Goal: Task Accomplishment & Management: Manage account settings

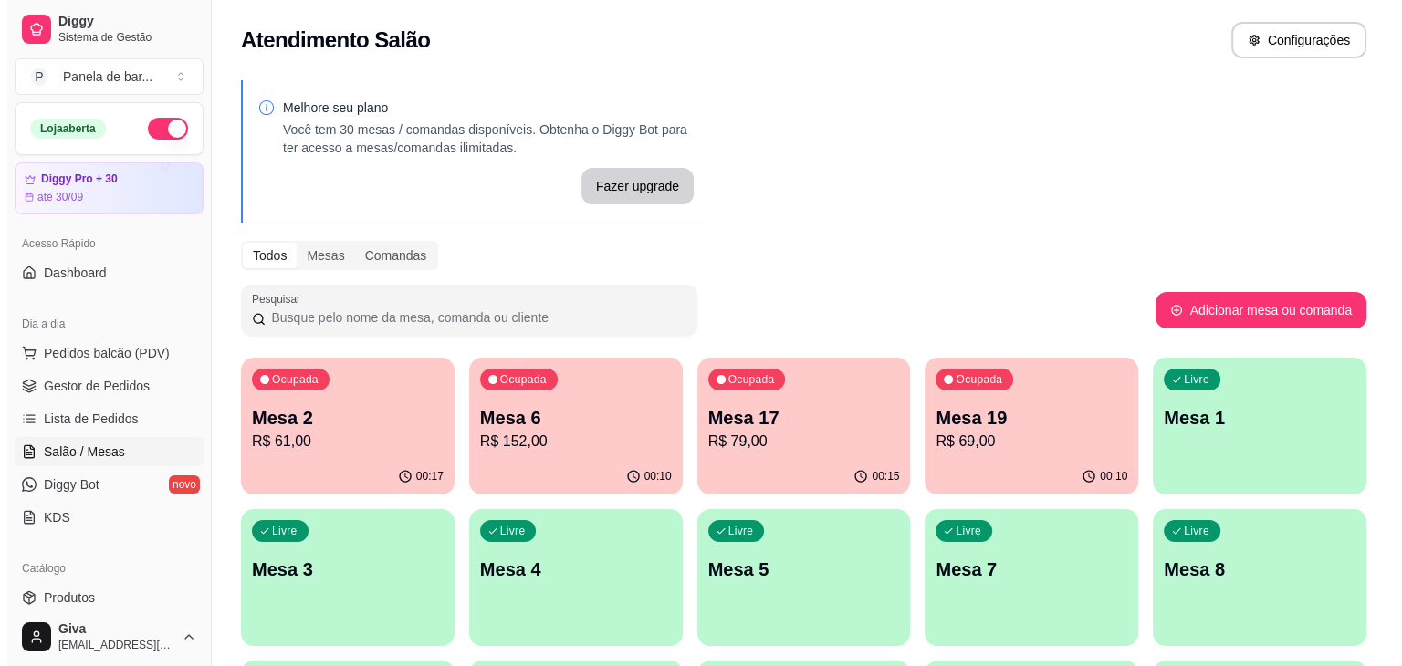
scroll to position [234, 0]
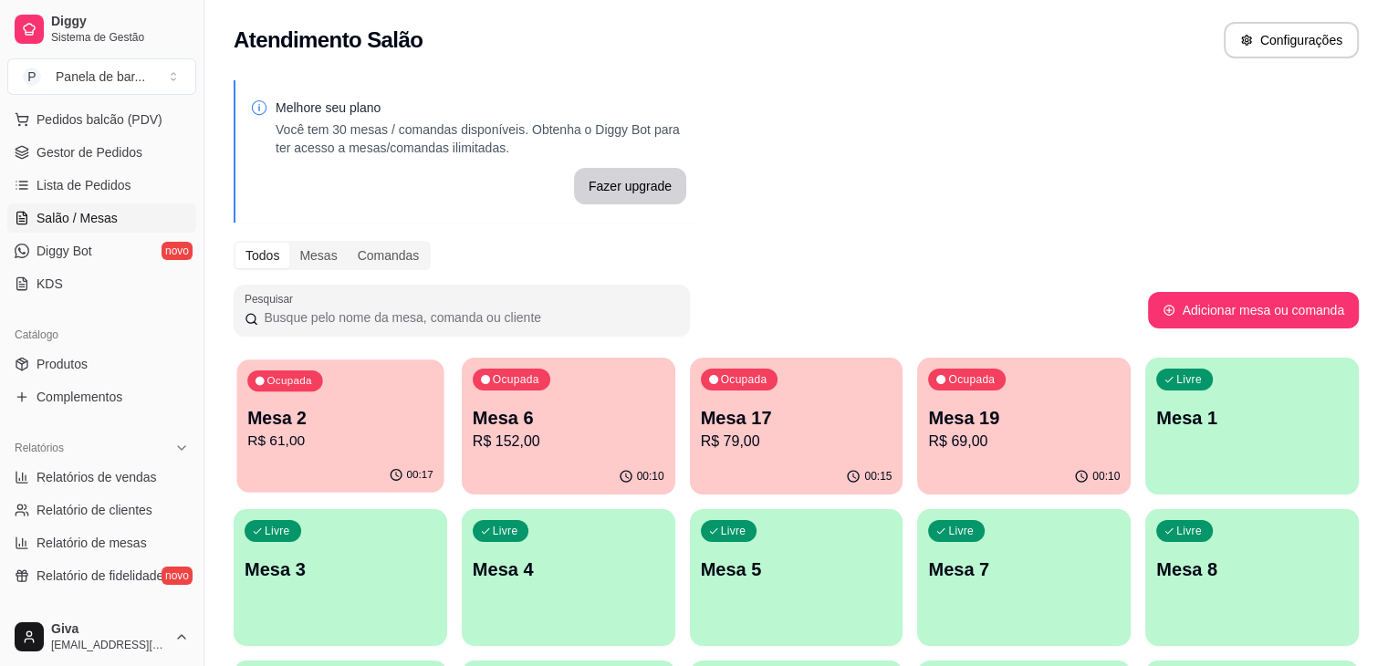
click at [357, 435] on p "R$ 61,00" at bounding box center [340, 441] width 186 height 21
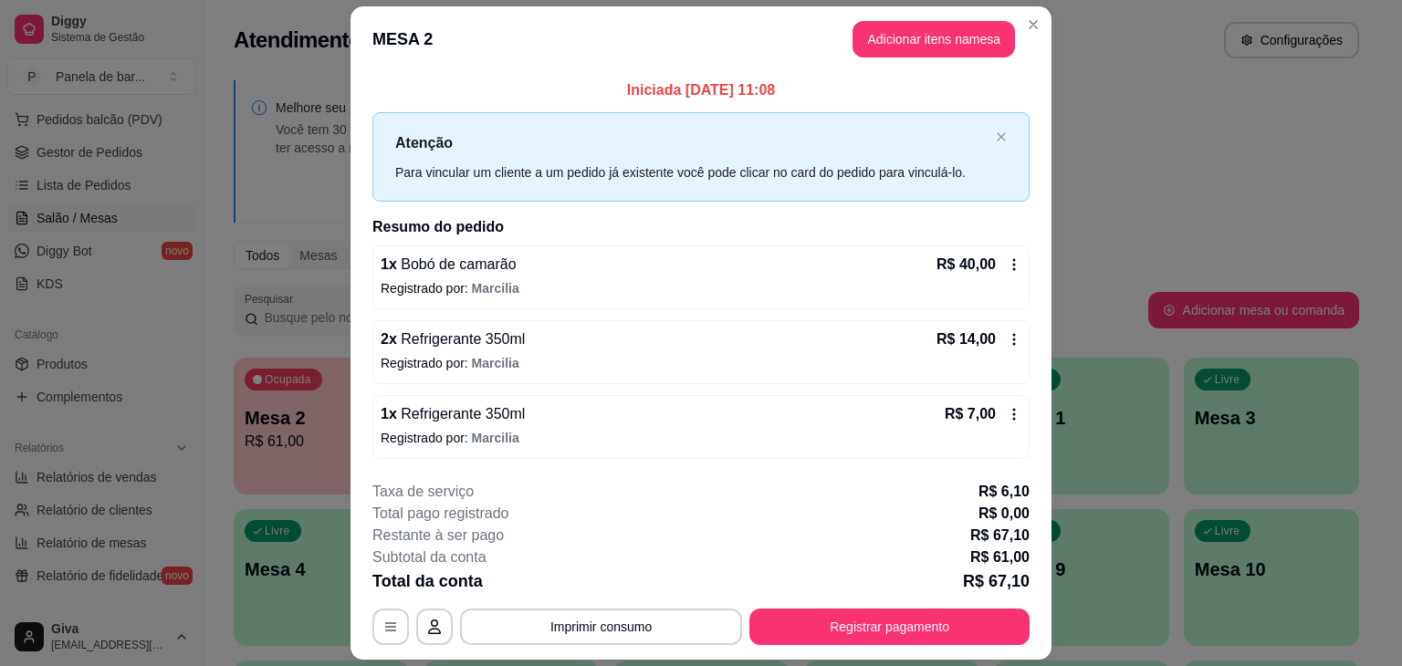
scroll to position [51, 0]
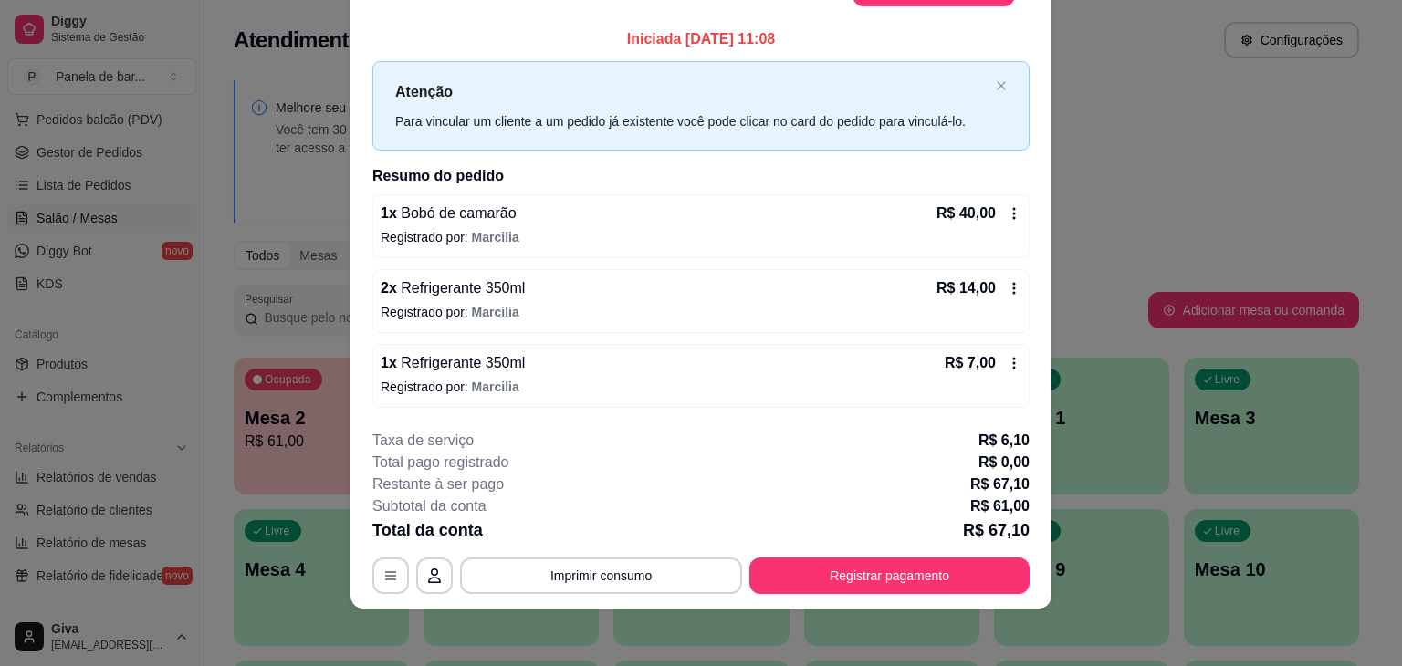
click at [993, 289] on div "R$ 14,00" at bounding box center [978, 288] width 85 height 22
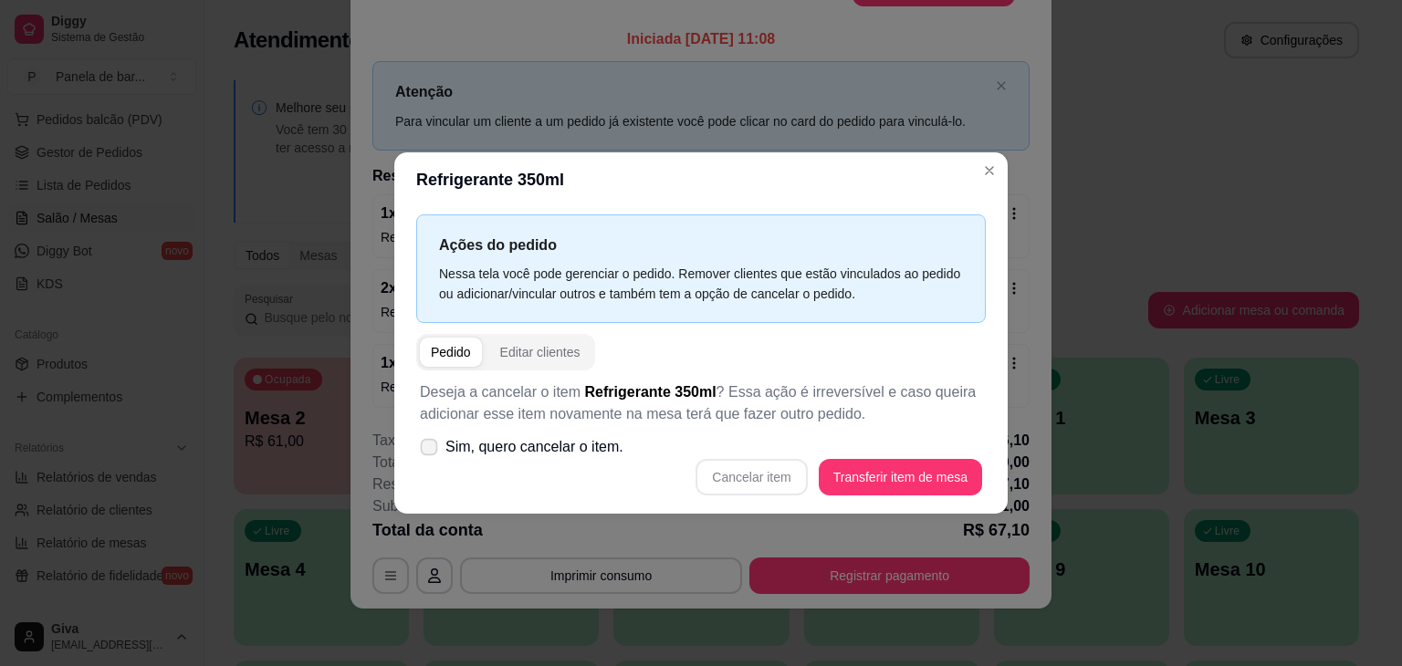
click at [544, 436] on span "Sim, quero cancelar o item." at bounding box center [534, 447] width 178 height 22
click at [431, 451] on input "Sim, quero cancelar o item." at bounding box center [425, 457] width 12 height 12
checkbox input "true"
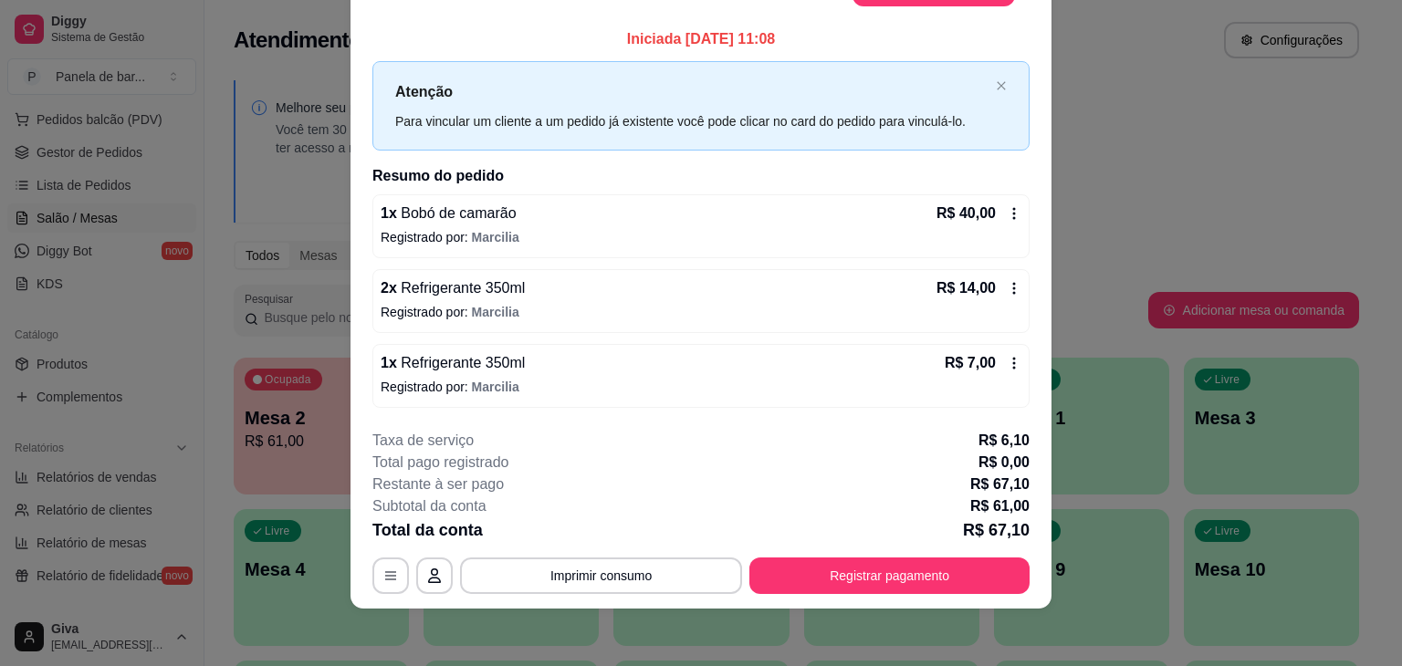
click at [1007, 291] on icon at bounding box center [1014, 288] width 15 height 15
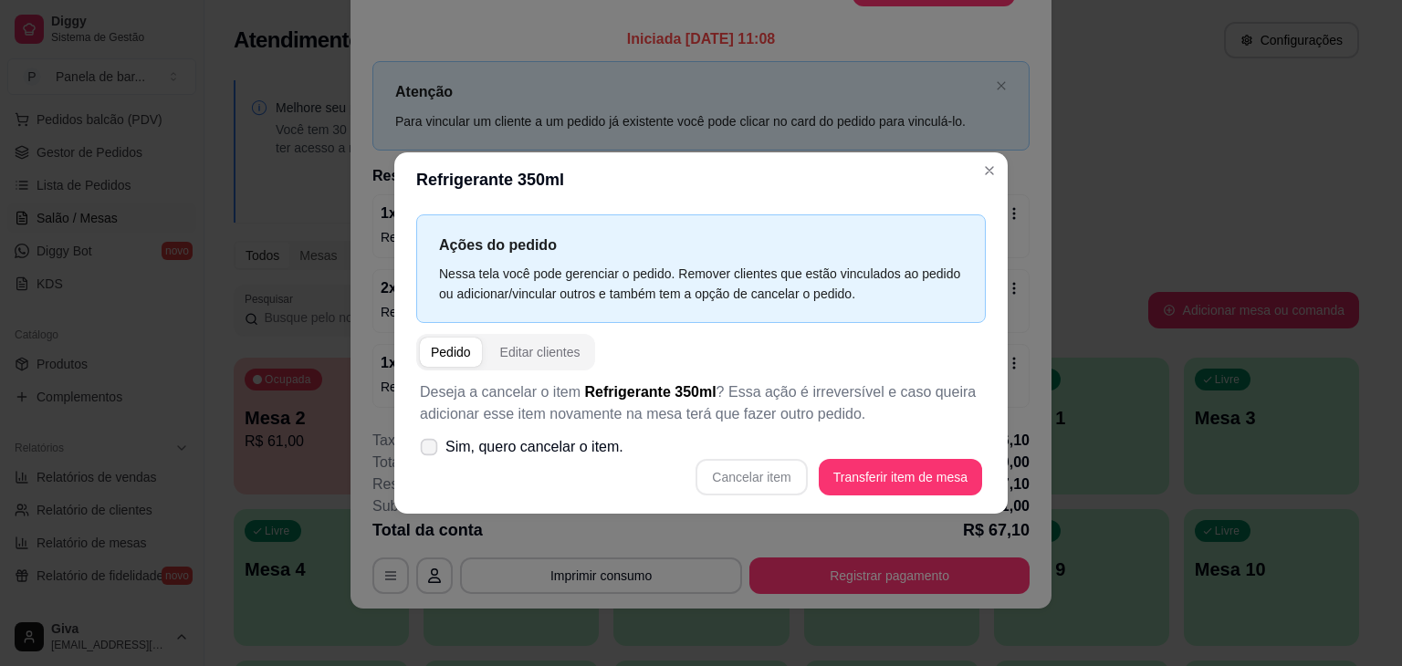
click at [517, 440] on span "Sim, quero cancelar o item." at bounding box center [534, 447] width 178 height 22
click at [431, 451] on input "Sim, quero cancelar o item." at bounding box center [425, 457] width 12 height 12
checkbox input "true"
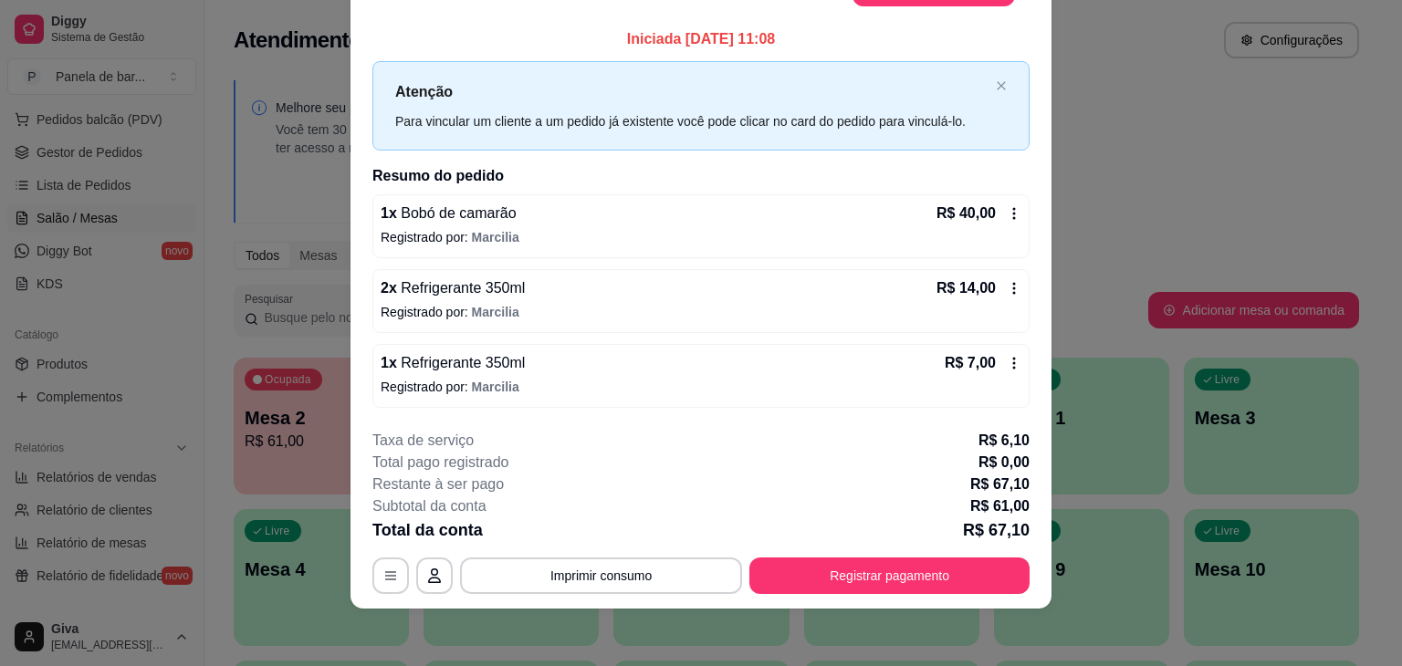
click at [1007, 281] on icon at bounding box center [1014, 288] width 15 height 15
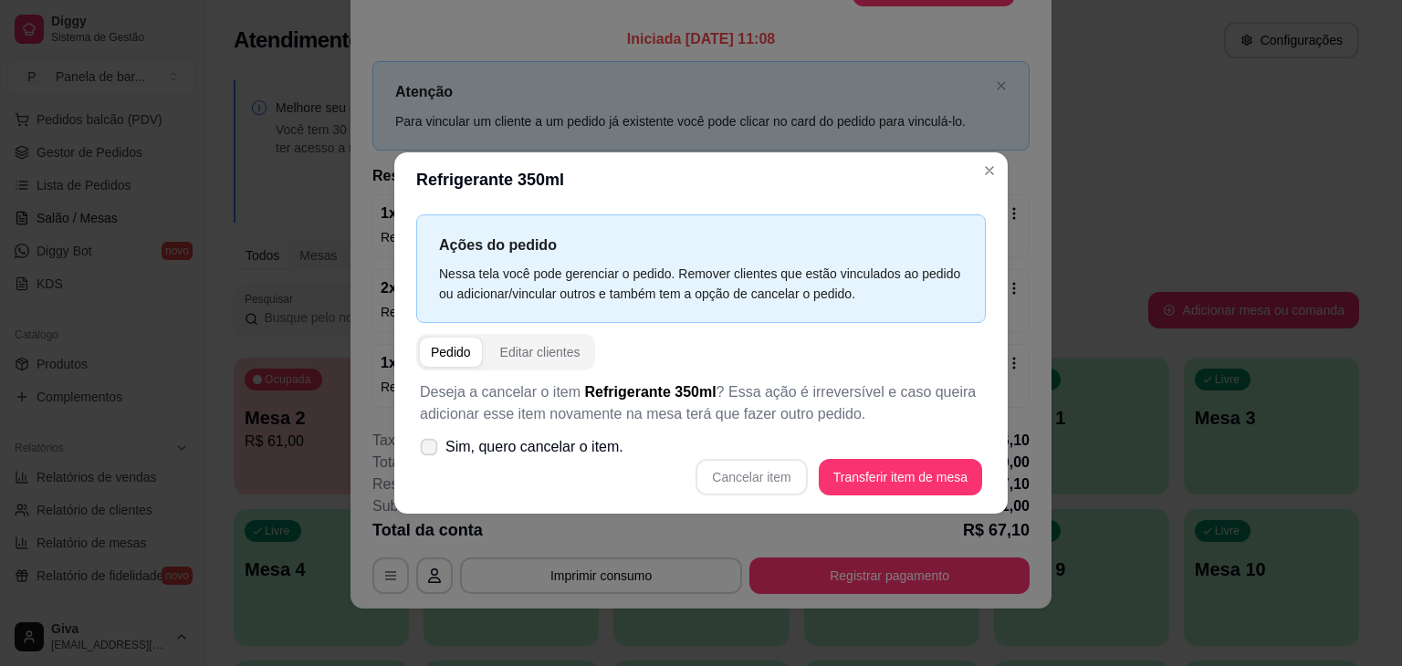
click at [536, 454] on span "Sim, quero cancelar o item." at bounding box center [534, 447] width 178 height 22
click at [431, 454] on input "Sim, quero cancelar o item." at bounding box center [425, 457] width 12 height 12
checkbox input "true"
click at [761, 472] on button "Cancelar item" at bounding box center [751, 478] width 109 height 36
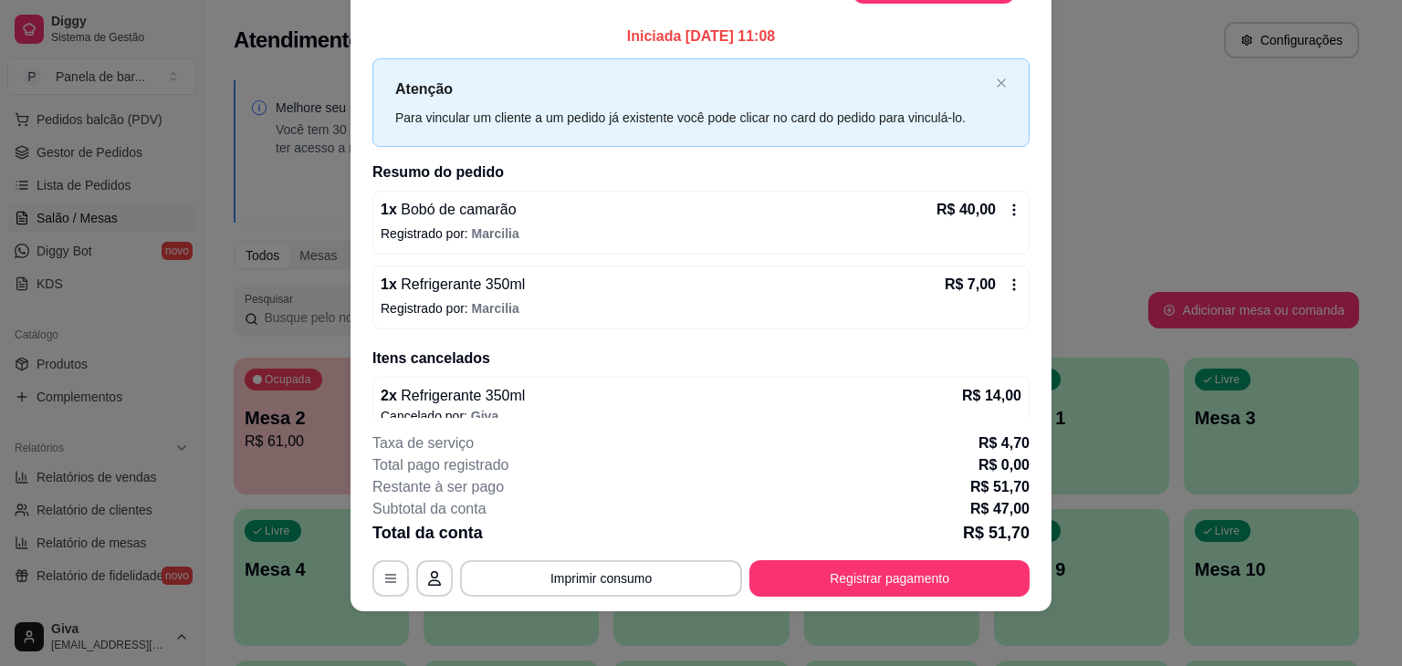
scroll to position [0, 0]
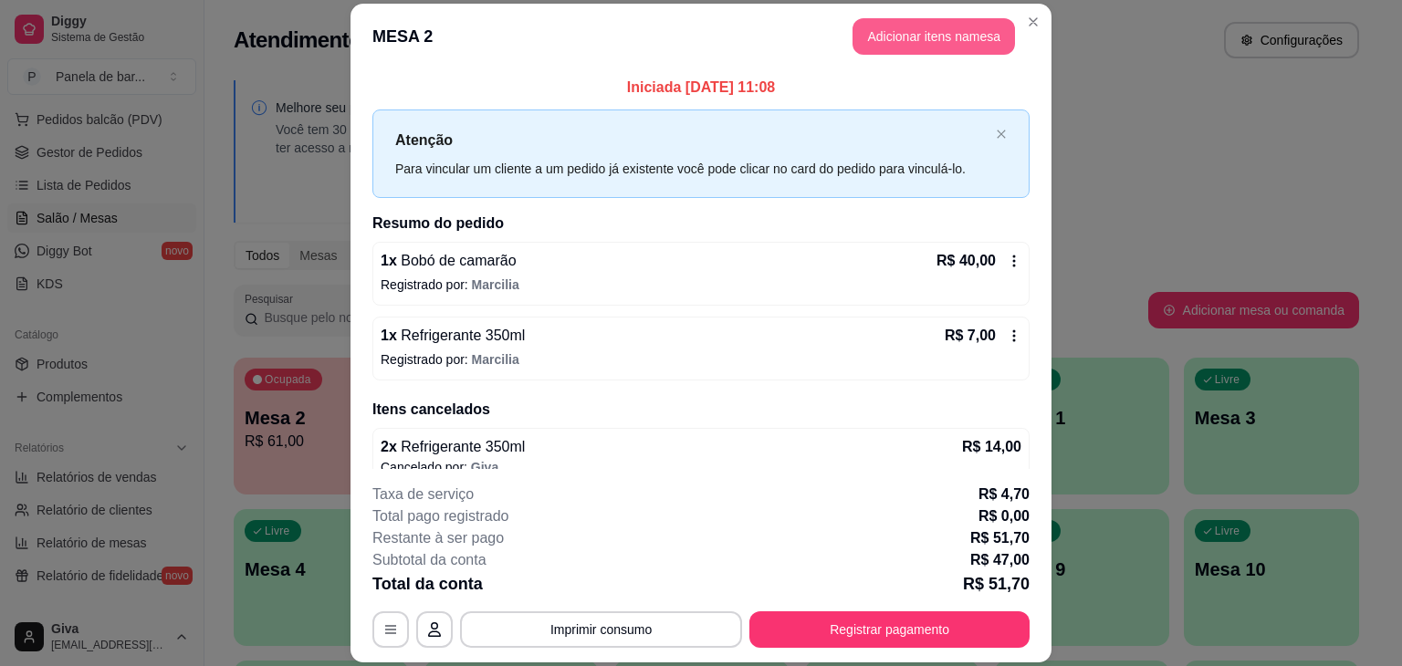
click at [943, 24] on button "Adicionar itens na mesa" at bounding box center [933, 36] width 162 height 37
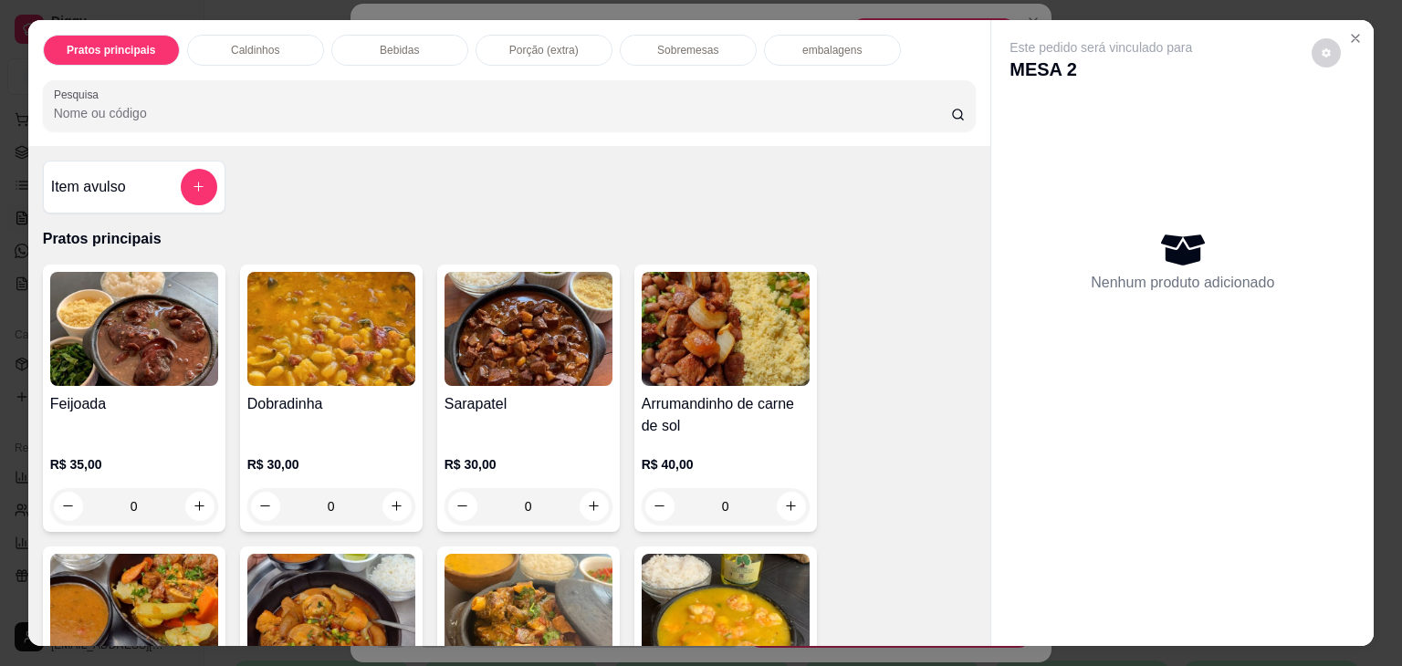
click at [430, 37] on div "Bebidas" at bounding box center [399, 50] width 137 height 31
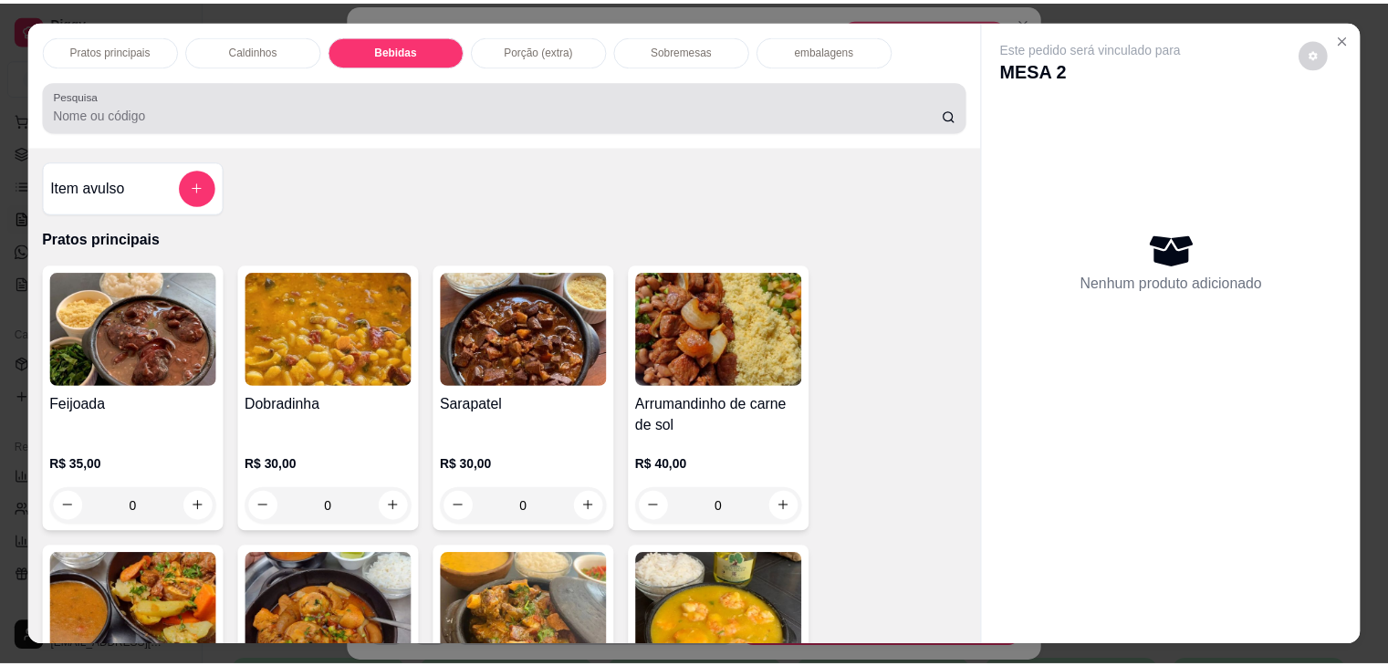
scroll to position [45, 0]
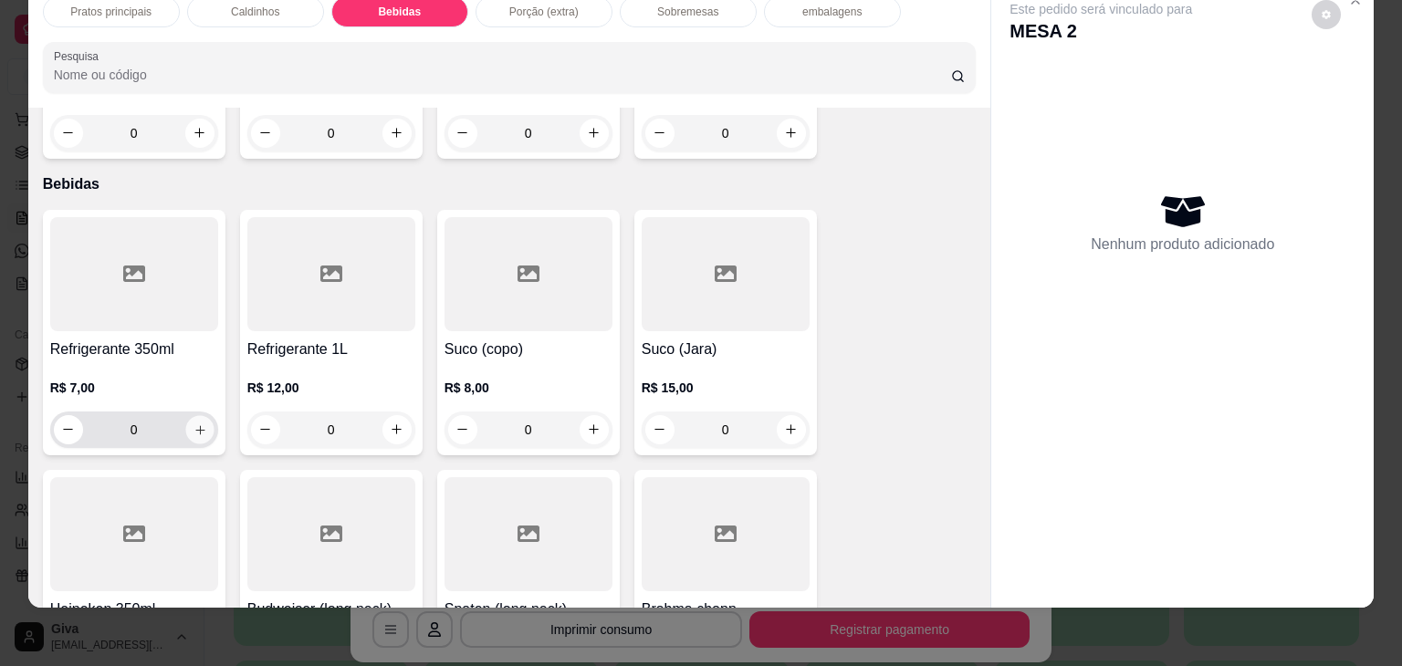
click at [193, 423] on icon "increase-product-quantity" at bounding box center [200, 430] width 14 height 14
type input "1"
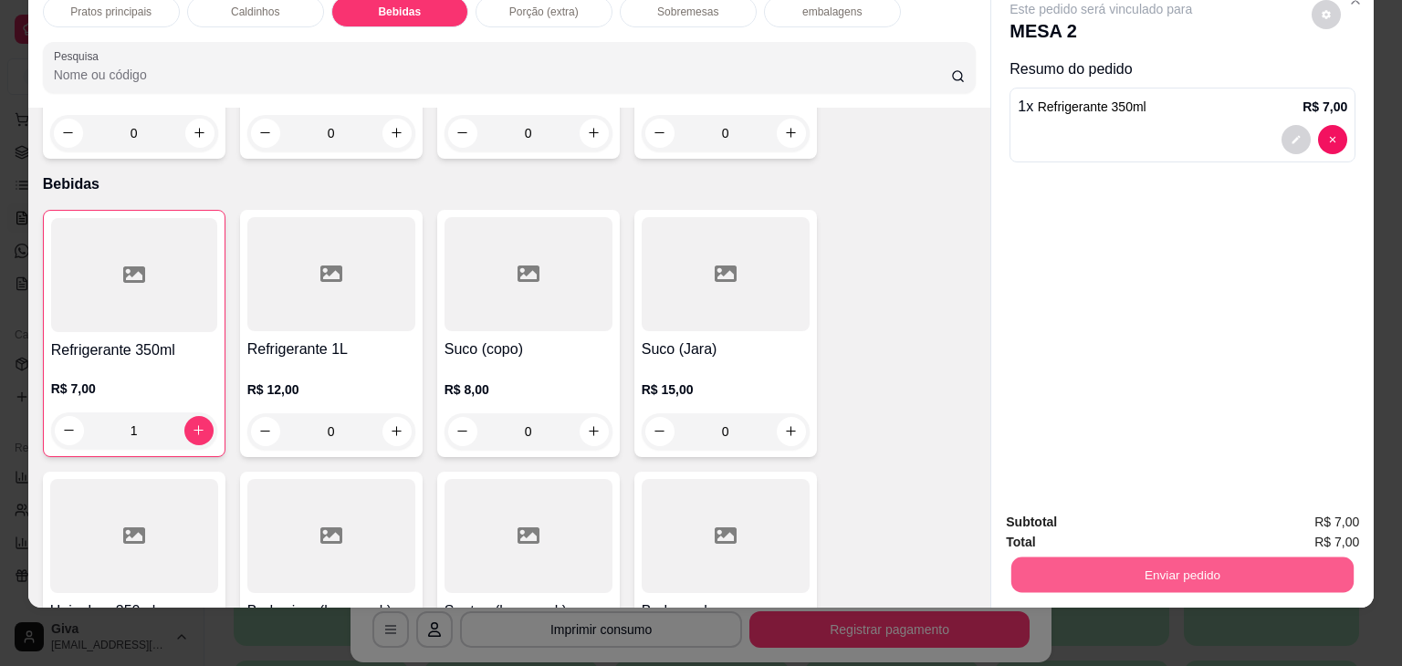
click at [1051, 561] on button "Enviar pedido" at bounding box center [1182, 576] width 342 height 36
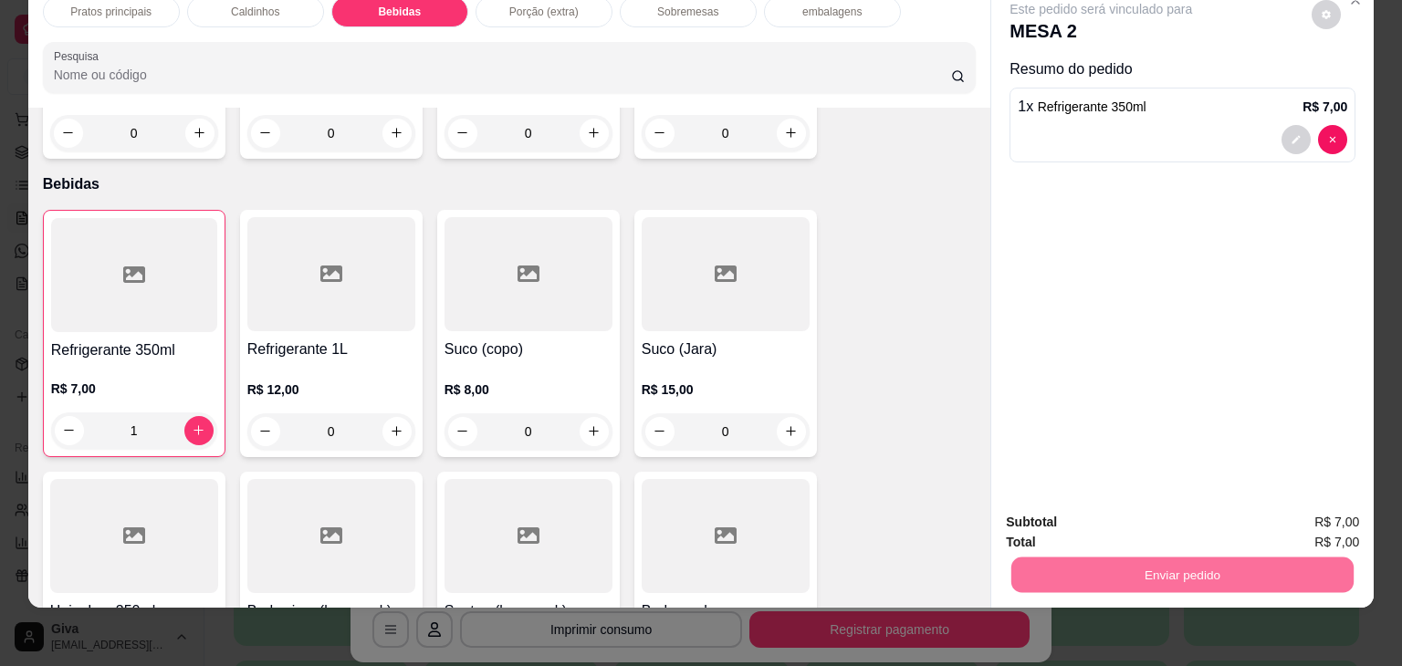
click at [1059, 520] on button "Não registrar e enviar pedido" at bounding box center [1121, 516] width 184 height 34
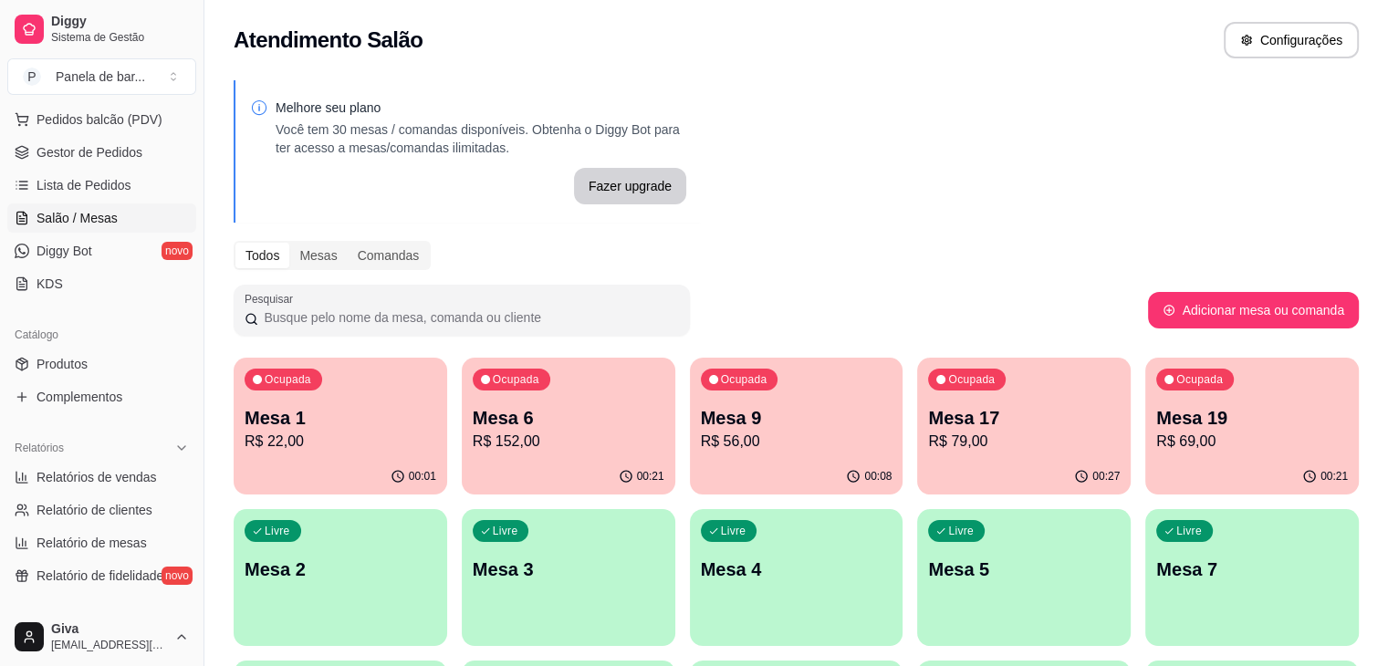
scroll to position [110, 0]
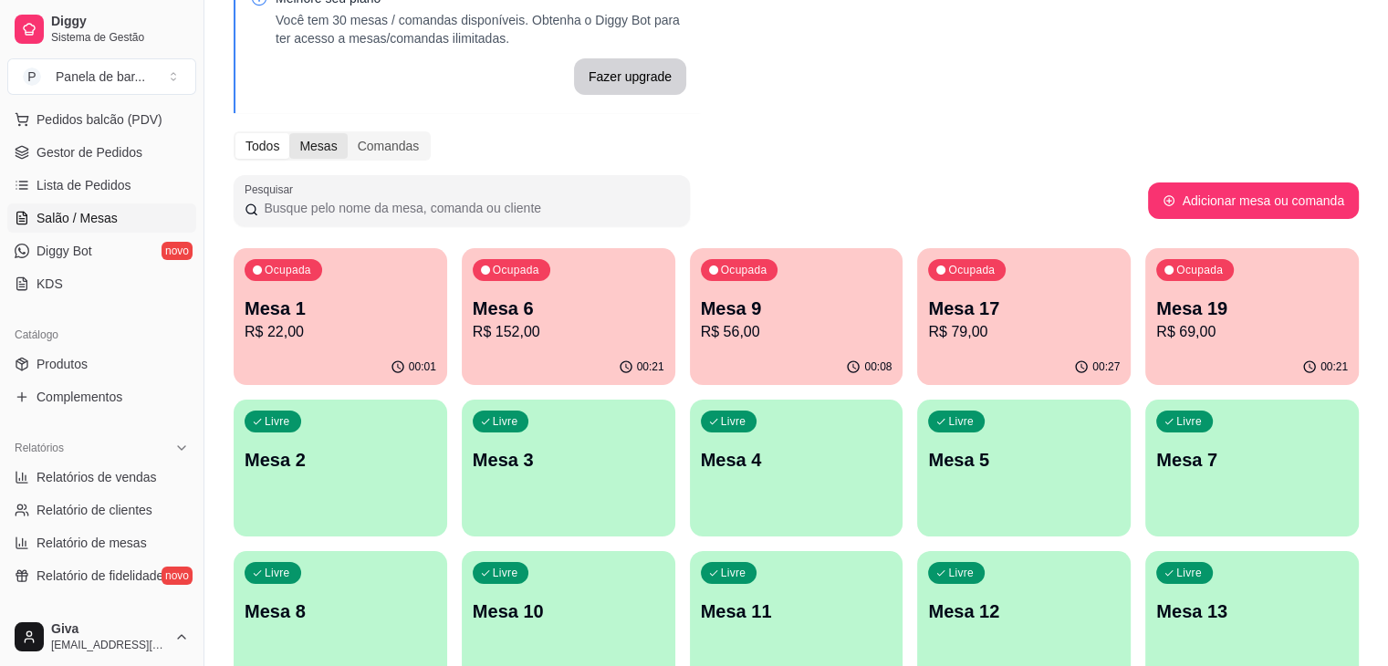
drag, startPoint x: 570, startPoint y: 402, endPoint x: 308, endPoint y: 156, distance: 360.3
click at [308, 156] on div "Mesas" at bounding box center [317, 146] width 57 height 26
click at [289, 133] on input "Mesas" at bounding box center [289, 133] width 0 height 0
click at [371, 136] on div "Comandas" at bounding box center [389, 146] width 82 height 26
click at [348, 133] on input "Comandas" at bounding box center [348, 133] width 0 height 0
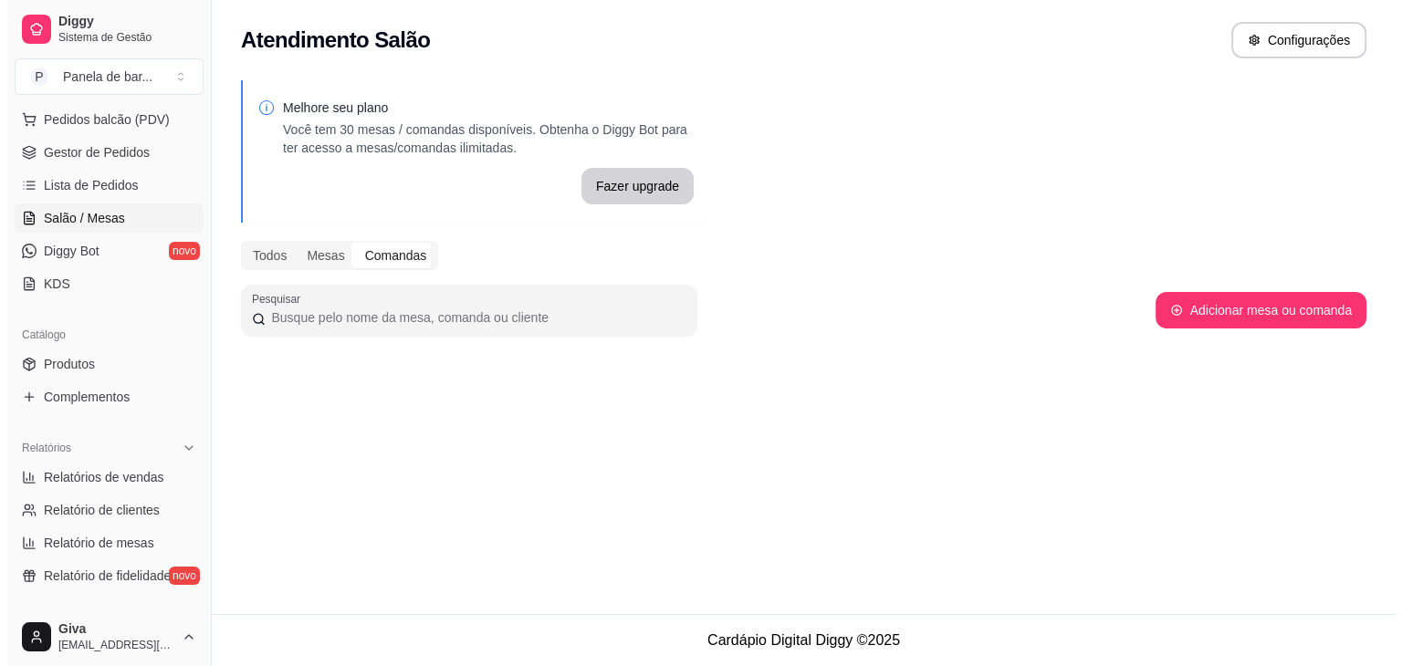
scroll to position [0, 0]
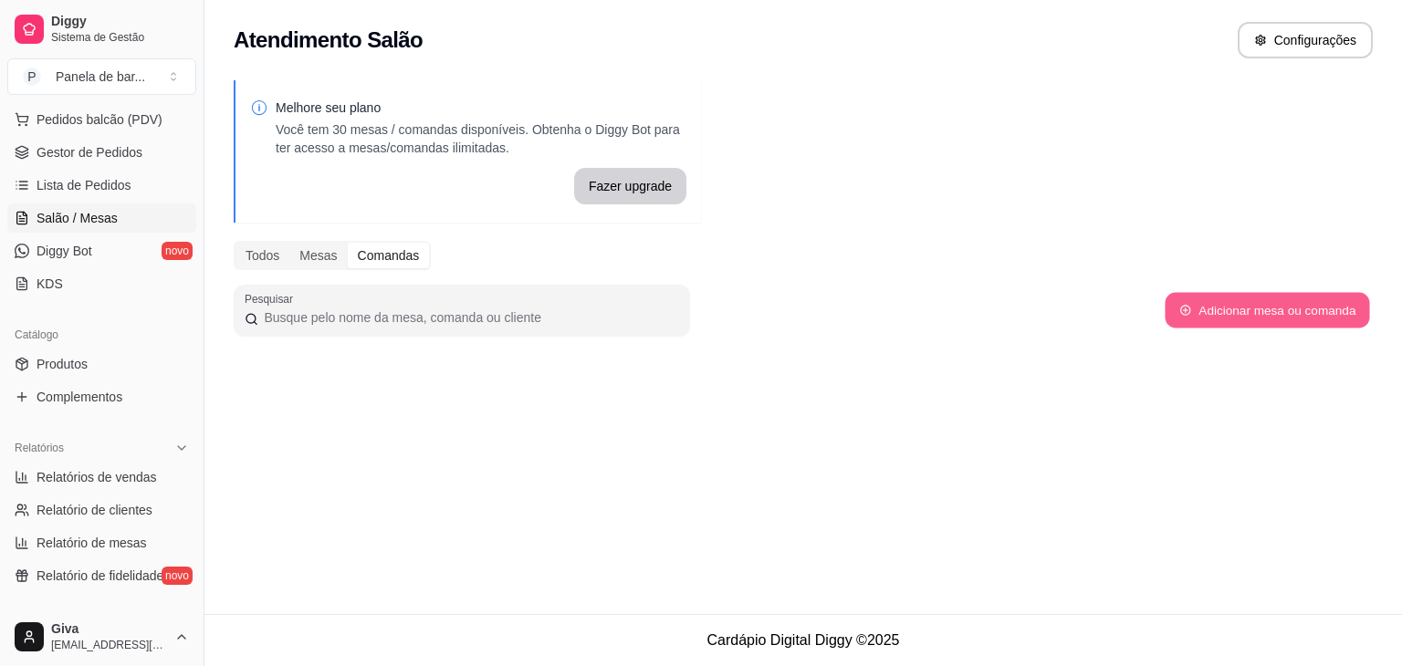
click at [1225, 308] on button "Adicionar mesa ou comanda" at bounding box center [1267, 311] width 204 height 36
select select "TABLE"
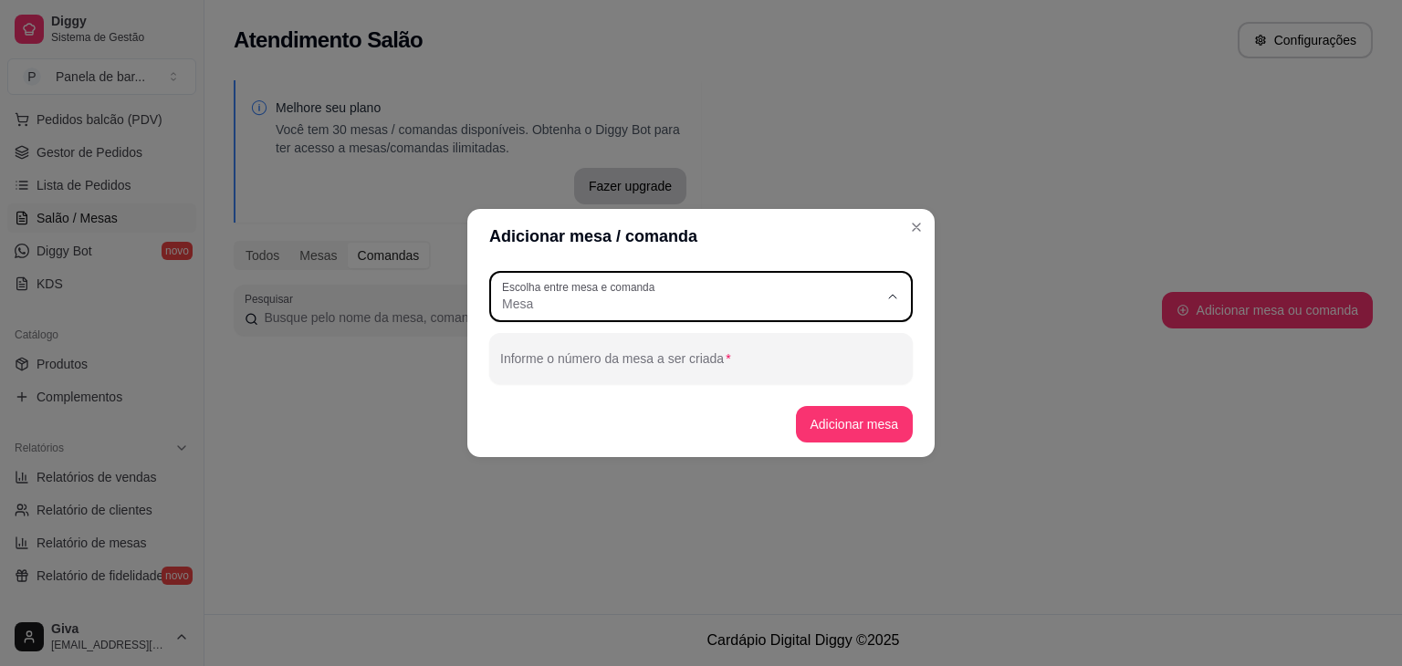
click at [865, 274] on button "Escolha entre mesa e comanda Mesa" at bounding box center [700, 296] width 423 height 51
click at [856, 368] on li "Comanda" at bounding box center [701, 376] width 392 height 28
type input "CARD"
select select "CARD"
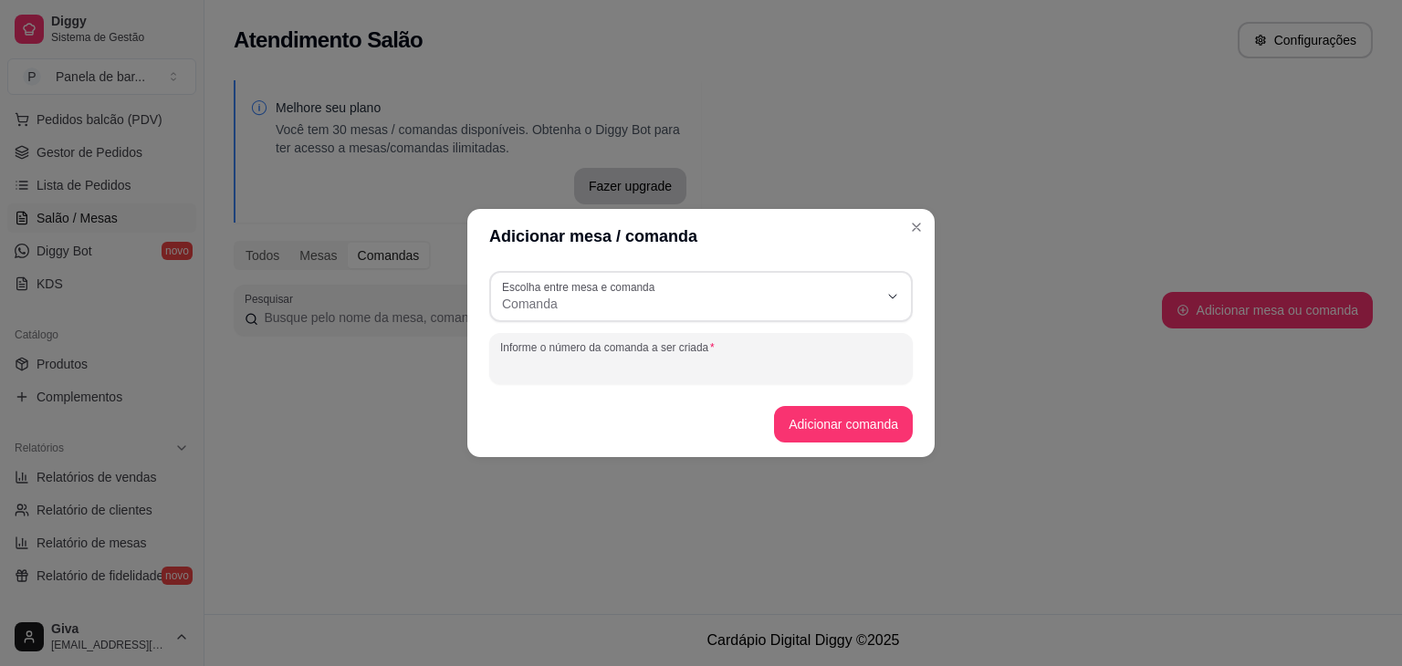
click at [832, 357] on input "Informe o número da comanda a ser criada" at bounding box center [701, 366] width 402 height 18
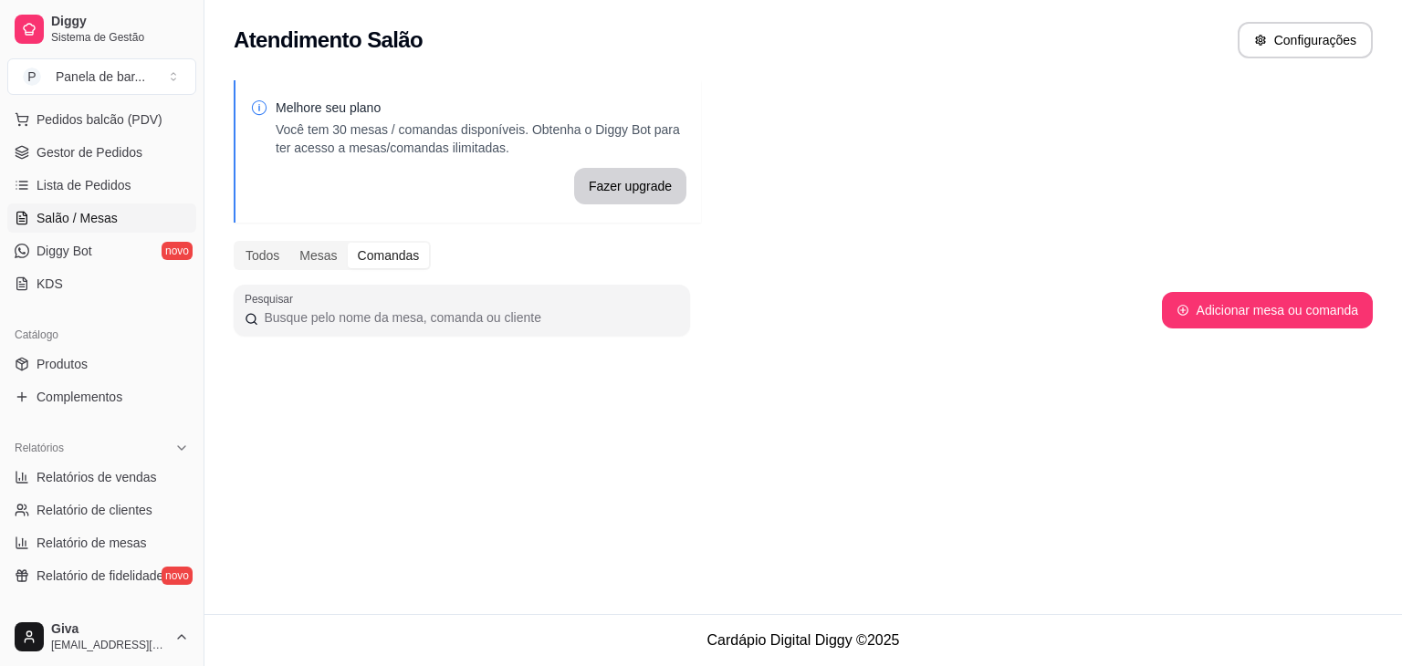
click at [310, 269] on div "Todos Mesas Comandas" at bounding box center [332, 255] width 197 height 29
click at [318, 256] on div "Mesas" at bounding box center [317, 256] width 57 height 26
click at [289, 243] on input "Mesas" at bounding box center [289, 243] width 0 height 0
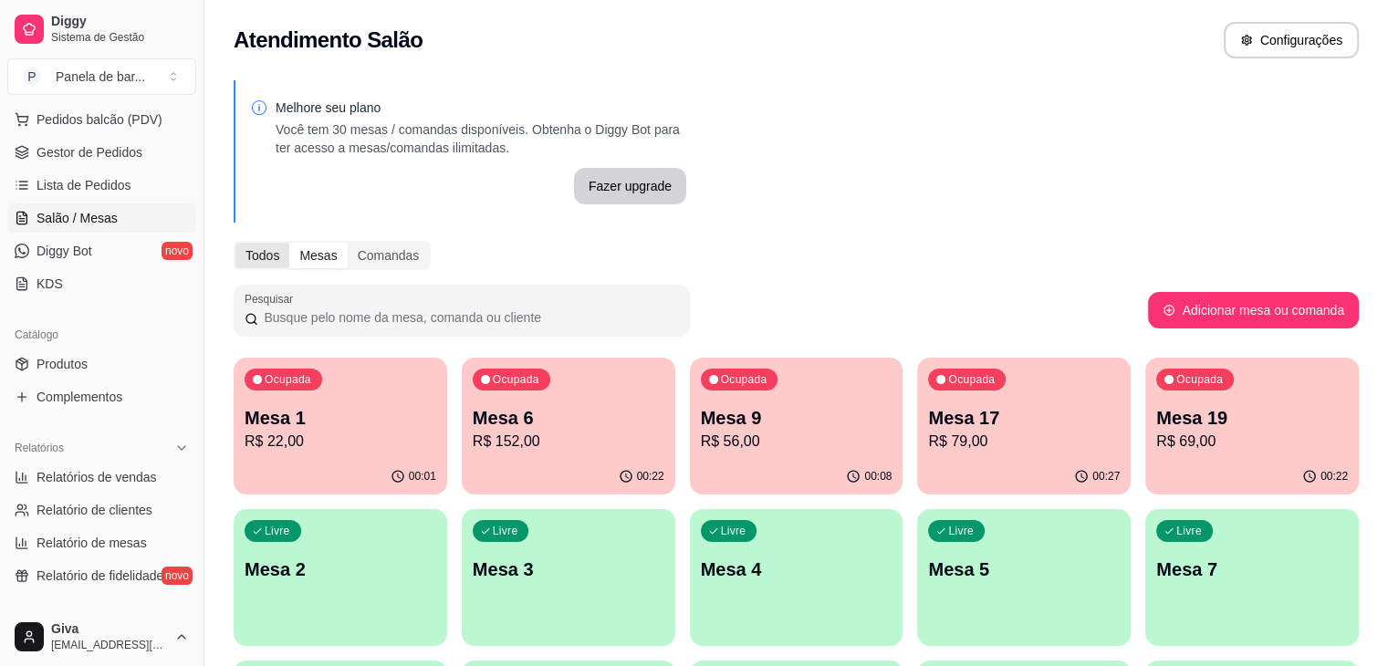
click at [269, 250] on div "Todos" at bounding box center [262, 256] width 54 height 26
click at [235, 243] on input "Todos" at bounding box center [235, 243] width 0 height 0
click at [322, 256] on div "Mesas" at bounding box center [317, 256] width 57 height 26
click at [289, 243] on input "Mesas" at bounding box center [289, 243] width 0 height 0
click at [384, 249] on div "Comandas" at bounding box center [389, 256] width 82 height 26
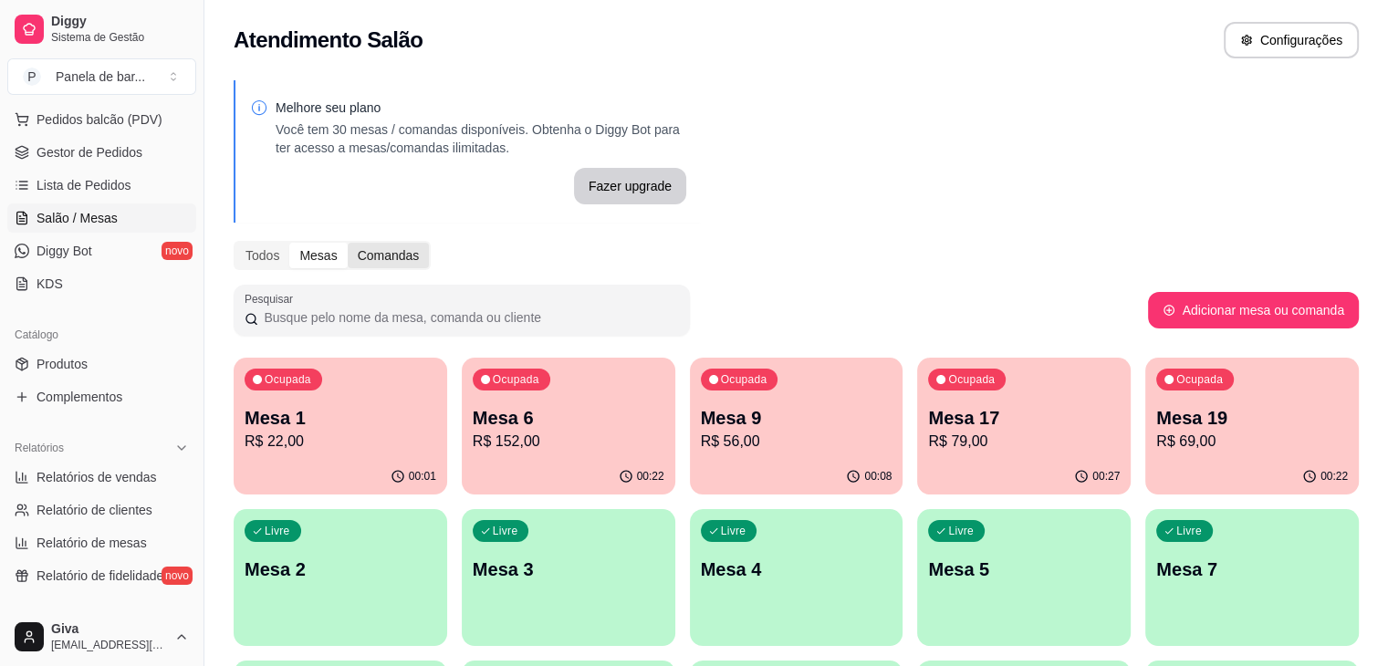
click at [348, 243] on input "Comandas" at bounding box center [348, 243] width 0 height 0
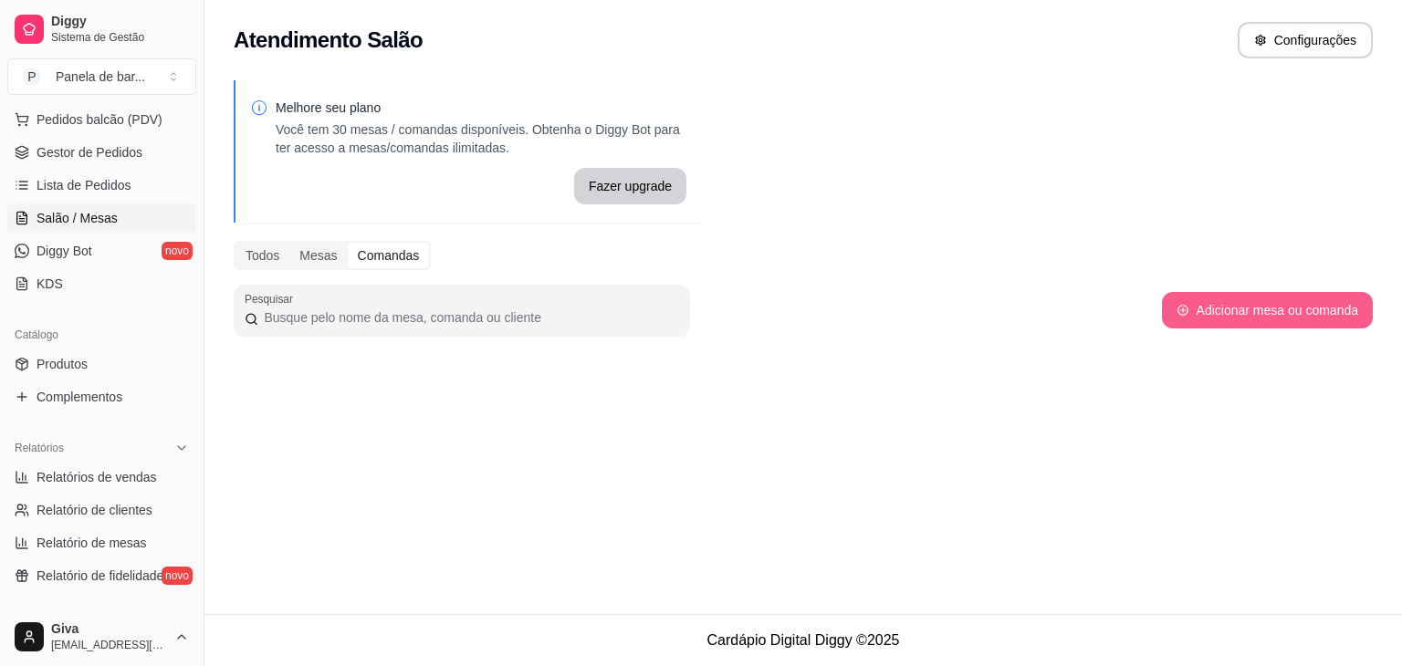
click at [1312, 302] on button "Adicionar mesa ou comanda" at bounding box center [1267, 310] width 211 height 37
select select "TABLE"
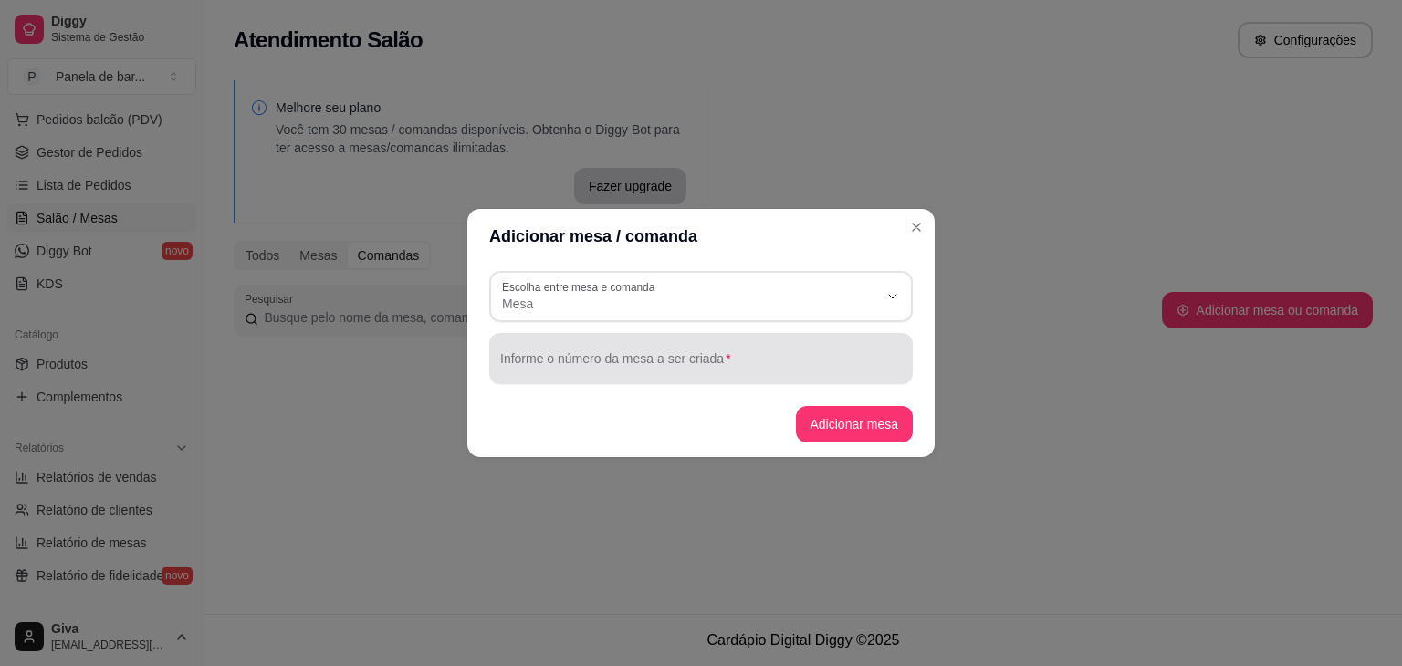
click at [762, 351] on div at bounding box center [701, 358] width 402 height 37
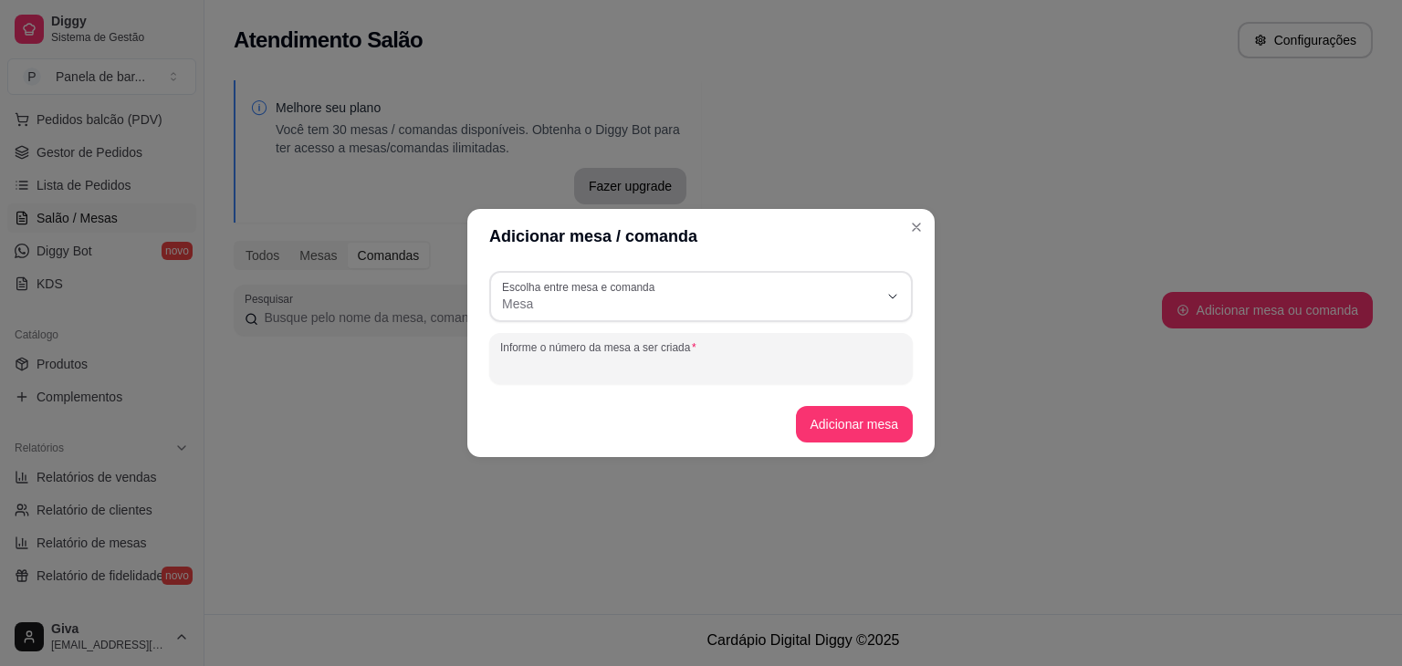
type input "2"
type input "850"
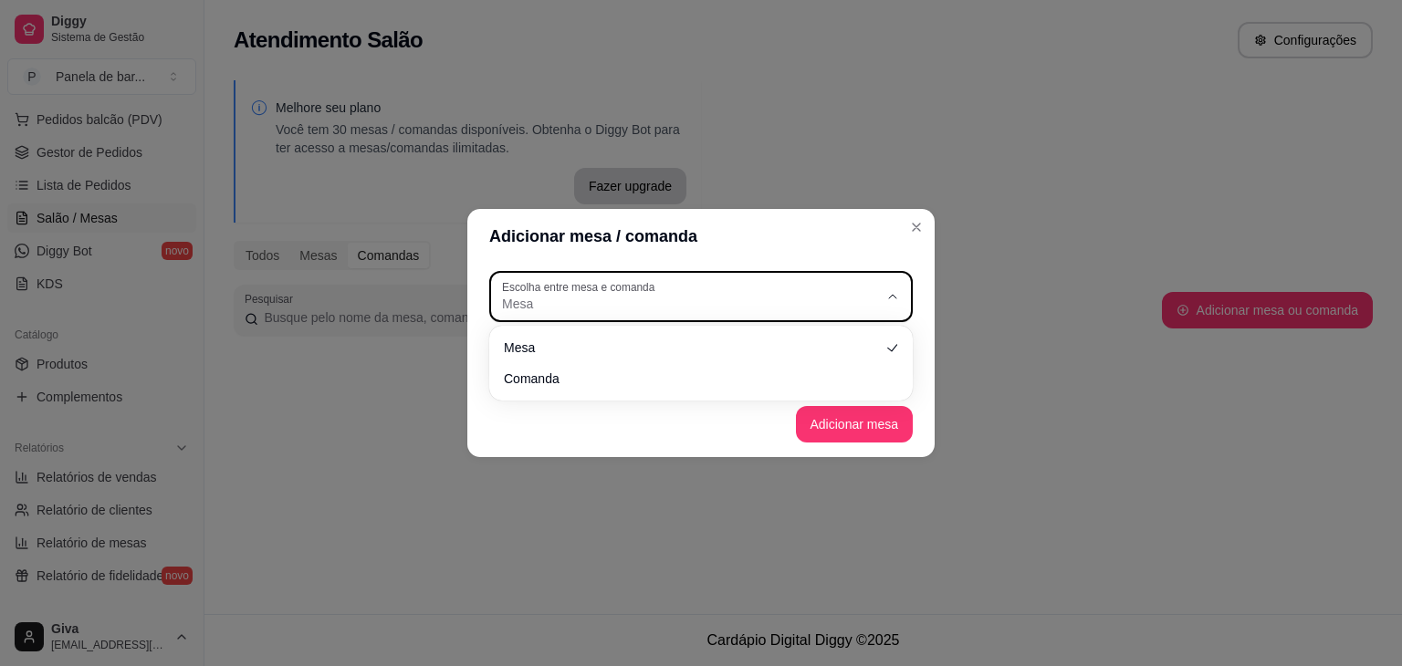
click at [719, 300] on span "Mesa" at bounding box center [690, 304] width 376 height 18
click at [705, 362] on ul "Mesa Comanda" at bounding box center [700, 363] width 409 height 60
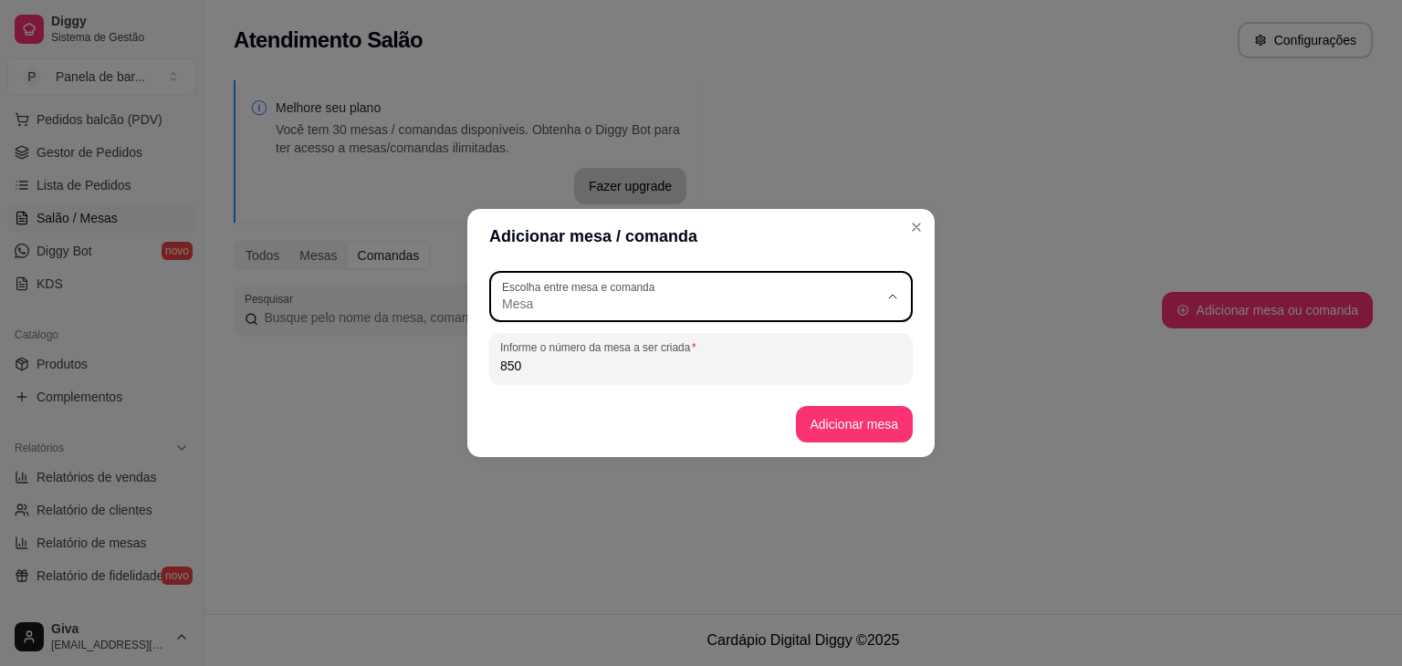
click at [705, 371] on ul "Mesa Comanda" at bounding box center [701, 361] width 392 height 57
type input "CARD"
select select "CARD"
click at [849, 434] on button "Adicionar comanda" at bounding box center [843, 424] width 139 height 37
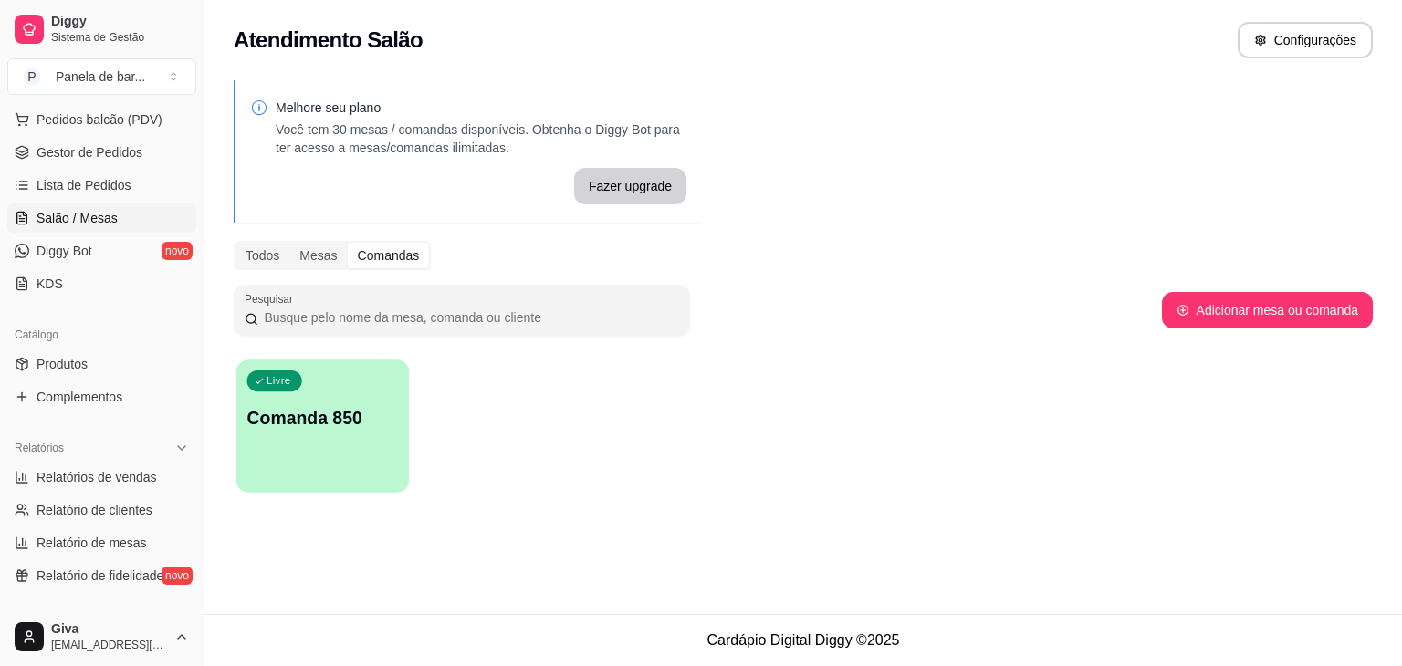
click at [287, 417] on p "Comanda 850" at bounding box center [322, 418] width 151 height 25
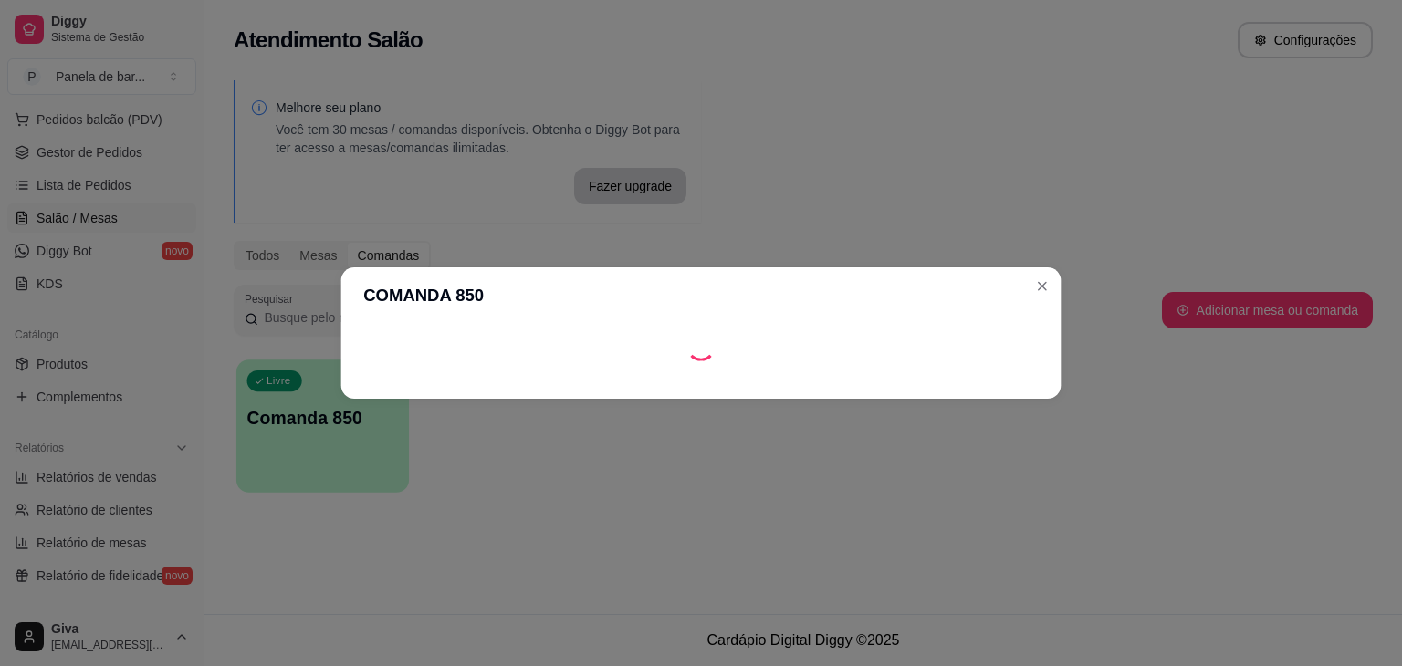
click at [287, 417] on body "Diggy Sistema de Gestão P Panela de bar ... Loja aberta Diggy Pro + 30 até 30/0…" at bounding box center [701, 333] width 1402 height 666
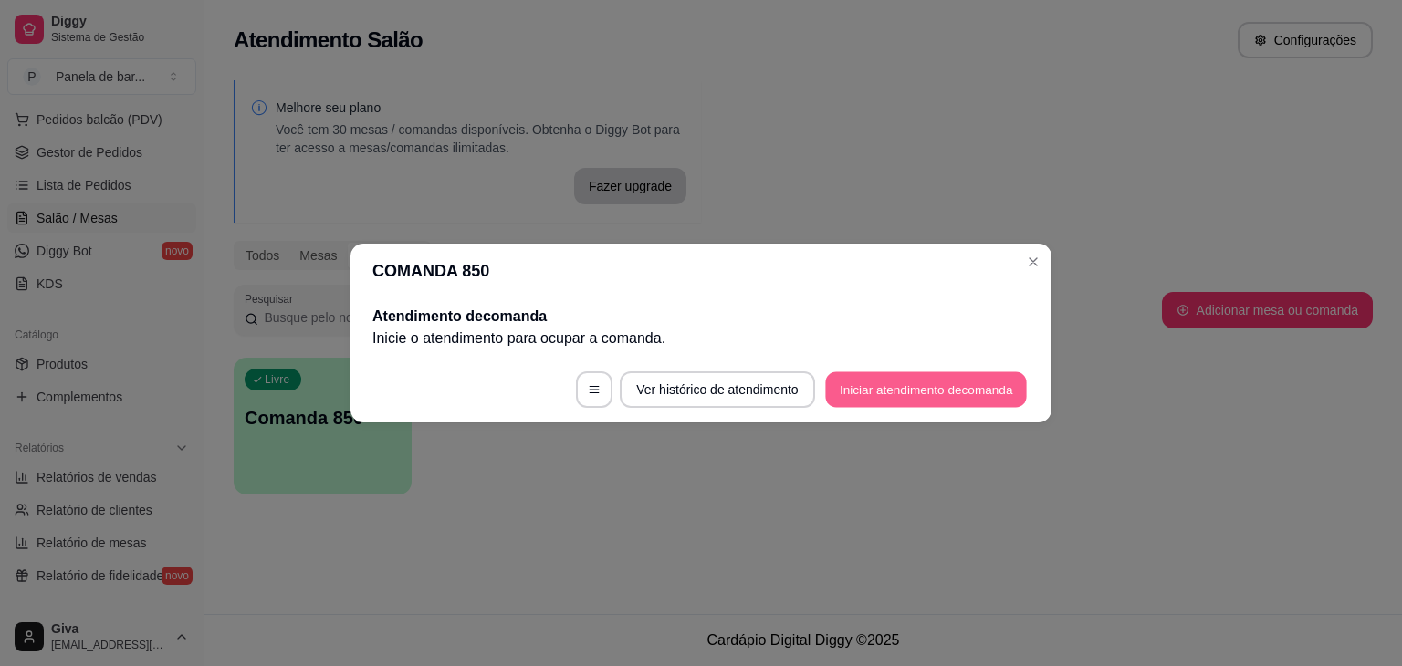
click at [921, 393] on button "Iniciar atendimento de comanda" at bounding box center [926, 390] width 202 height 36
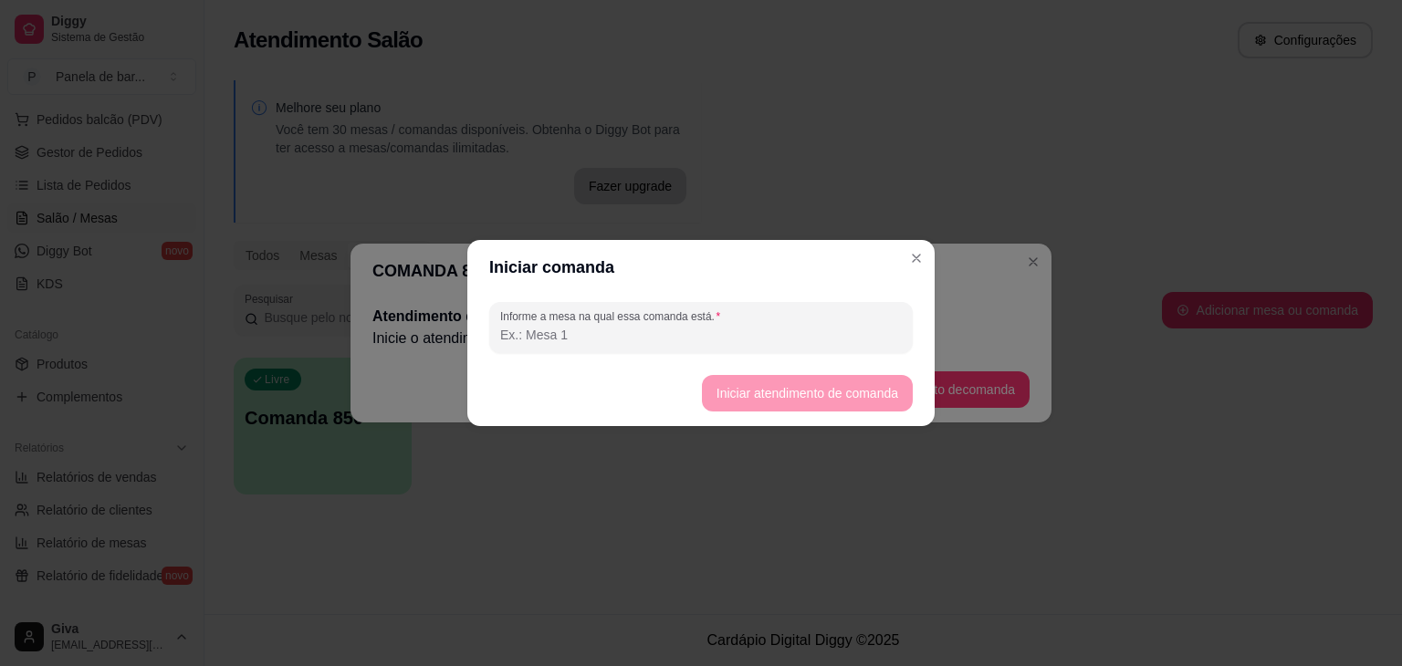
click at [723, 340] on input "Informe a mesa na qual essa comanda está." at bounding box center [701, 335] width 402 height 18
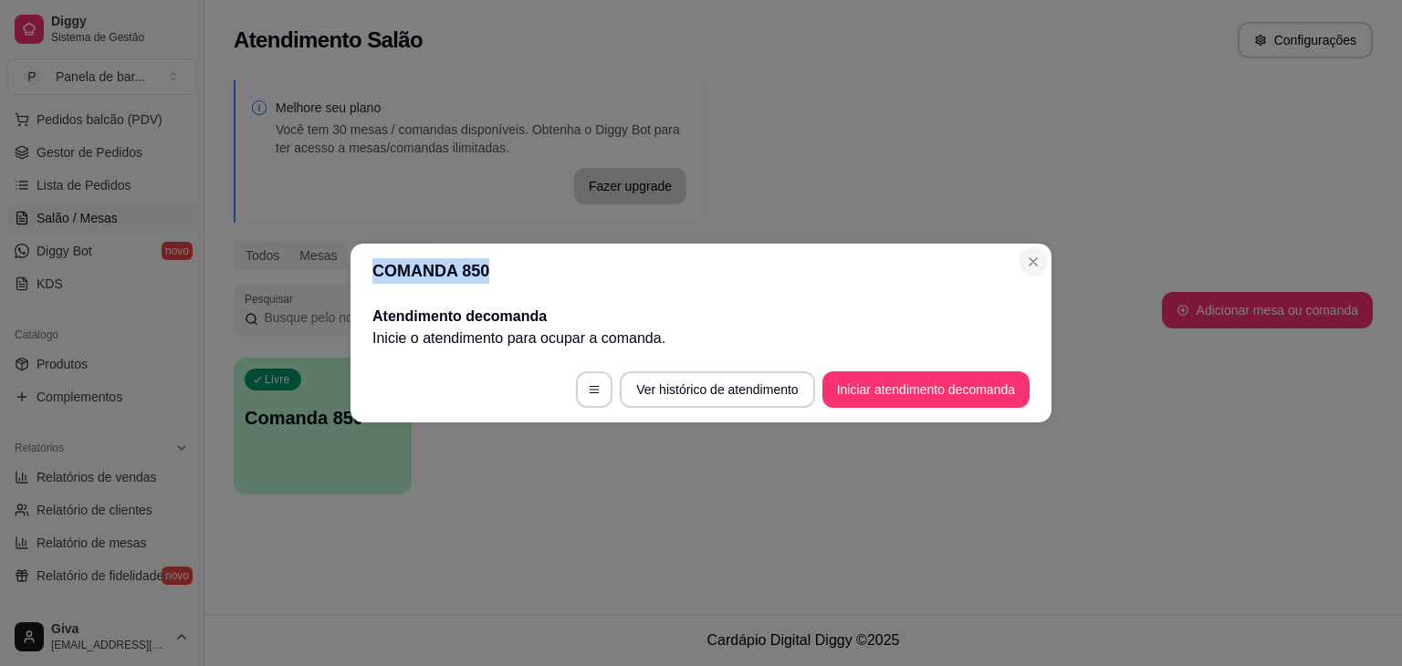
drag, startPoint x: 910, startPoint y: 258, endPoint x: 1025, endPoint y: 264, distance: 115.1
click at [1025, 264] on section "COMANDA 850 Atendimento de comanda [PERSON_NAME] o atendimento para ocupar a co…" at bounding box center [700, 333] width 701 height 179
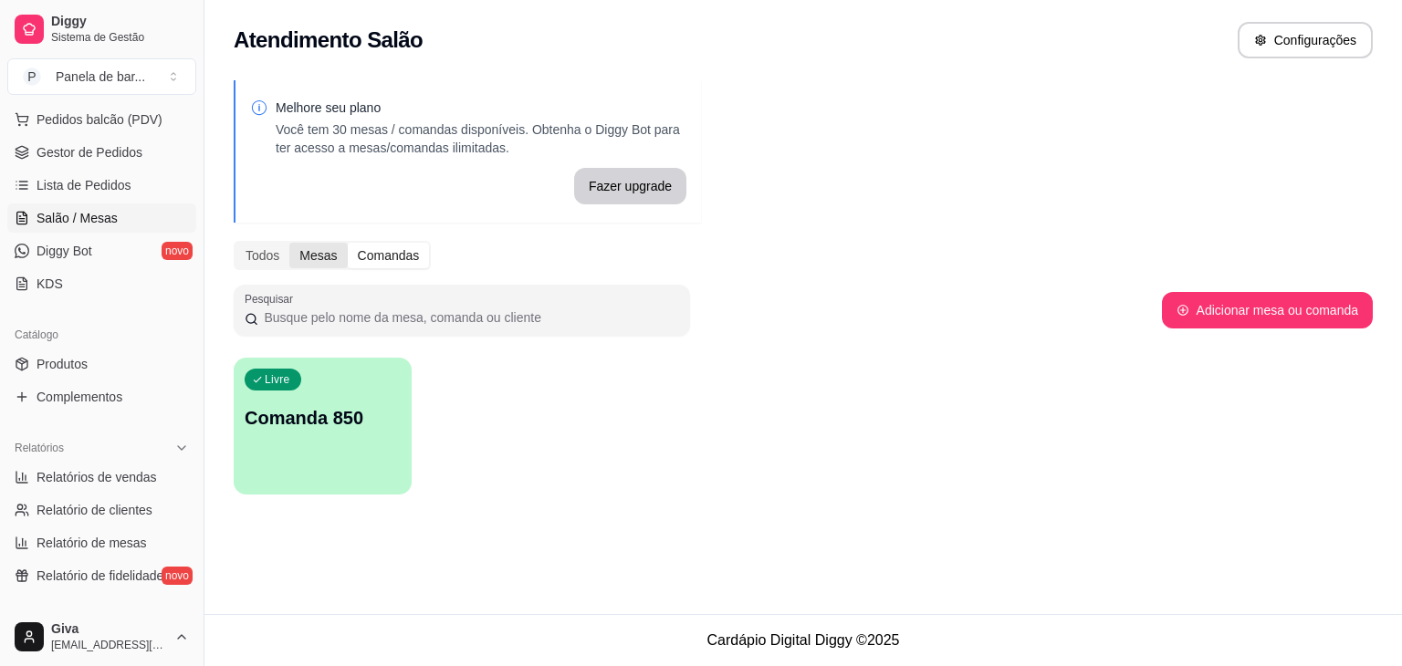
click at [317, 264] on div "Mesas" at bounding box center [317, 256] width 57 height 26
click at [289, 243] on input "Mesas" at bounding box center [289, 243] width 0 height 0
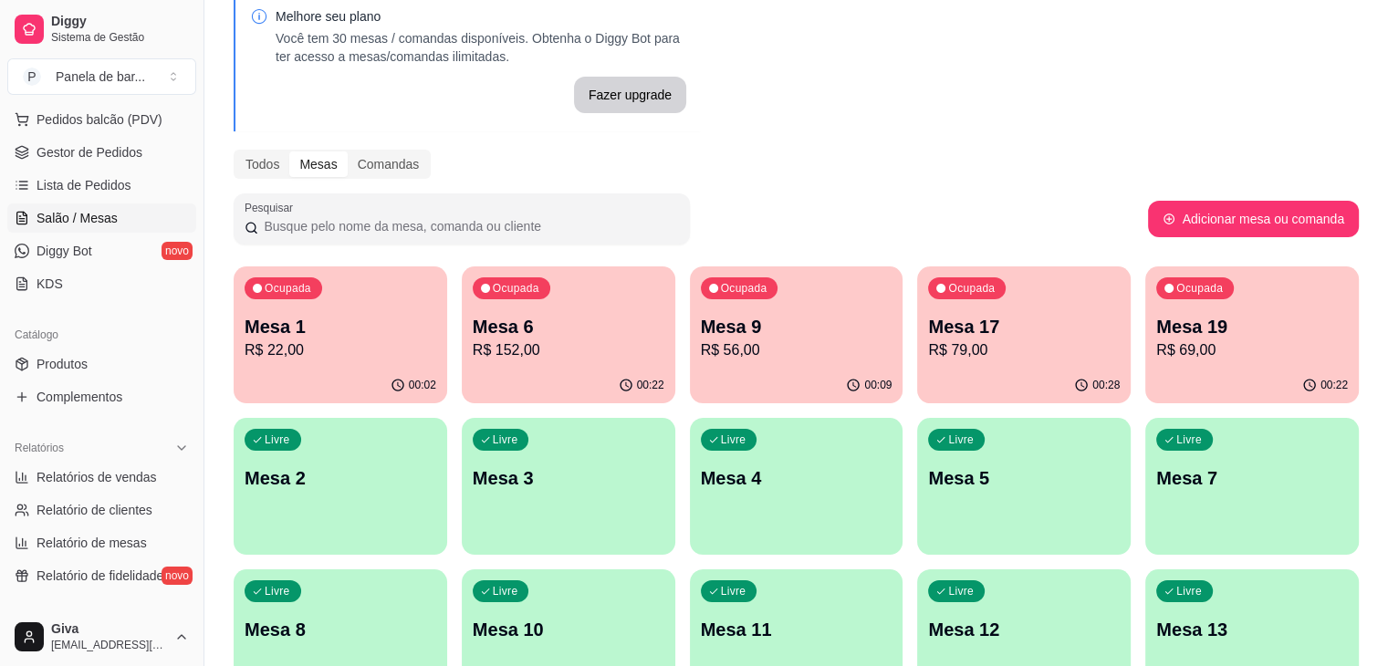
scroll to position [83, 0]
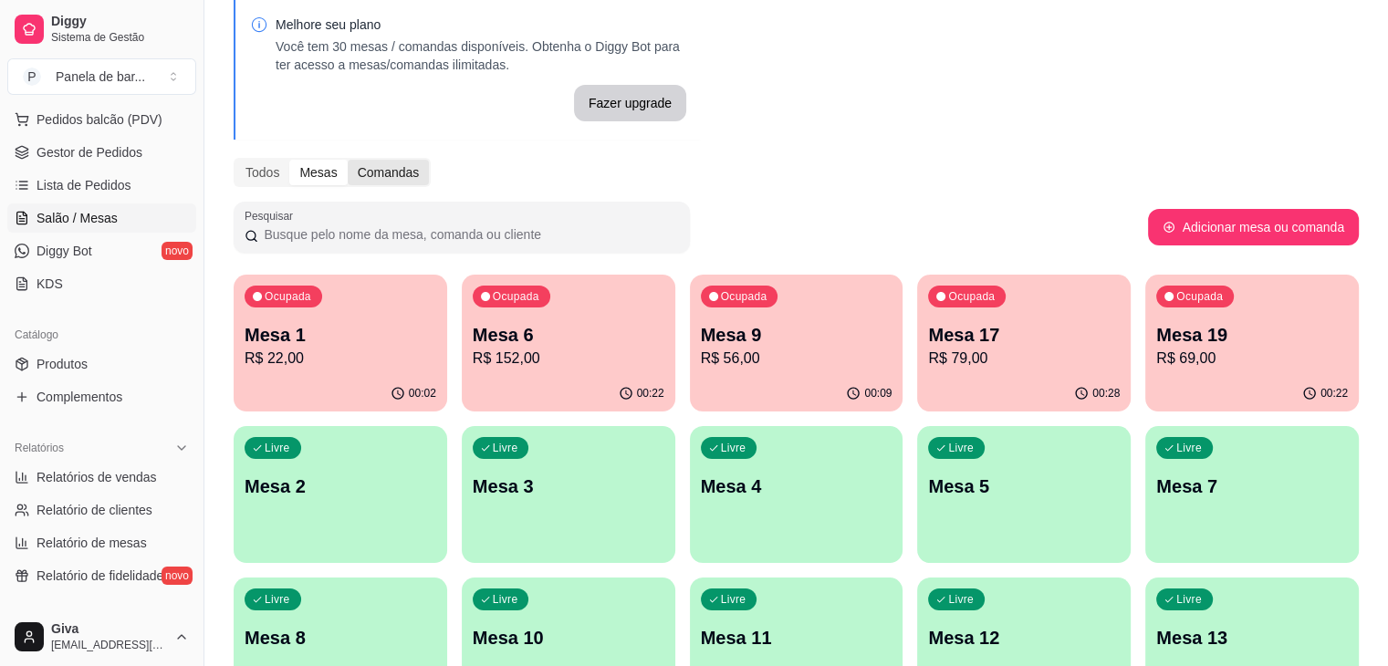
click at [392, 173] on div "Comandas" at bounding box center [389, 173] width 82 height 26
click at [348, 160] on input "Comandas" at bounding box center [348, 160] width 0 height 0
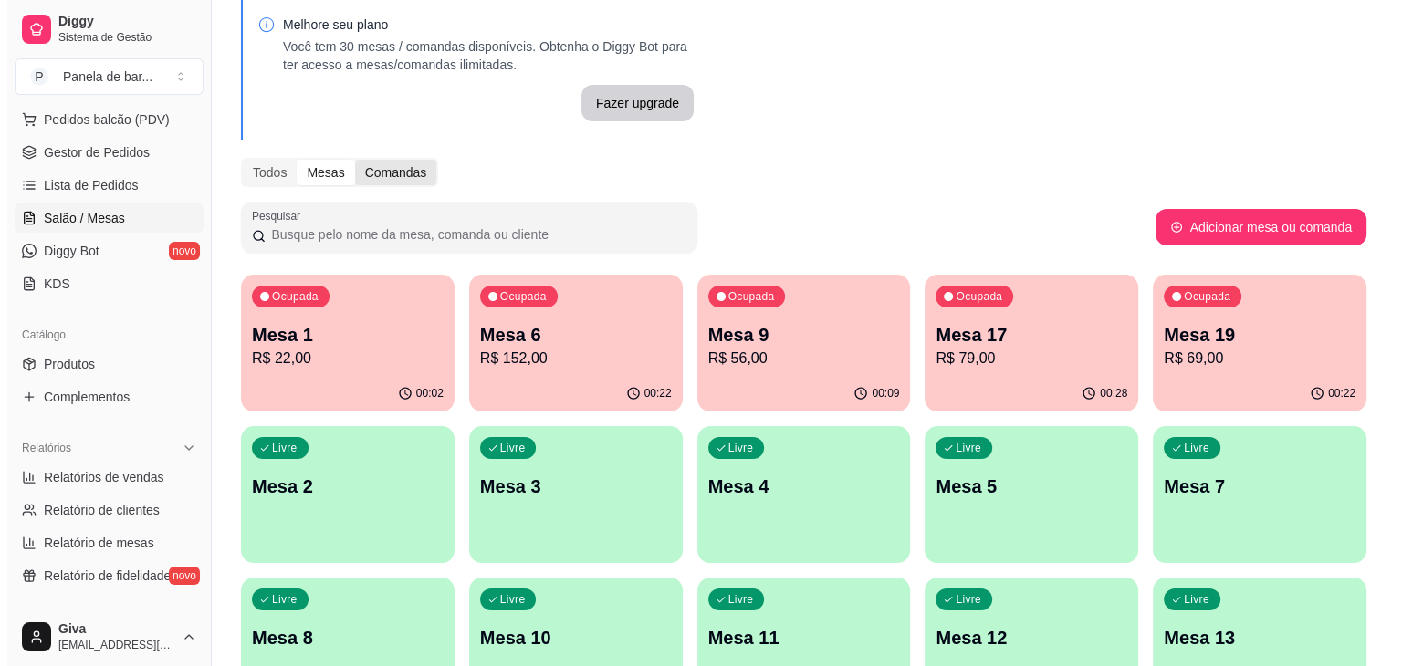
scroll to position [0, 0]
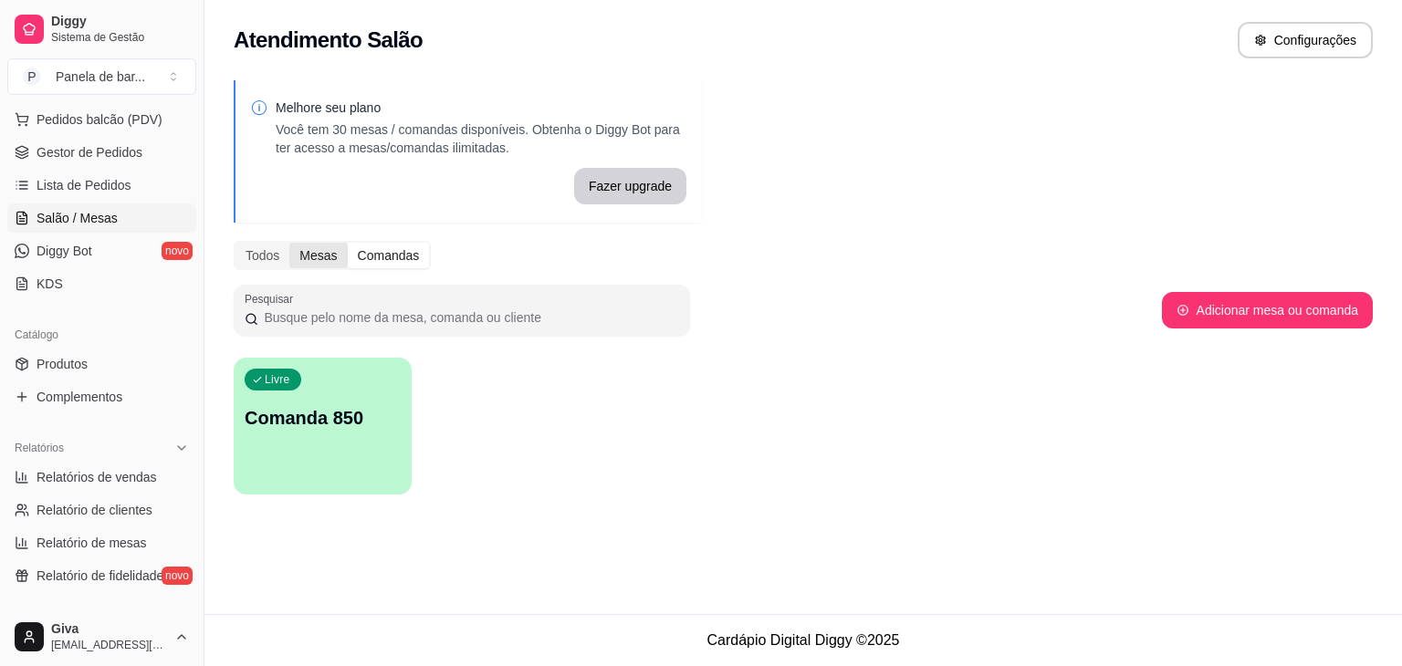
click at [325, 249] on div "Mesas" at bounding box center [317, 256] width 57 height 26
click at [289, 243] on input "Mesas" at bounding box center [289, 243] width 0 height 0
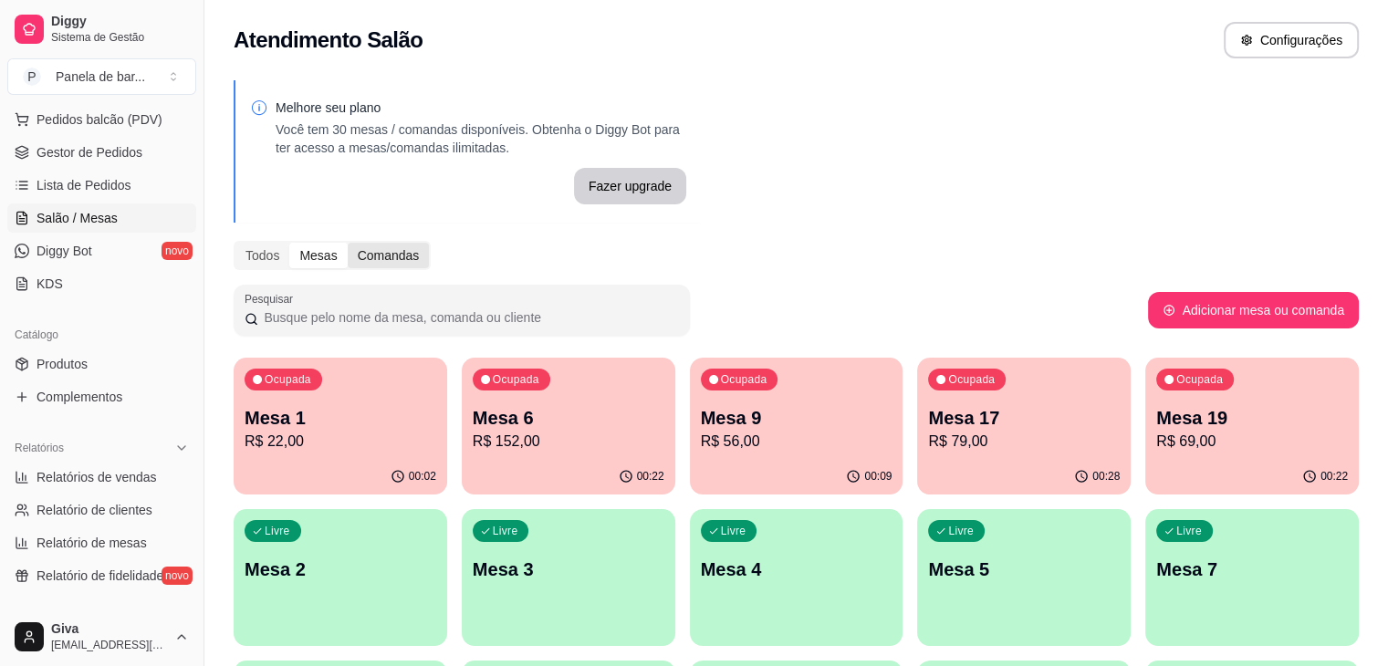
click at [384, 263] on div "Comandas" at bounding box center [389, 256] width 82 height 26
click at [348, 243] on input "Comandas" at bounding box center [348, 243] width 0 height 0
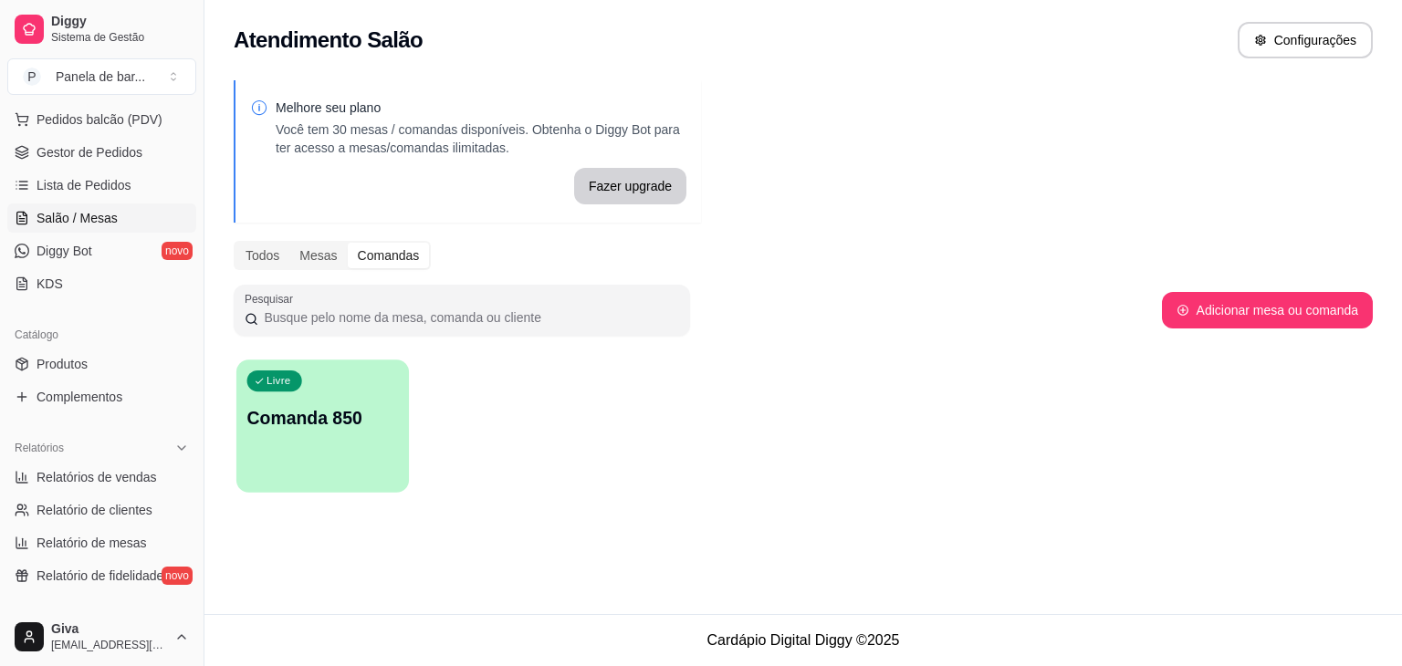
click at [354, 396] on div "Livre Comanda 850" at bounding box center [322, 415] width 172 height 111
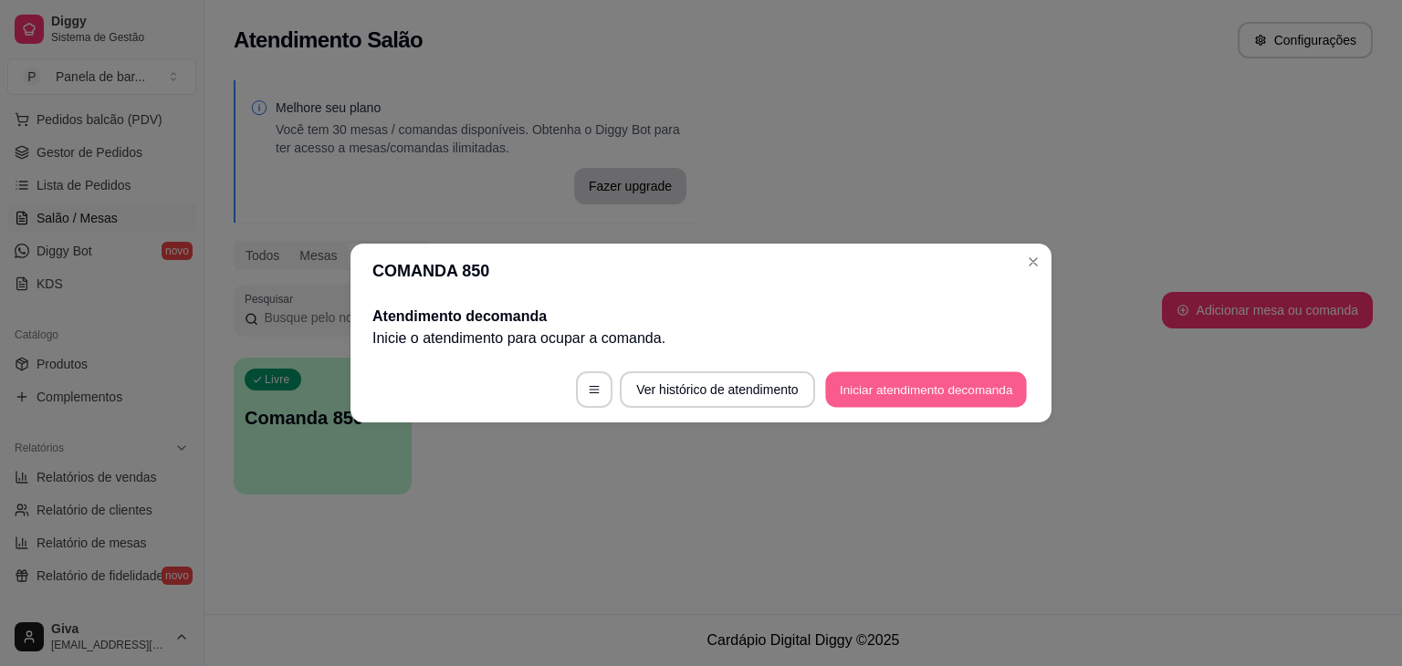
click at [905, 381] on button "Iniciar atendimento de comanda" at bounding box center [926, 390] width 202 height 36
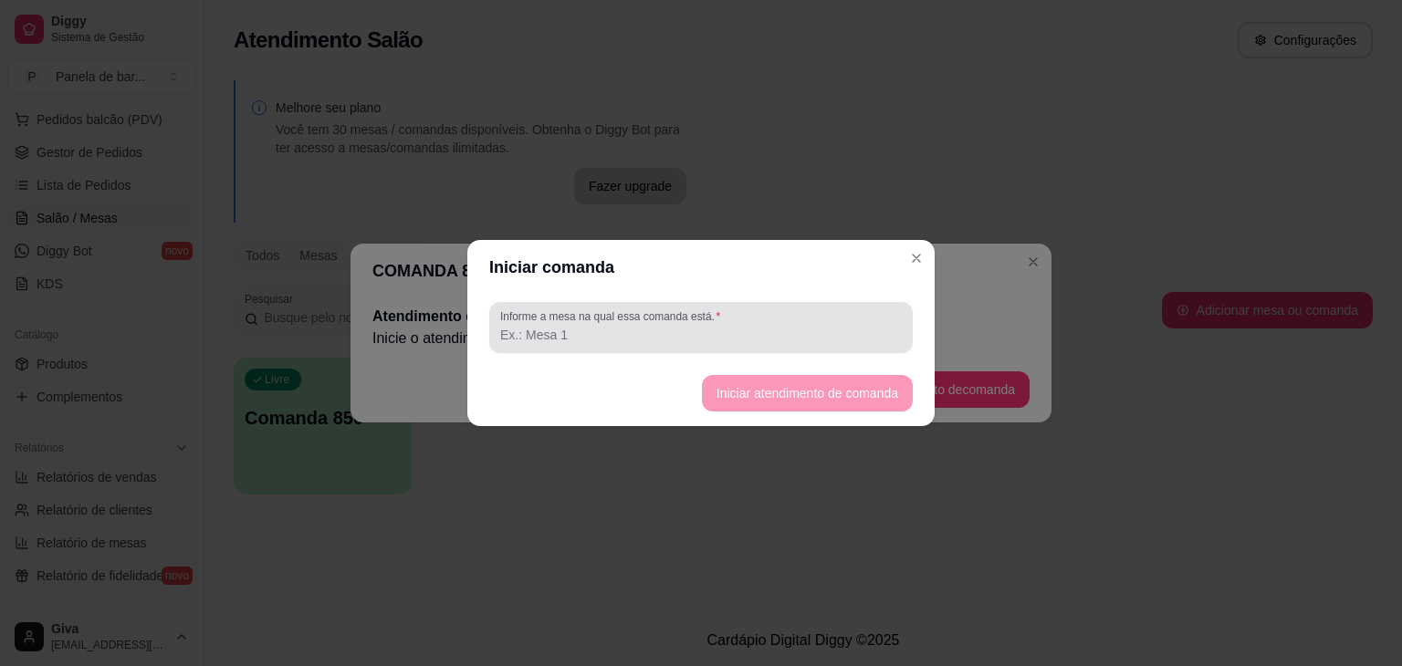
click at [758, 342] on input "Informe a mesa na qual essa comanda está." at bounding box center [701, 335] width 402 height 18
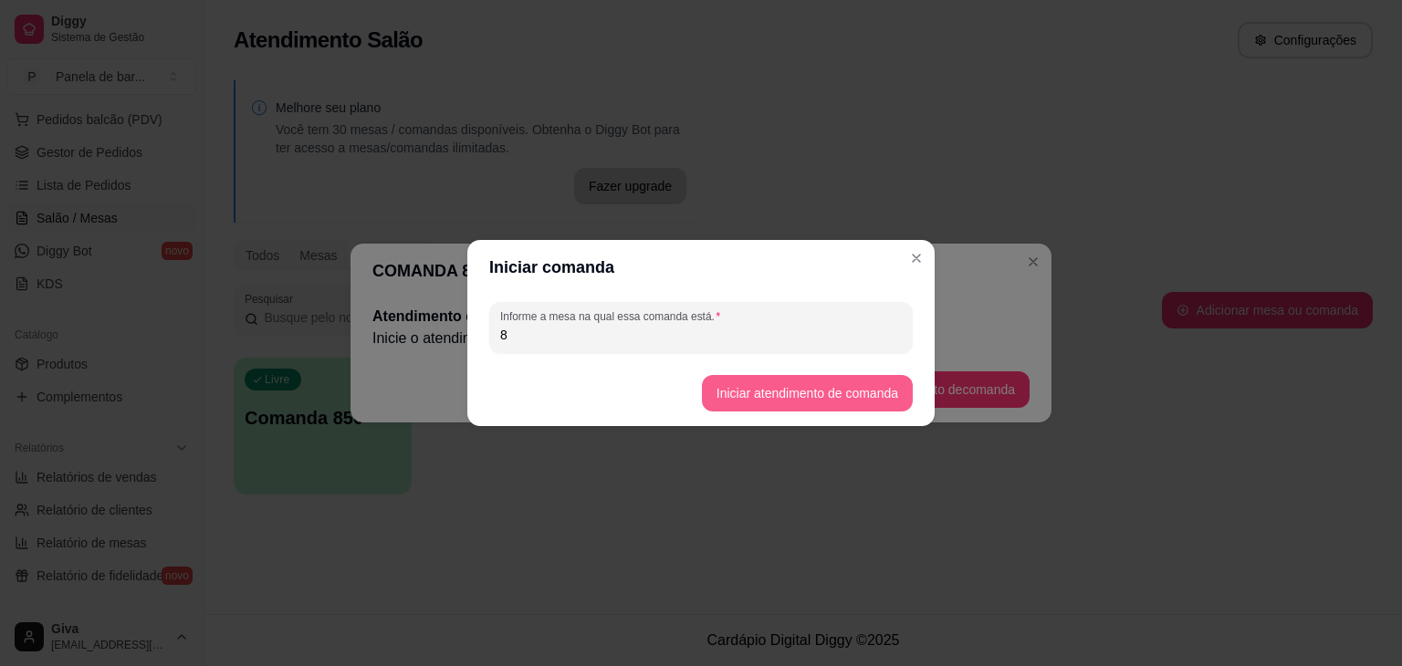
type input "8"
click at [792, 381] on button "Iniciar atendimento de comanda" at bounding box center [807, 394] width 204 height 36
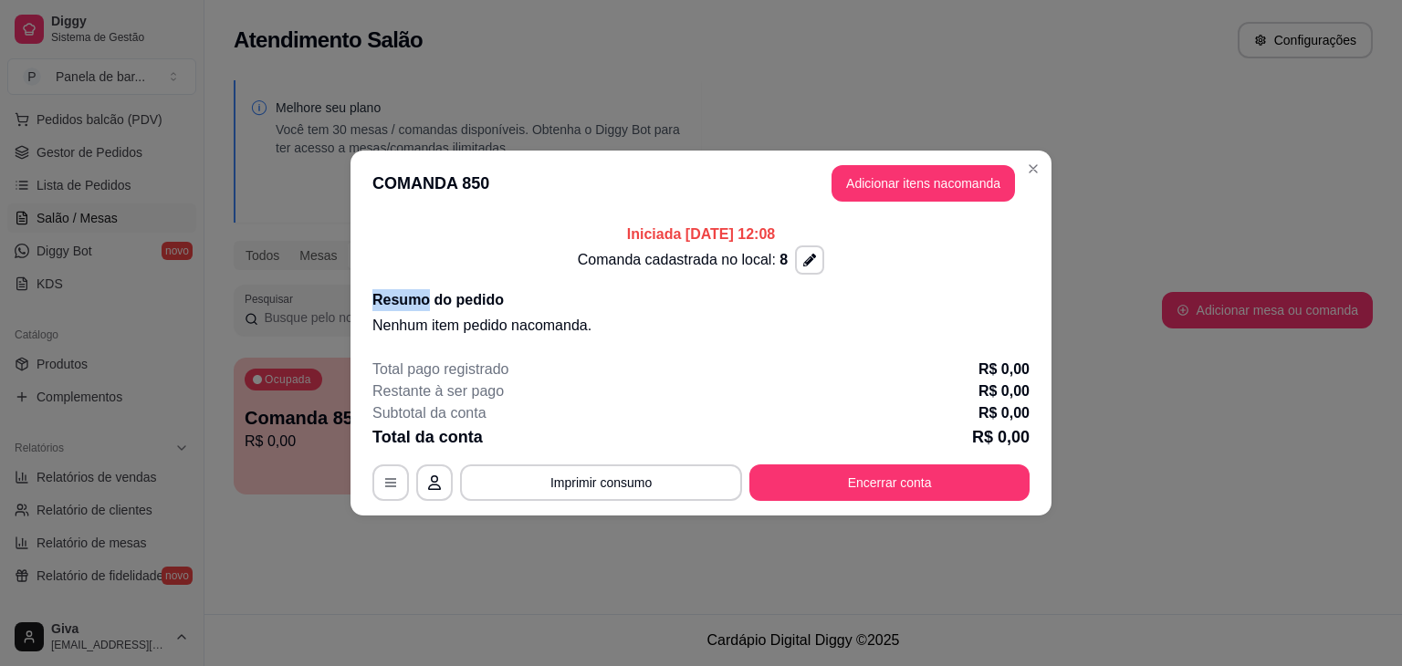
click at [925, 256] on div "Comanda cadastrada no local: 8" at bounding box center [700, 260] width 657 height 29
click at [799, 256] on button "button" at bounding box center [810, 260] width 28 height 28
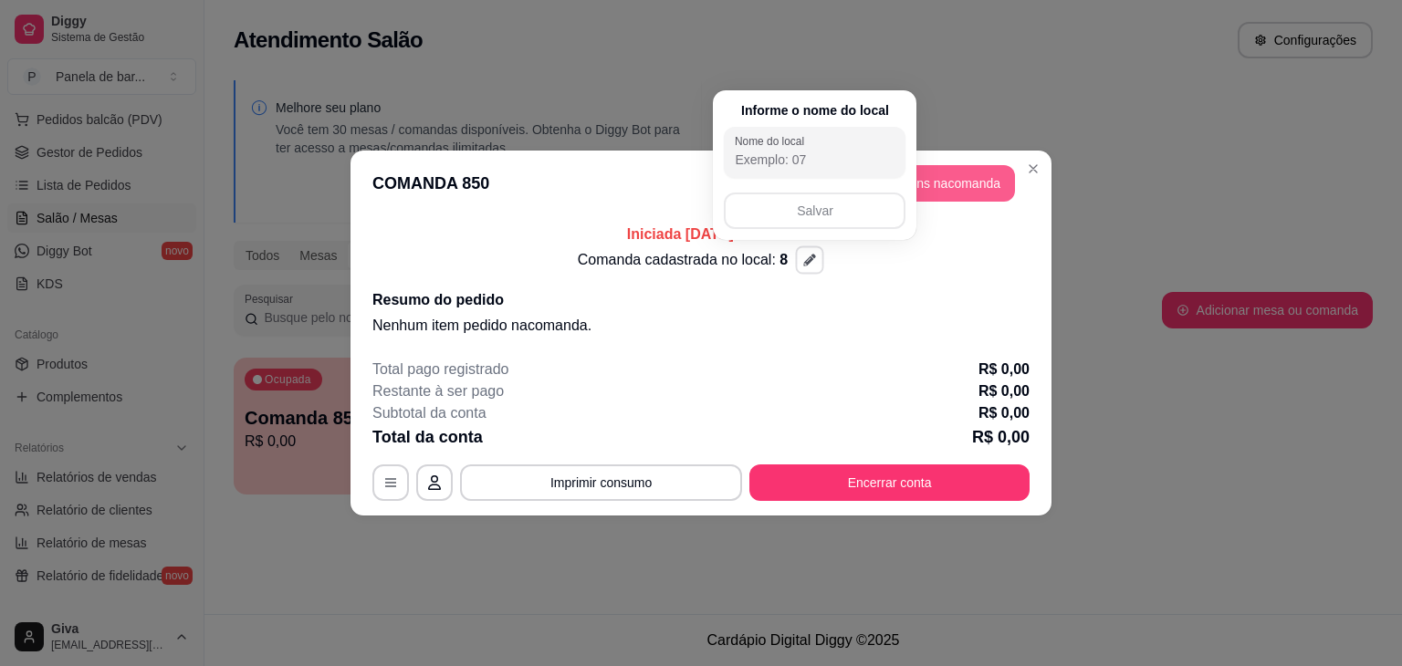
drag, startPoint x: 849, startPoint y: 205, endPoint x: 1040, endPoint y: 154, distance: 197.5
click at [1040, 154] on body "Diggy Sistema de Gestão P Panela de bar ... Loja aberta Diggy Pro + 30 até 30/0…" at bounding box center [701, 333] width 1402 height 666
click at [1029, 169] on icon "Close" at bounding box center [1033, 169] width 15 height 15
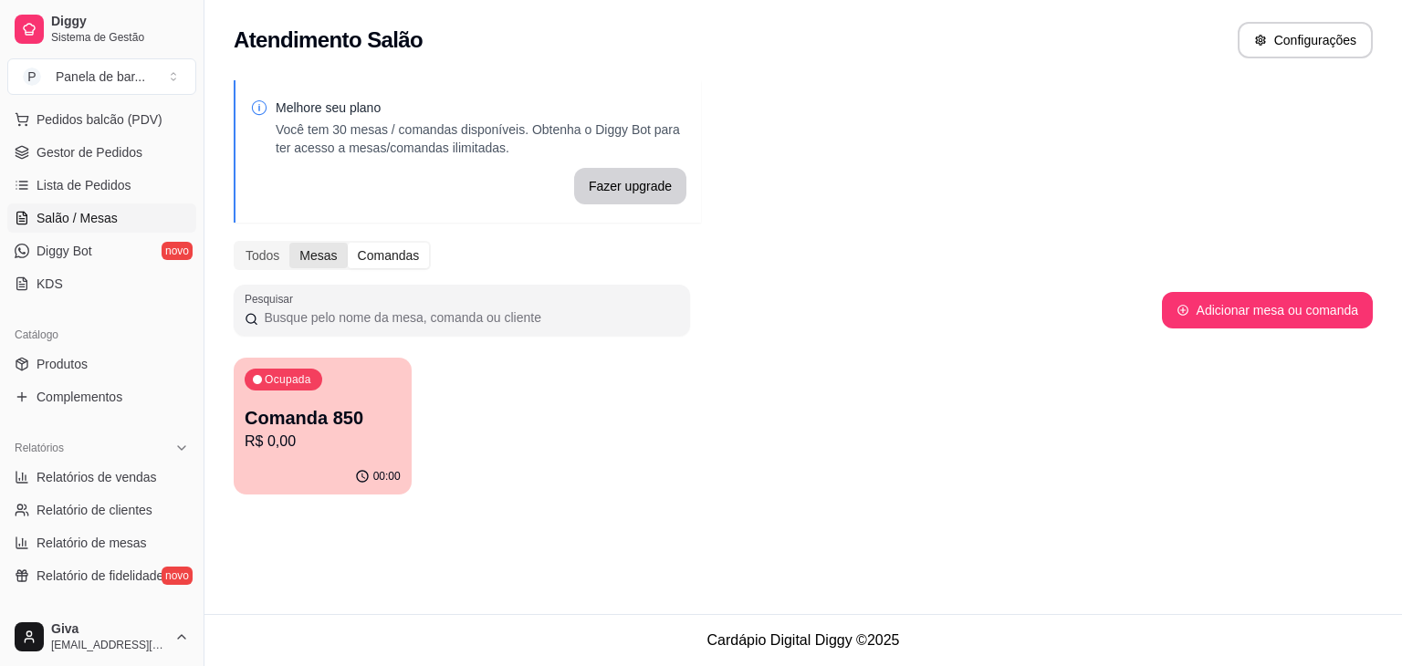
click at [311, 255] on div "Mesas" at bounding box center [317, 256] width 57 height 26
click at [289, 243] on input "Mesas" at bounding box center [289, 243] width 0 height 0
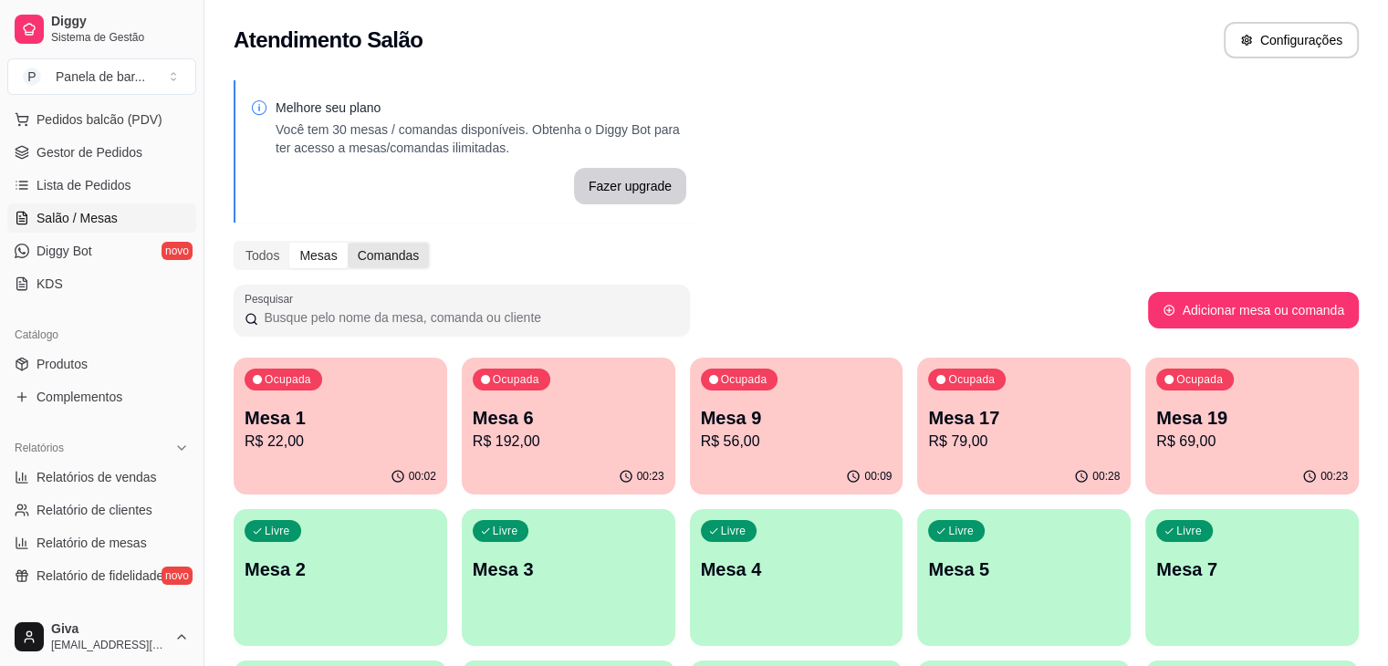
click at [407, 249] on div "Comandas" at bounding box center [389, 256] width 82 height 26
click at [348, 243] on input "Comandas" at bounding box center [348, 243] width 0 height 0
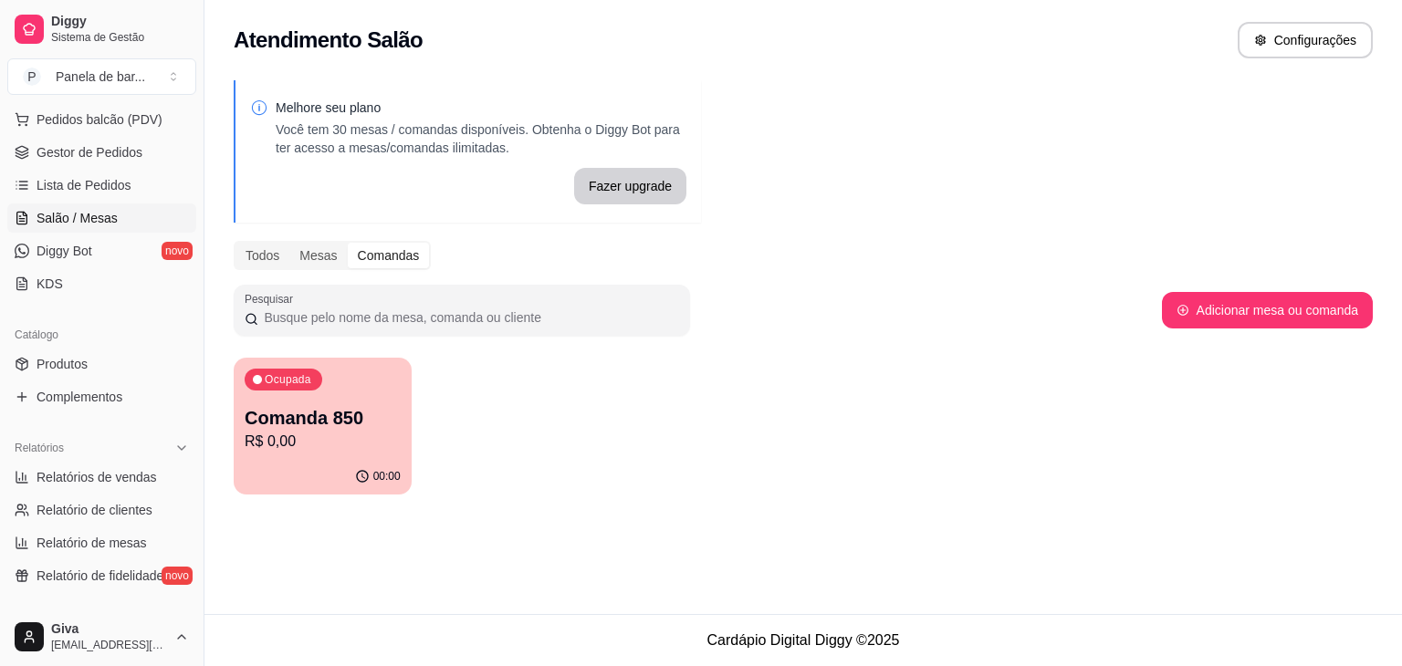
click at [364, 417] on p "Comanda 850" at bounding box center [323, 418] width 156 height 26
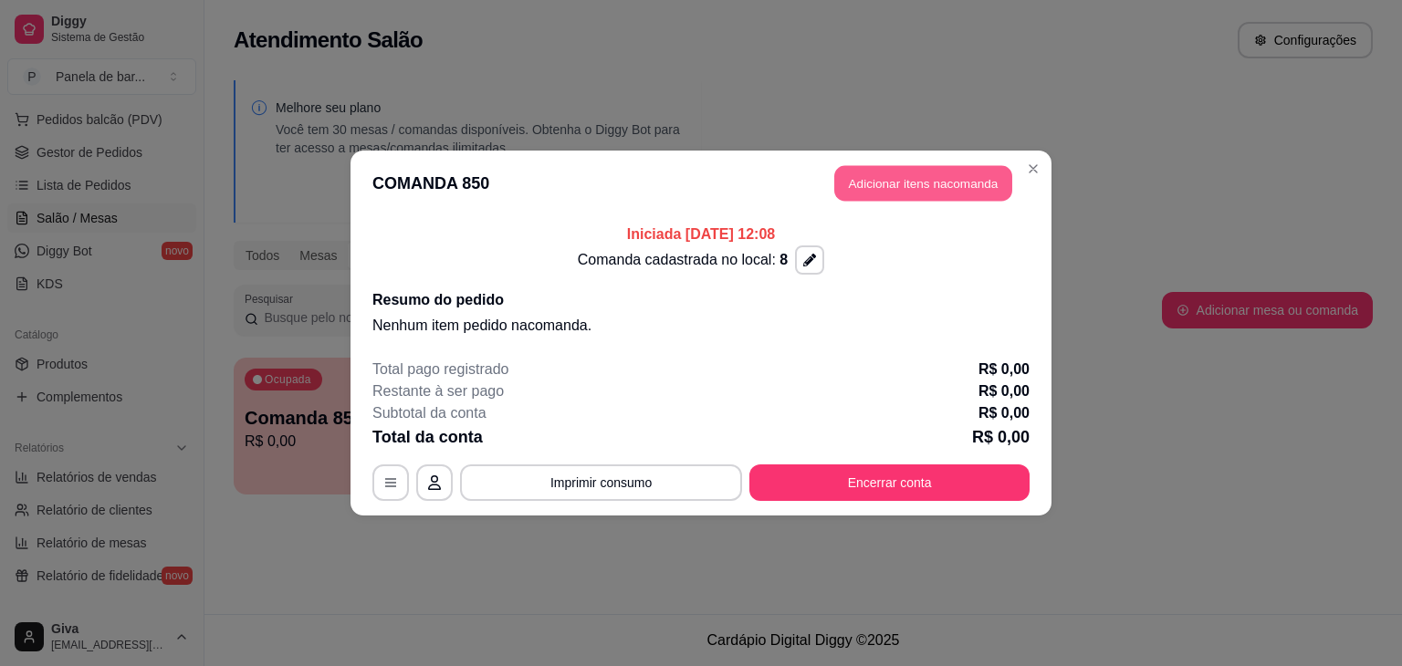
click at [933, 170] on button "Adicionar itens na comanda" at bounding box center [923, 184] width 178 height 36
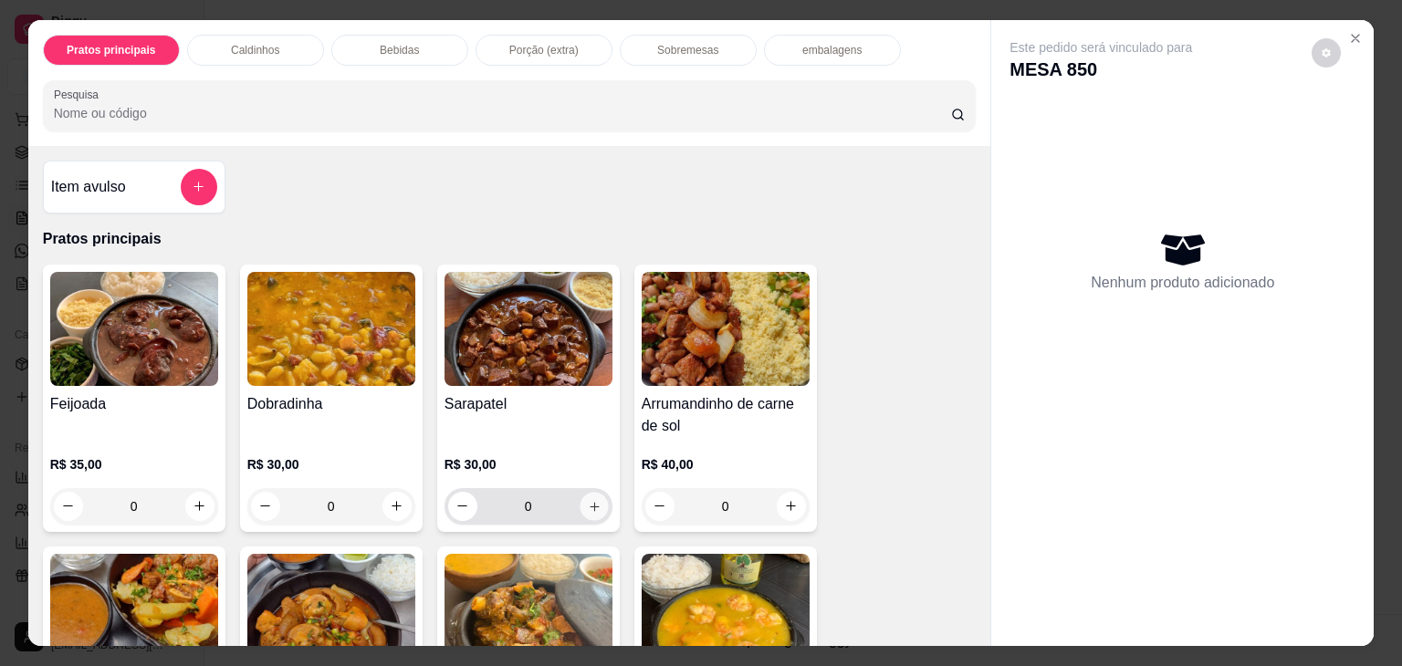
click at [587, 505] on icon "increase-product-quantity" at bounding box center [594, 507] width 14 height 14
type input "1"
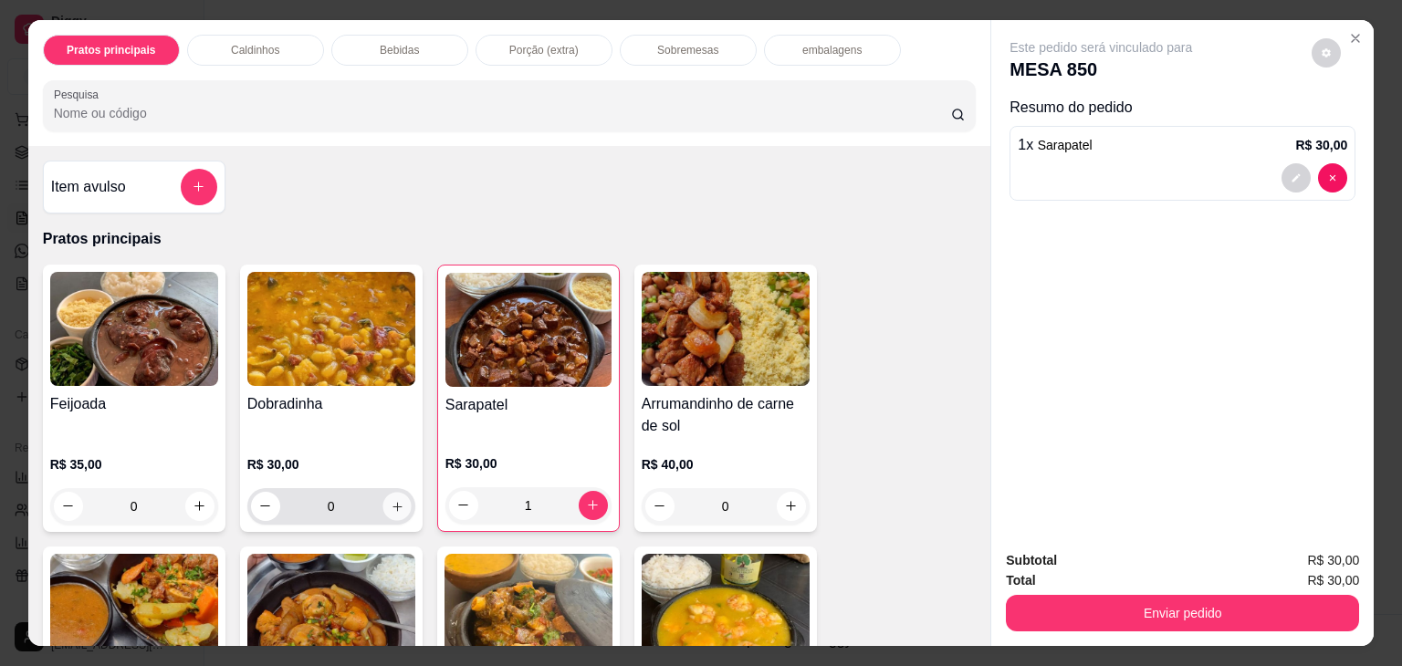
click at [392, 500] on icon "increase-product-quantity" at bounding box center [397, 507] width 14 height 14
type input "1"
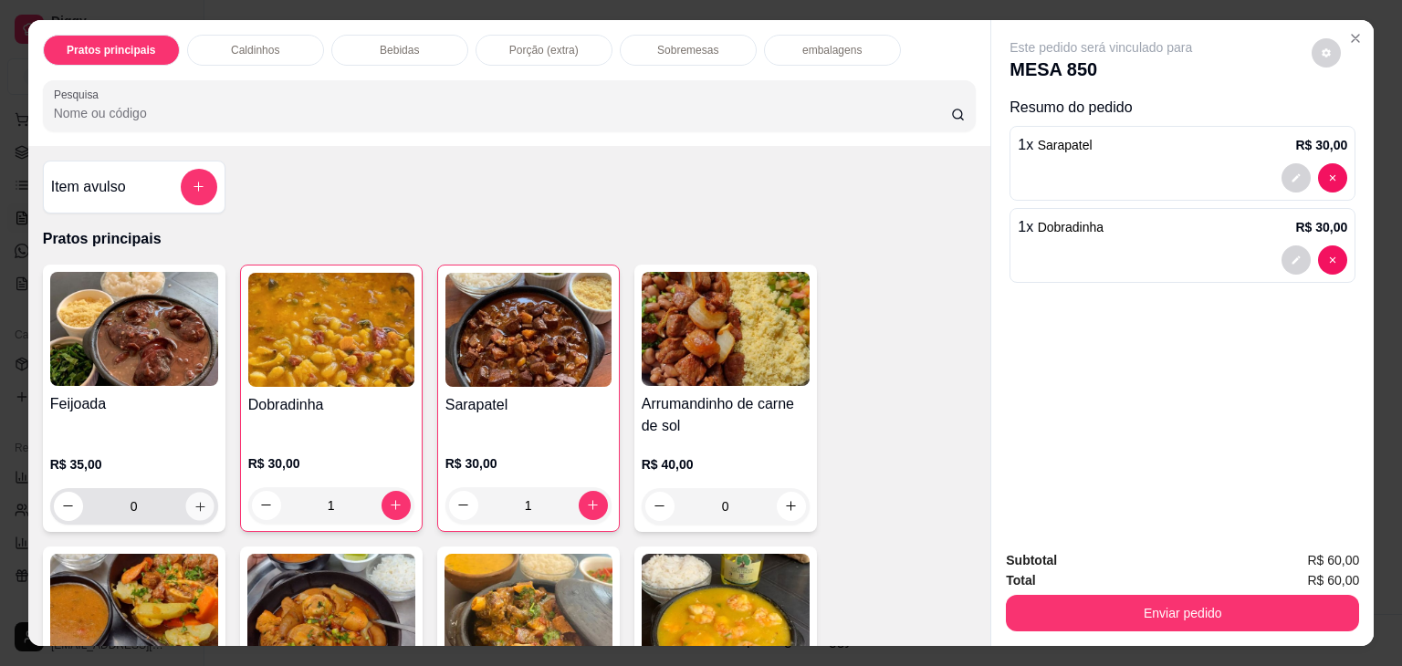
click at [197, 492] on button "increase-product-quantity" at bounding box center [199, 506] width 28 height 28
type input "1"
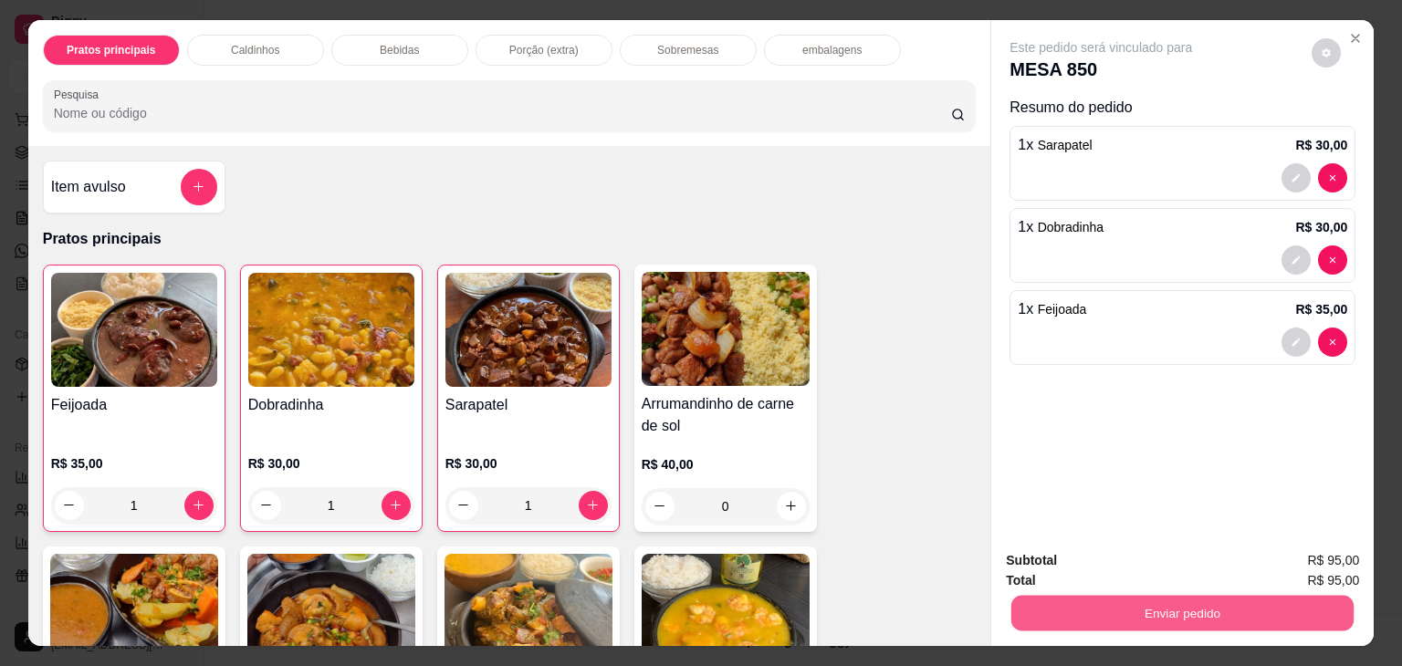
click at [1078, 600] on button "Enviar pedido" at bounding box center [1182, 614] width 342 height 36
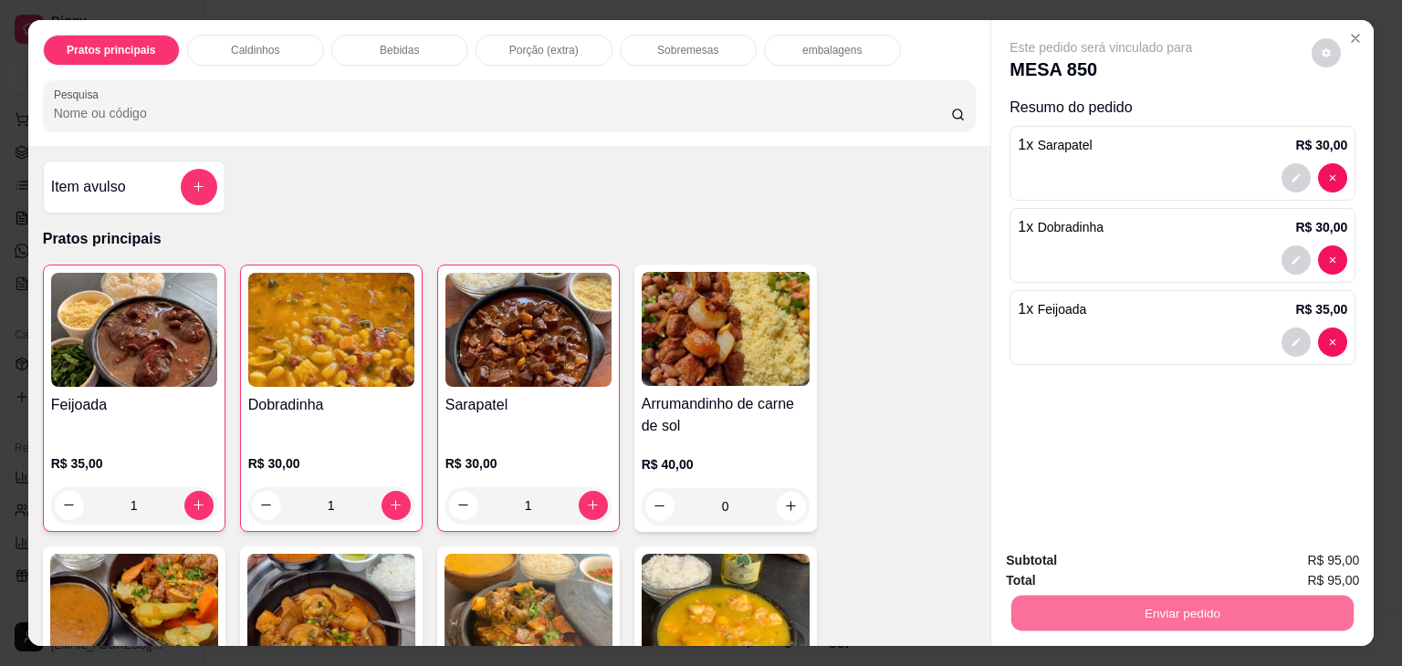
click at [1174, 553] on button "Não registrar e enviar pedido" at bounding box center [1121, 561] width 184 height 34
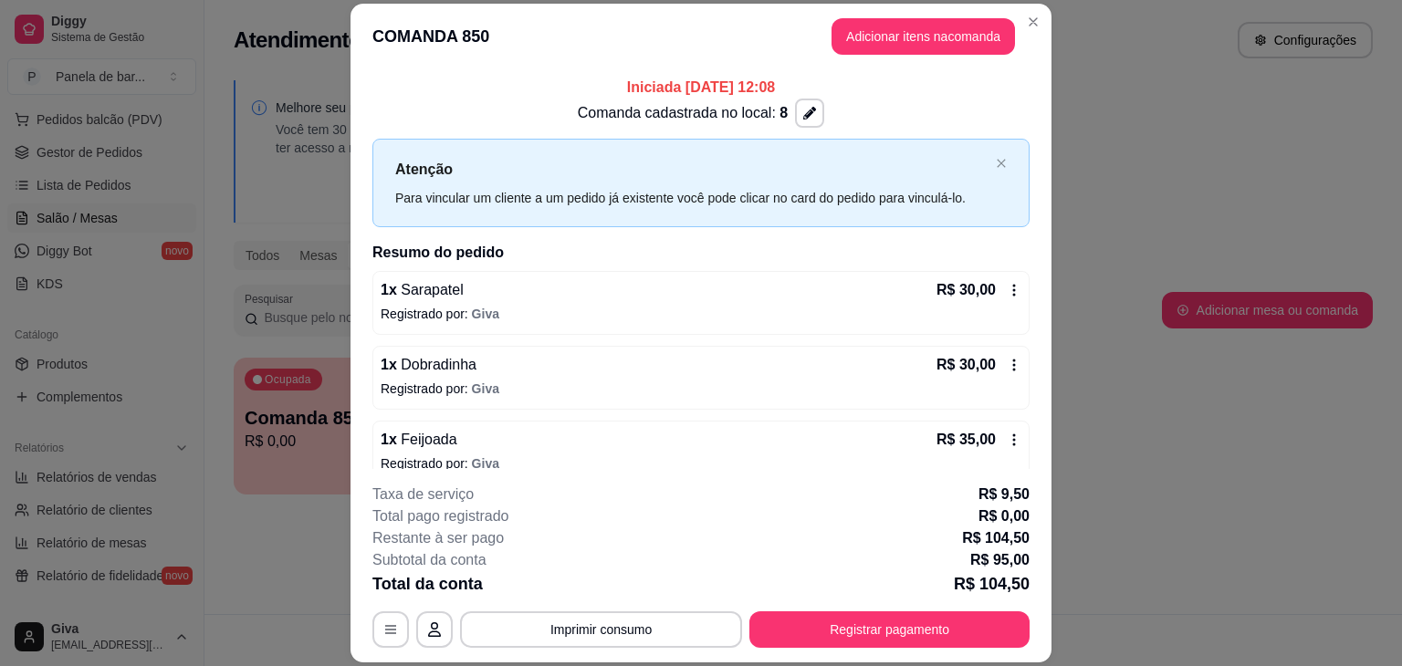
scroll to position [21, 0]
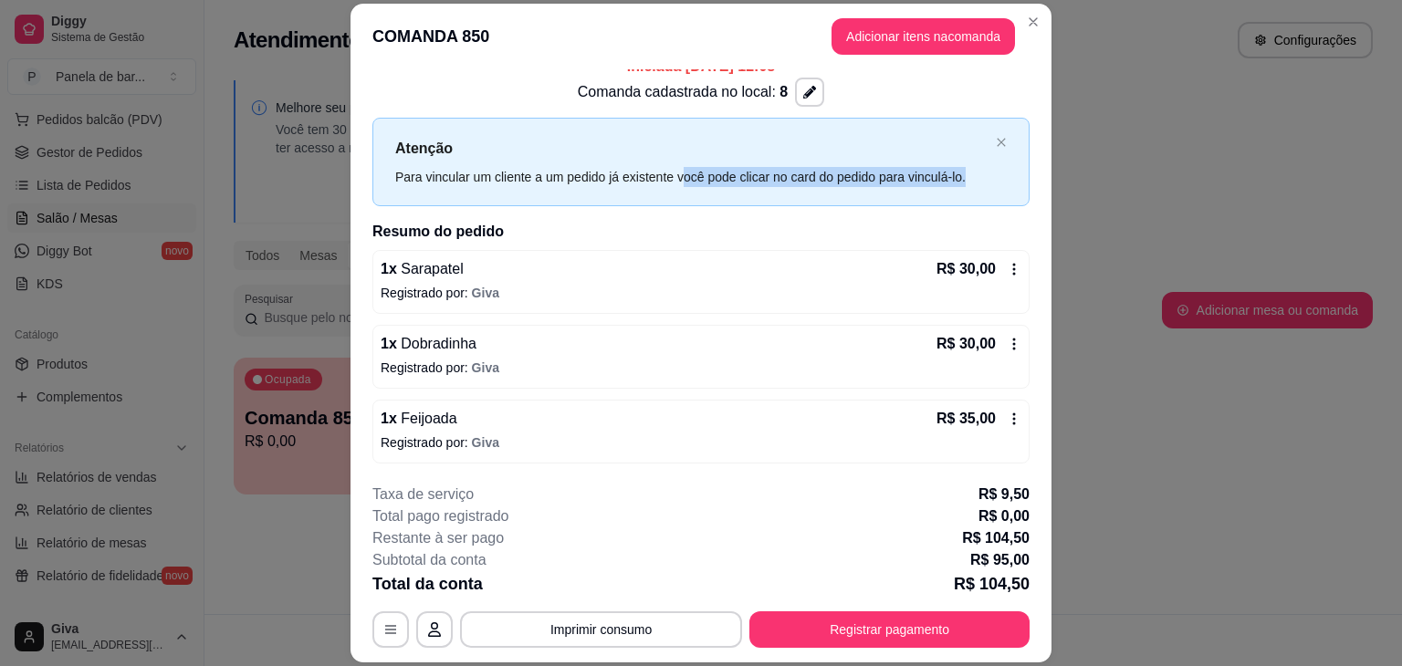
drag, startPoint x: 675, startPoint y: 169, endPoint x: 980, endPoint y: 180, distance: 305.0
click at [980, 180] on div "Atenção Para vincular um cliente a um pedido já existente você pode clicar no c…" at bounding box center [700, 162] width 657 height 89
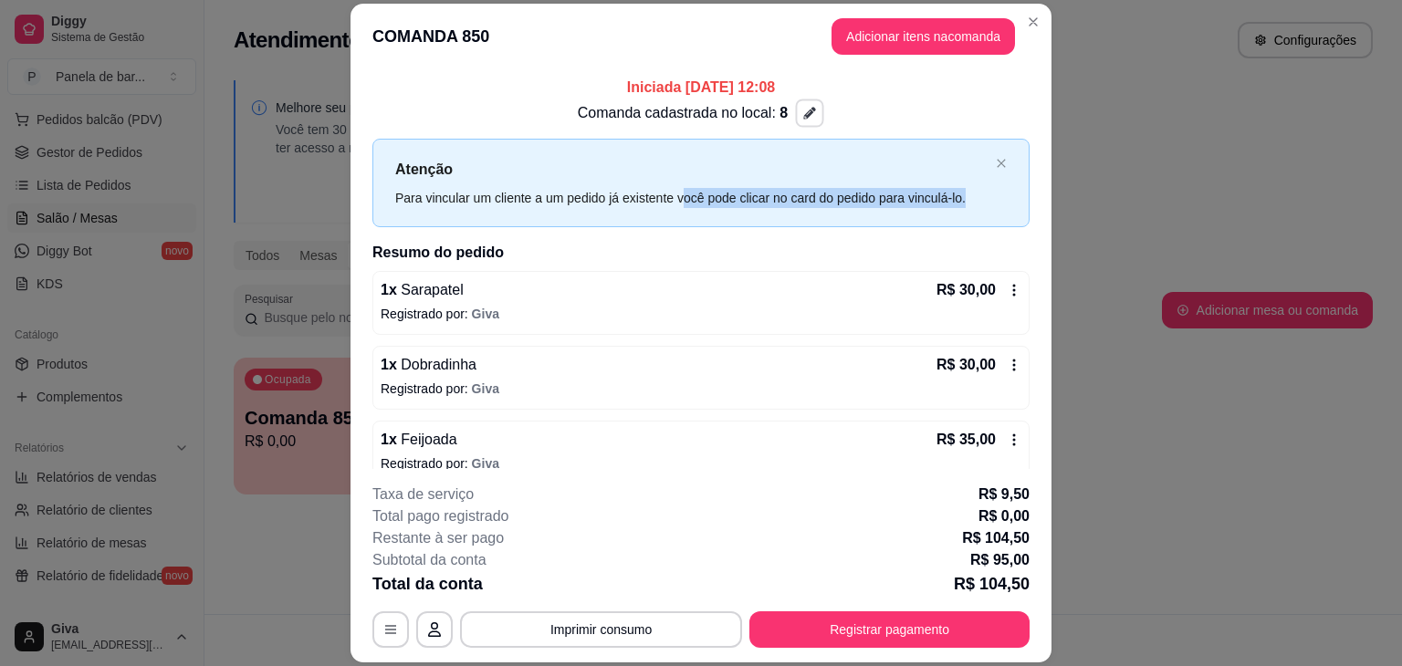
click at [796, 111] on button "button" at bounding box center [810, 113] width 28 height 28
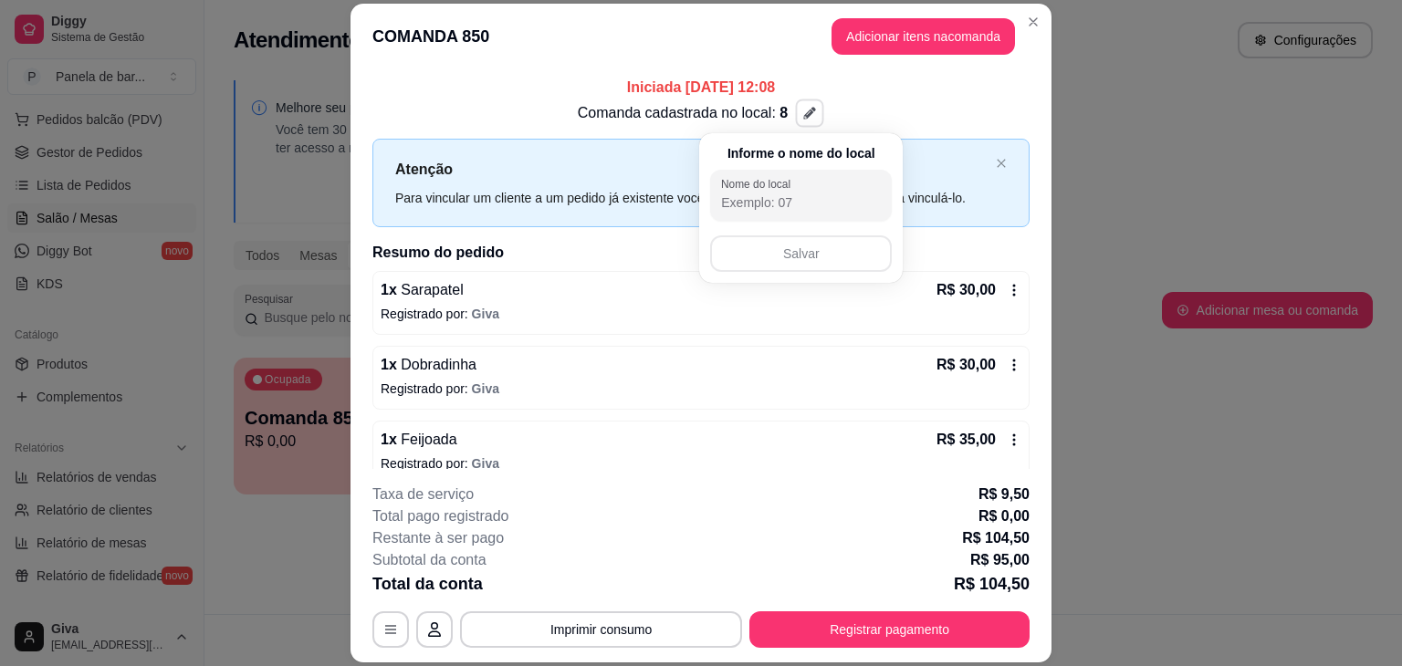
click at [816, 260] on div "Informe o nome do local Nome do local [GEOGRAPHIC_DATA]" at bounding box center [801, 208] width 204 height 150
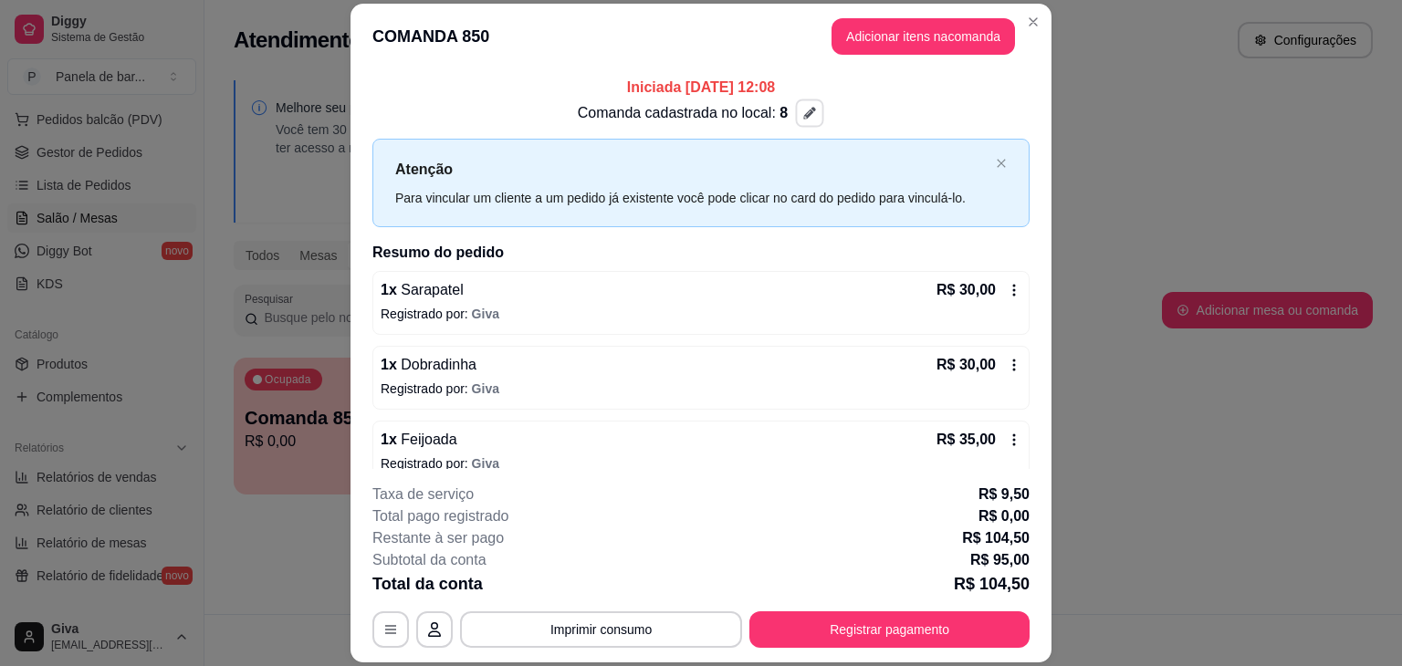
click at [559, 405] on div "1 x Dobradinha R$ 30,00 Registrado por: [PERSON_NAME]" at bounding box center [700, 378] width 657 height 64
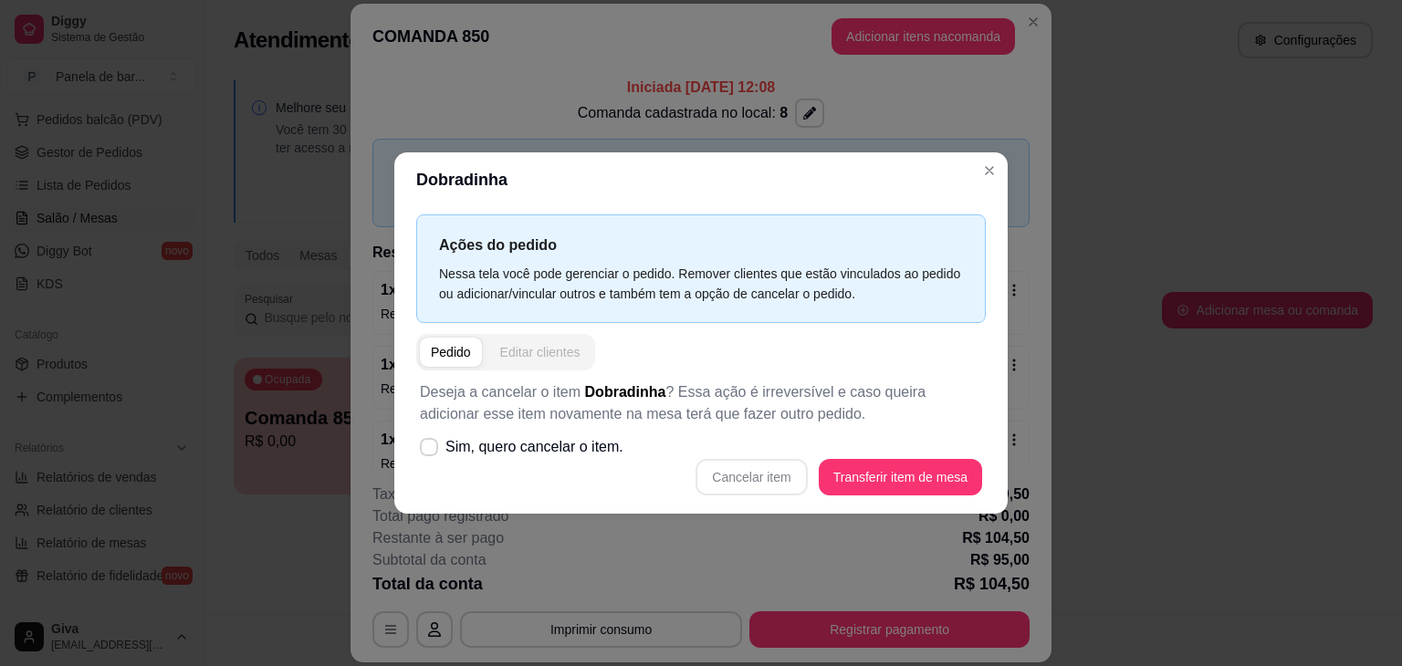
click at [563, 347] on div "Editar clientes" at bounding box center [540, 352] width 80 height 18
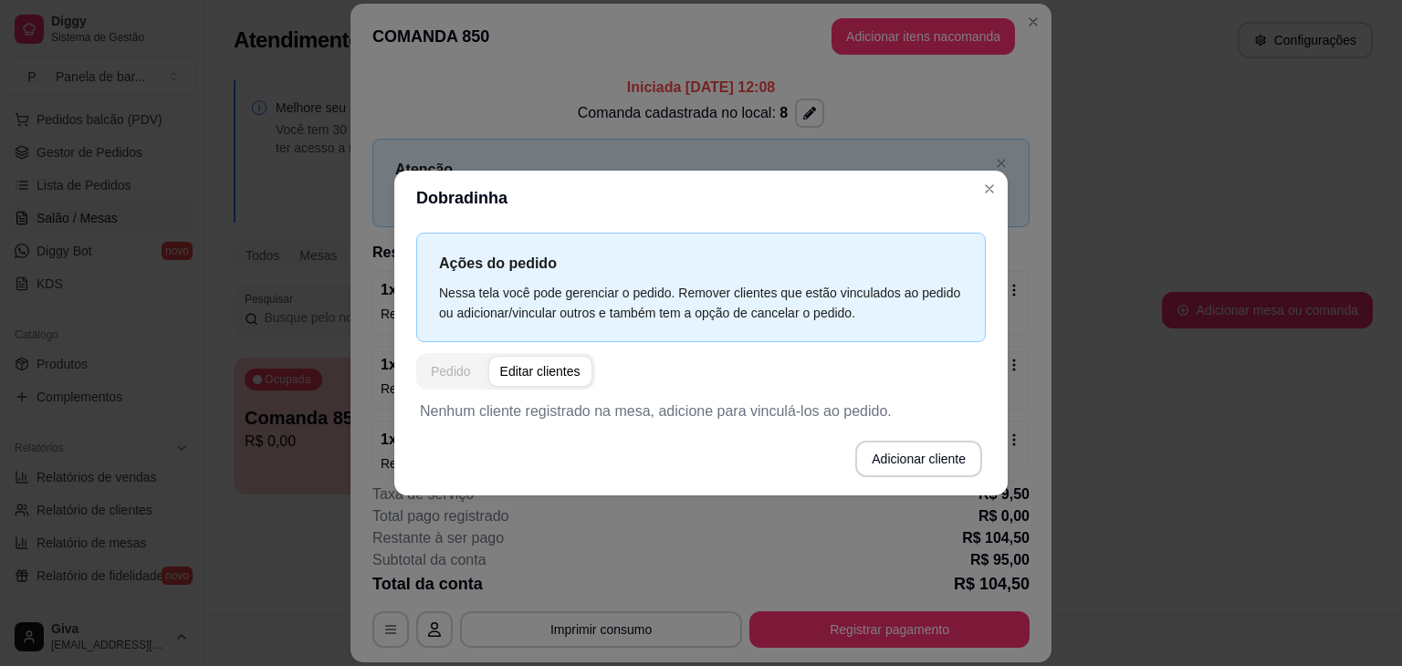
click at [460, 373] on div "Pedido" at bounding box center [451, 371] width 40 height 18
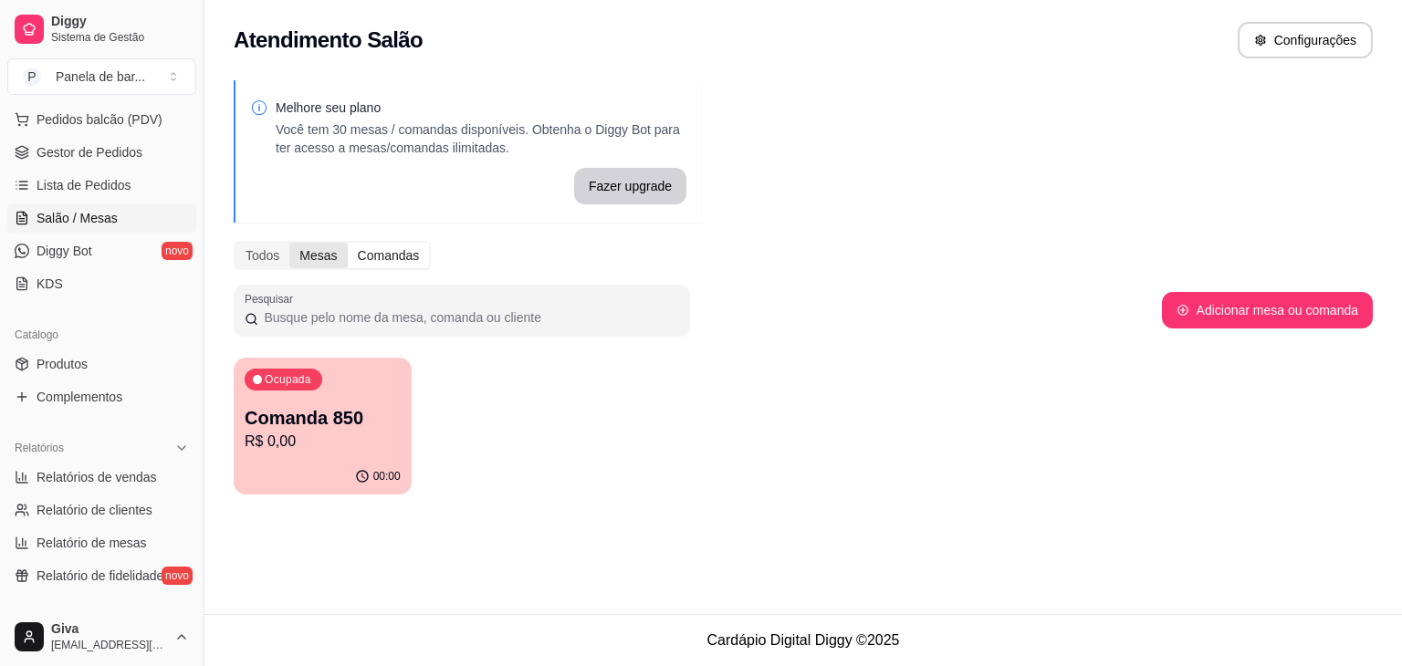
click at [330, 266] on div "Mesas" at bounding box center [317, 256] width 57 height 26
click at [289, 243] on input "Mesas" at bounding box center [289, 243] width 0 height 0
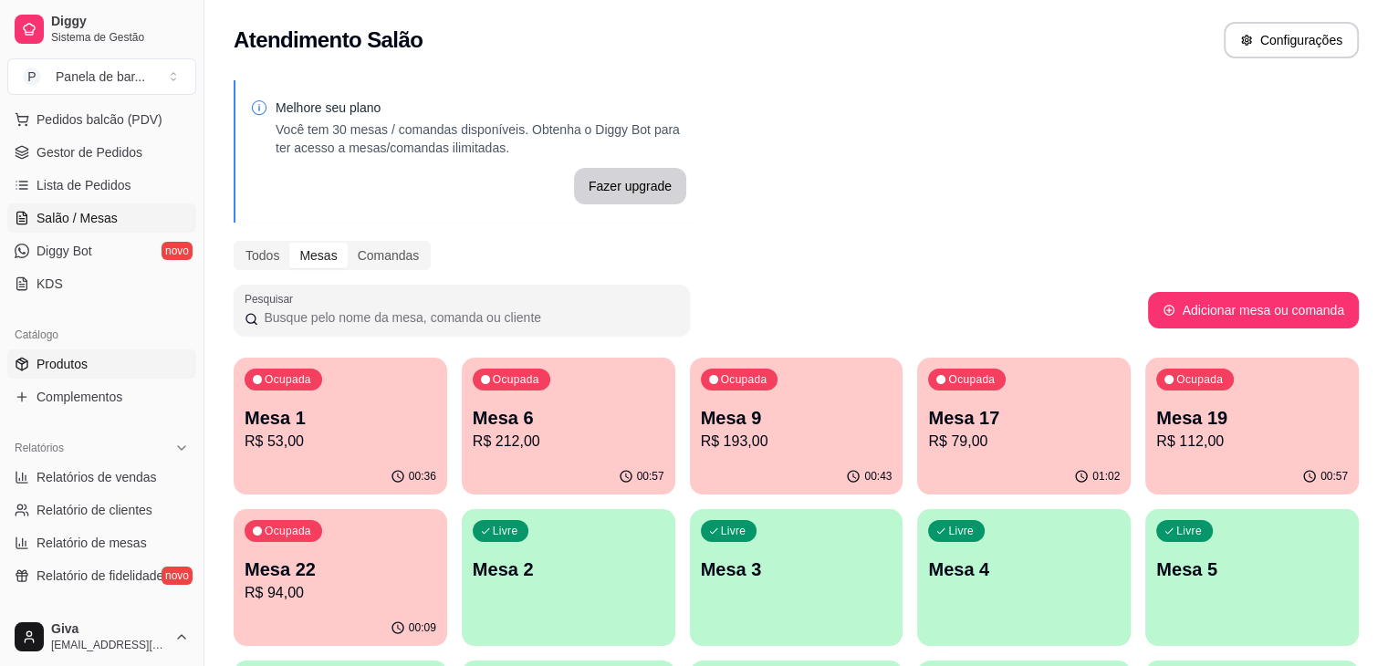
click at [82, 365] on span "Produtos" at bounding box center [62, 364] width 51 height 18
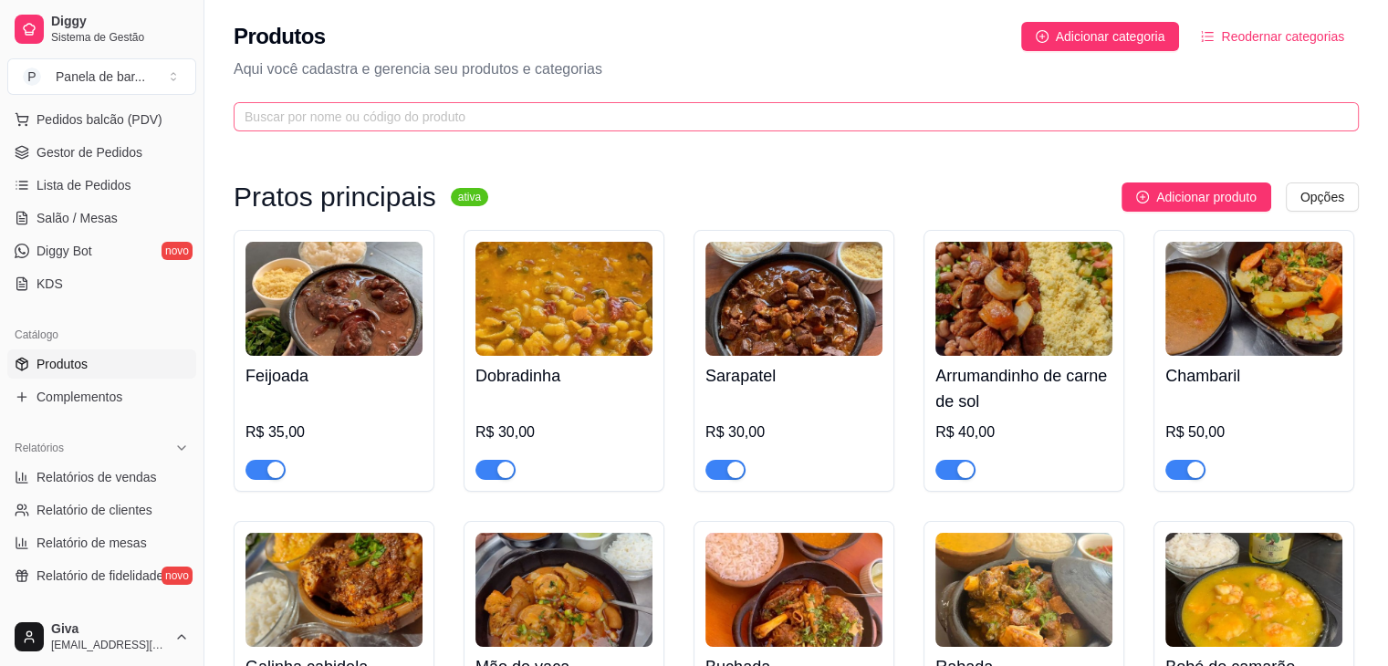
click at [372, 127] on span at bounding box center [796, 116] width 1125 height 29
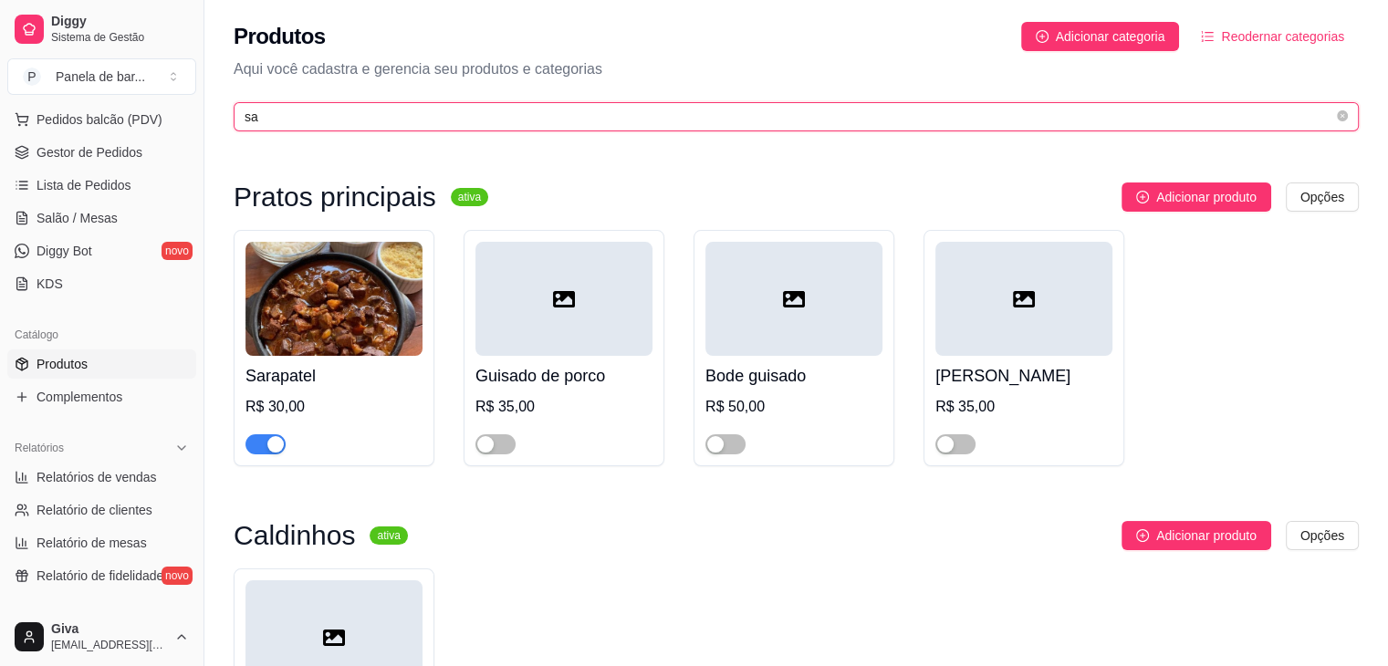
type input "sa"
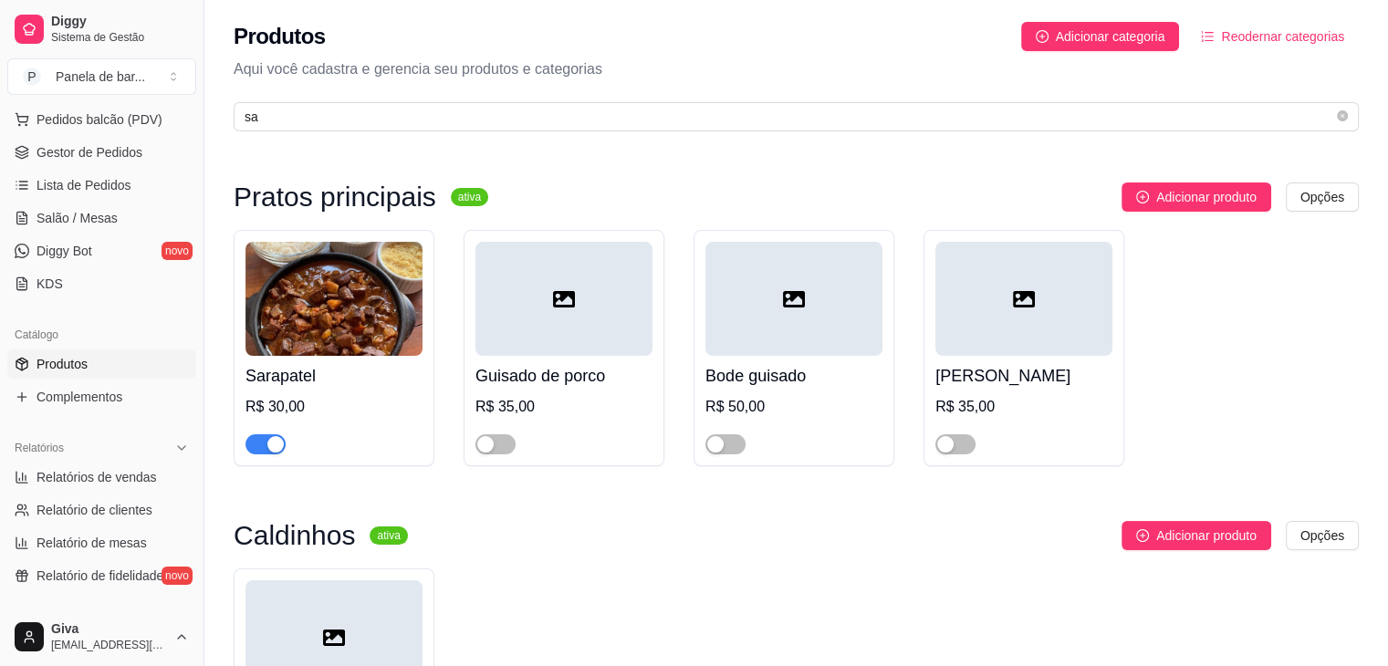
click at [280, 443] on div "button" at bounding box center [275, 444] width 16 height 16
click at [97, 207] on link "Salão / Mesas" at bounding box center [101, 218] width 189 height 29
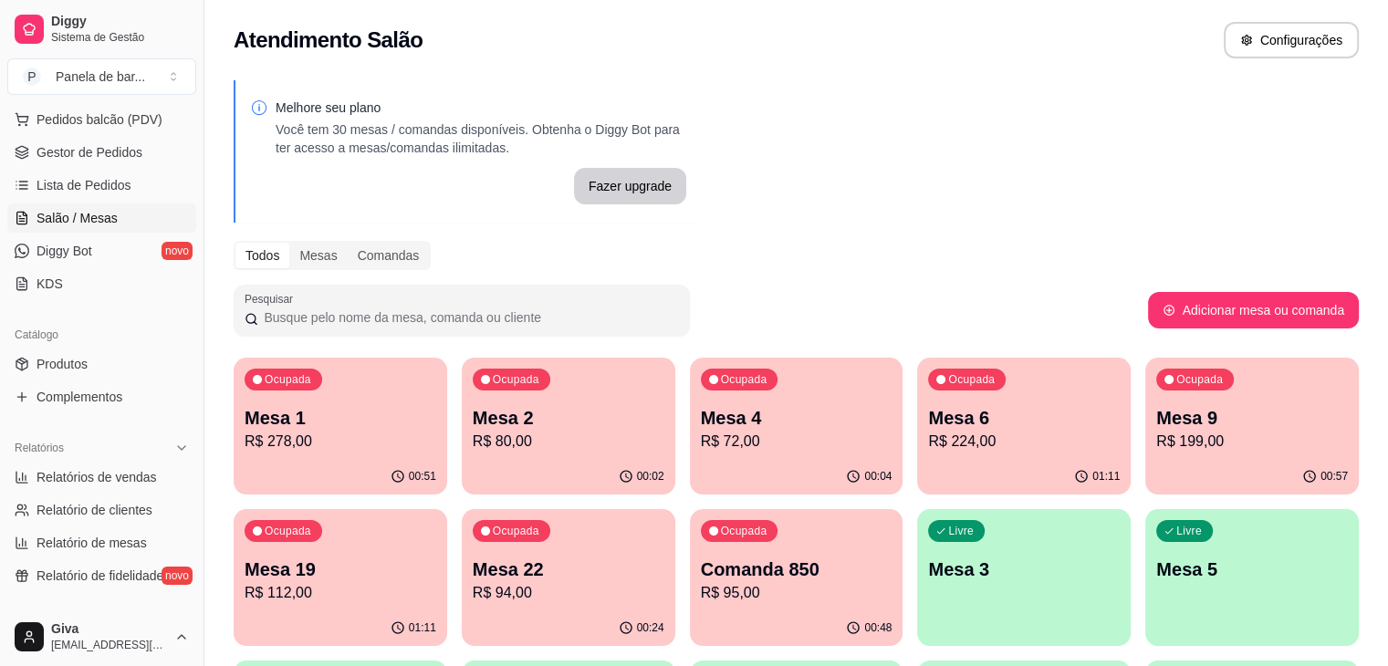
click at [480, 441] on p "R$ 80,00" at bounding box center [569, 442] width 192 height 22
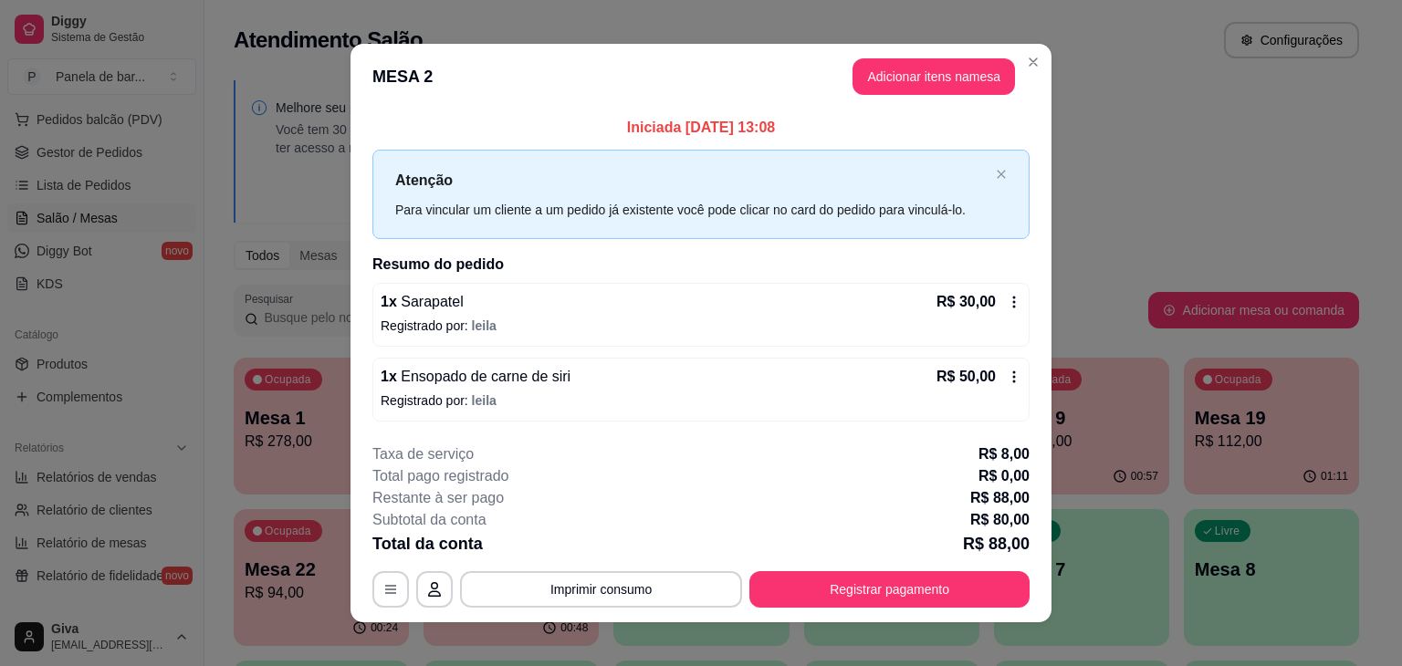
scroll to position [14, 0]
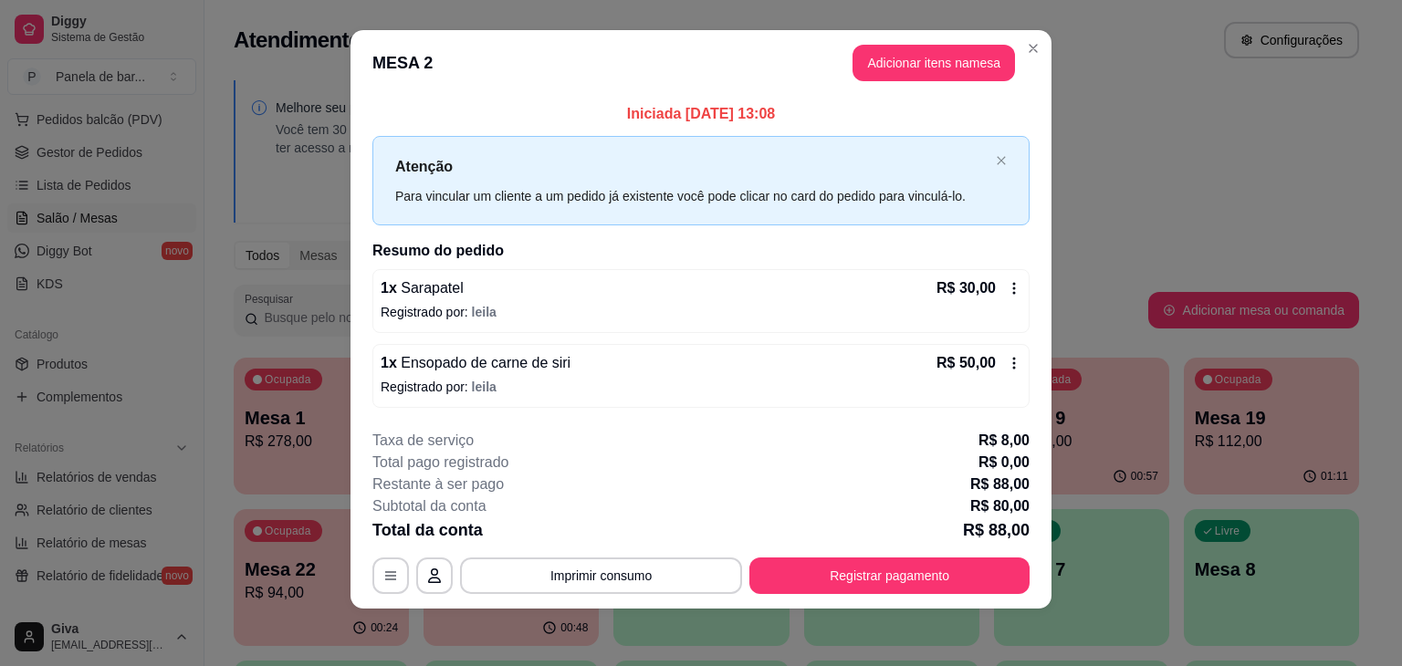
click at [1013, 288] on icon at bounding box center [1014, 288] width 3 height 12
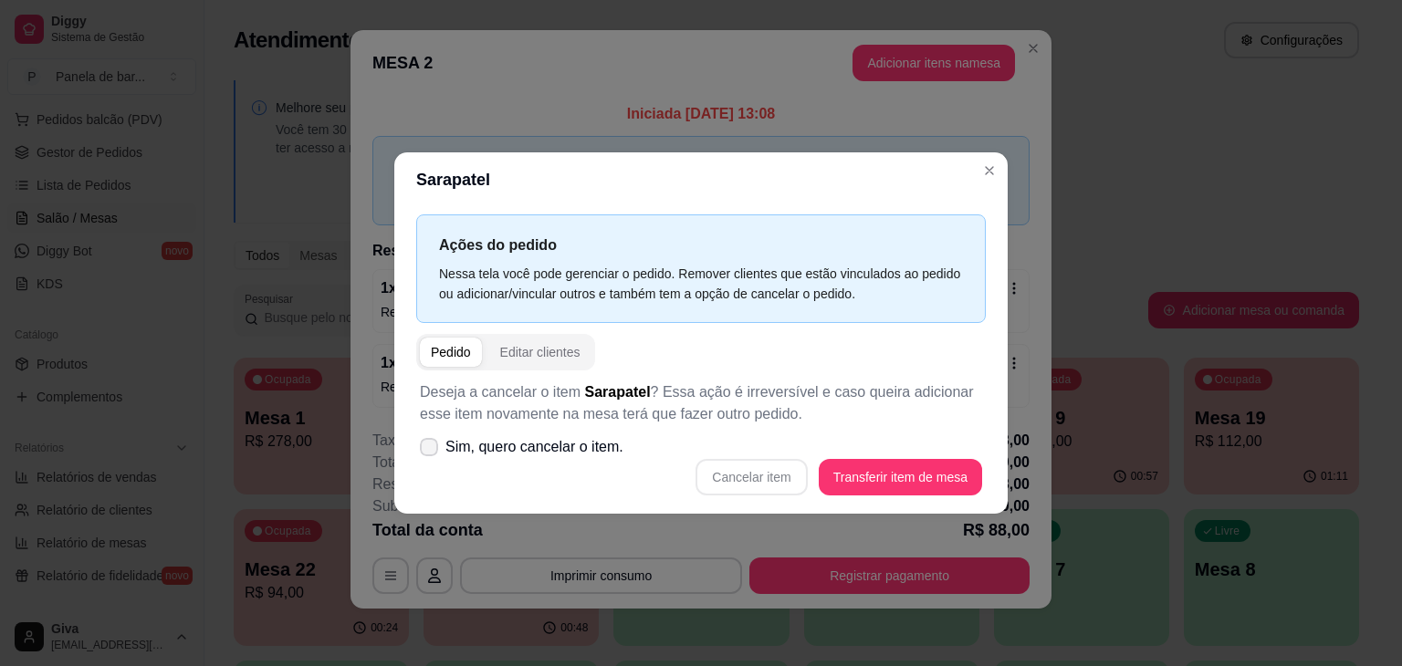
click at [595, 454] on span "Sim, quero cancelar o item." at bounding box center [534, 447] width 178 height 22
click at [431, 454] on input "Sim, quero cancelar o item." at bounding box center [425, 457] width 12 height 12
checkbox input "true"
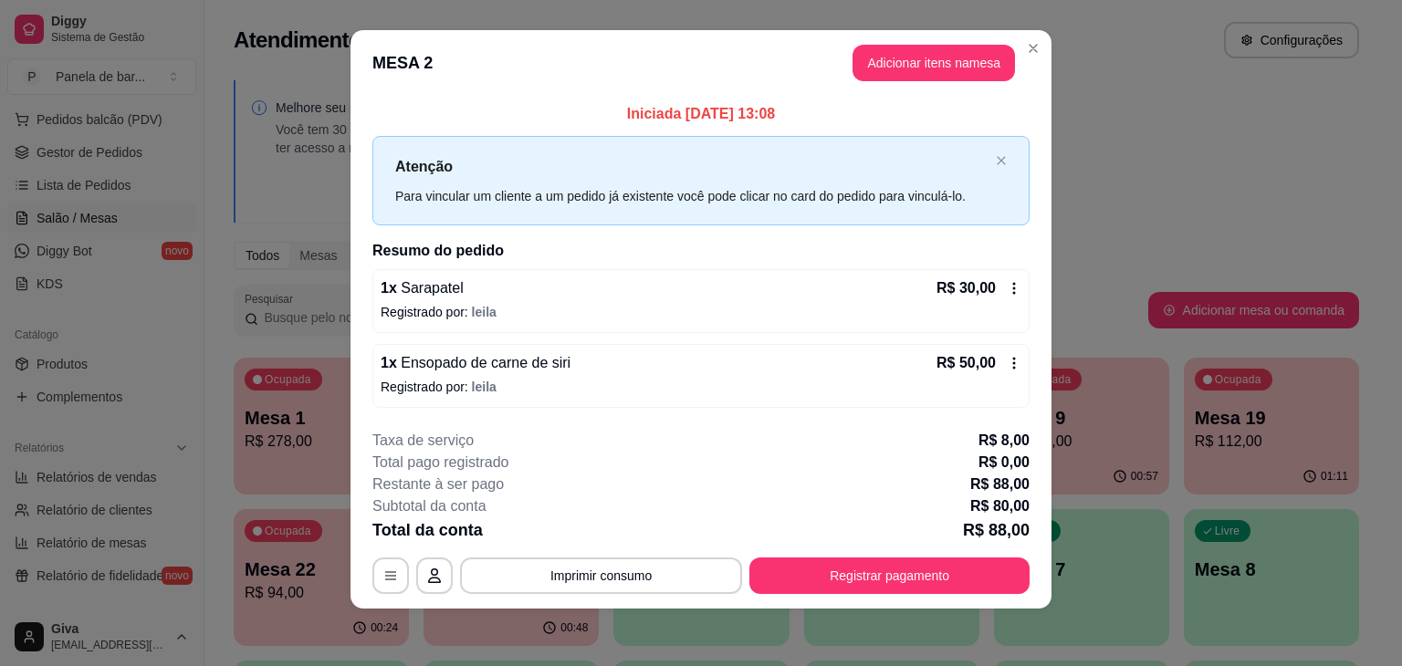
click at [993, 284] on div "R$ 30,00" at bounding box center [978, 288] width 85 height 22
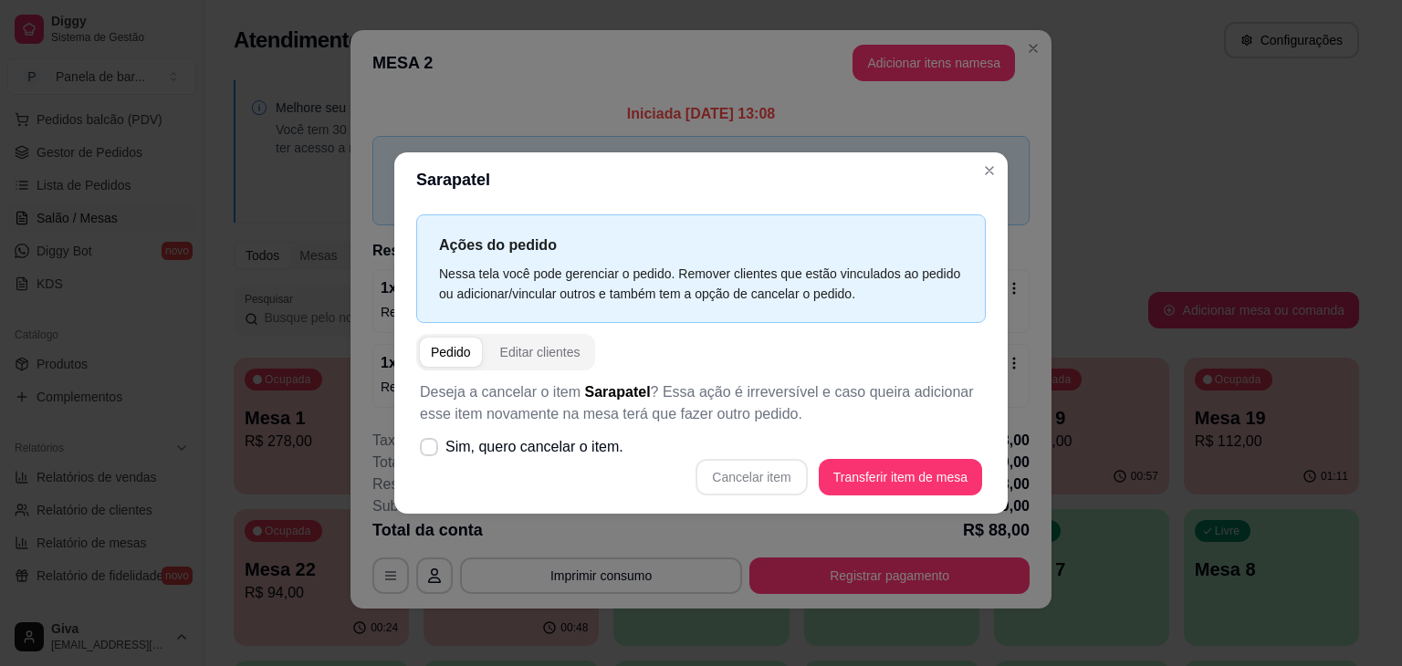
drag, startPoint x: 589, startPoint y: 465, endPoint x: 583, endPoint y: 447, distance: 19.1
click at [583, 447] on div "Deseja a cancelar o item Sarapatel ? Essa ação é irreversível e caso queira adi…" at bounding box center [700, 439] width 569 height 136
click at [583, 447] on span "Sim, quero cancelar o item." at bounding box center [534, 447] width 178 height 22
click at [431, 451] on input "Sim, quero cancelar o item." at bounding box center [425, 457] width 12 height 12
checkbox input "true"
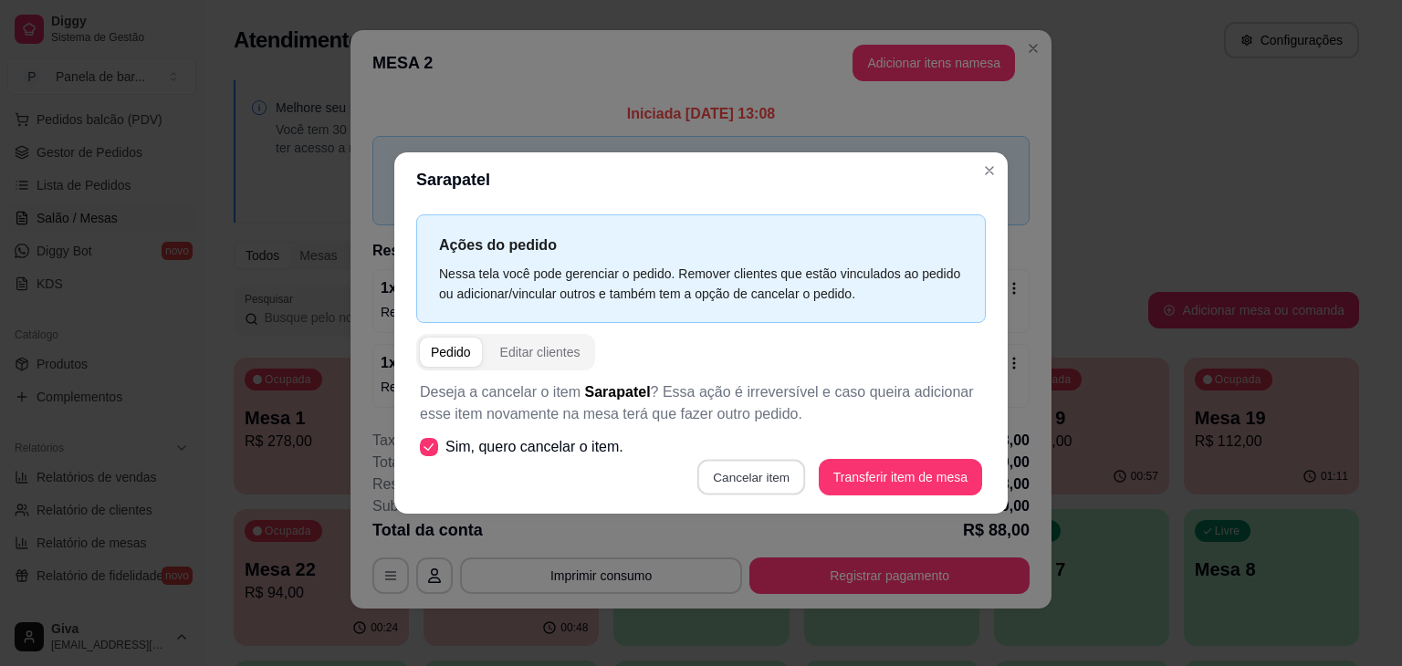
click at [751, 476] on button "Cancelar item" at bounding box center [751, 478] width 109 height 36
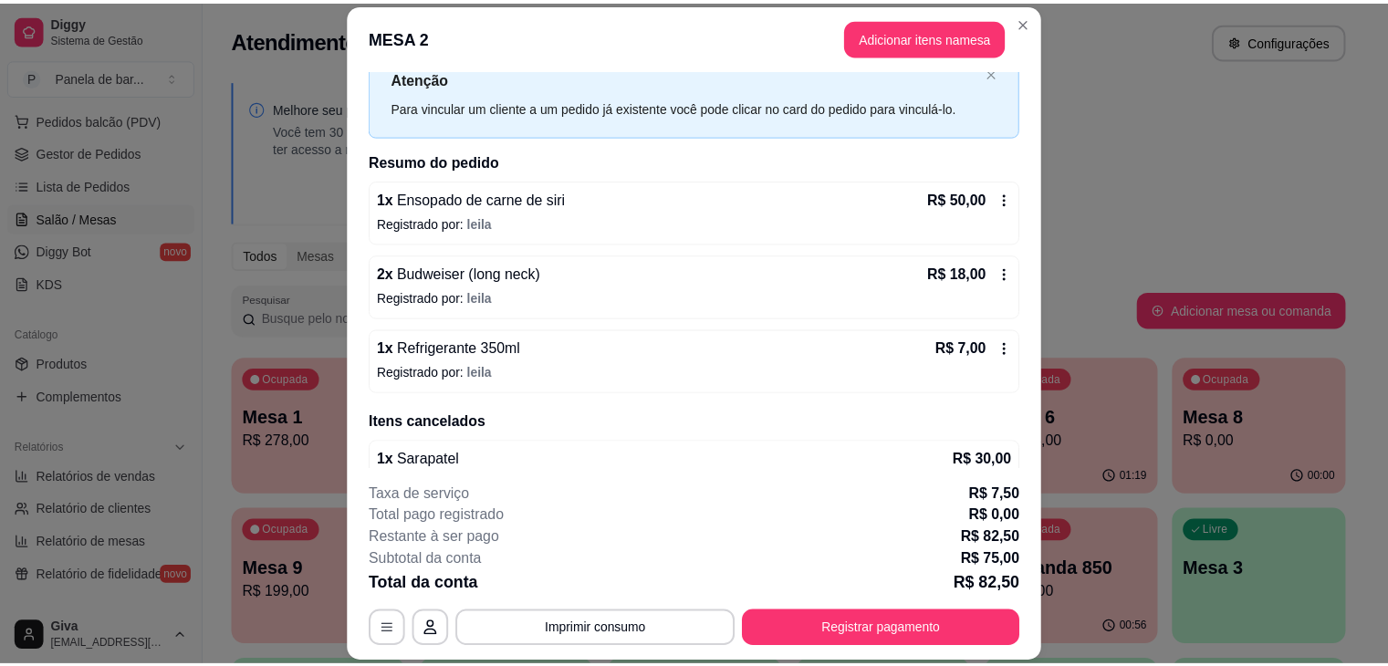
scroll to position [95, 0]
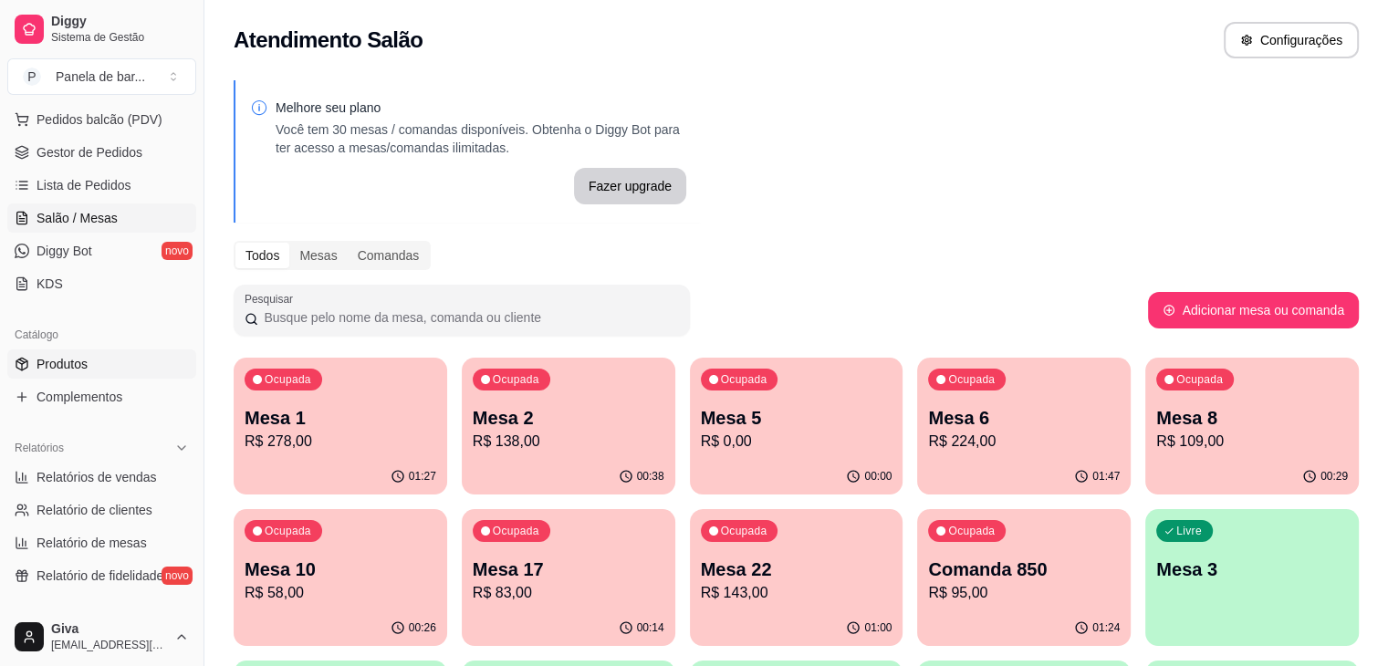
click at [70, 351] on link "Produtos" at bounding box center [101, 364] width 189 height 29
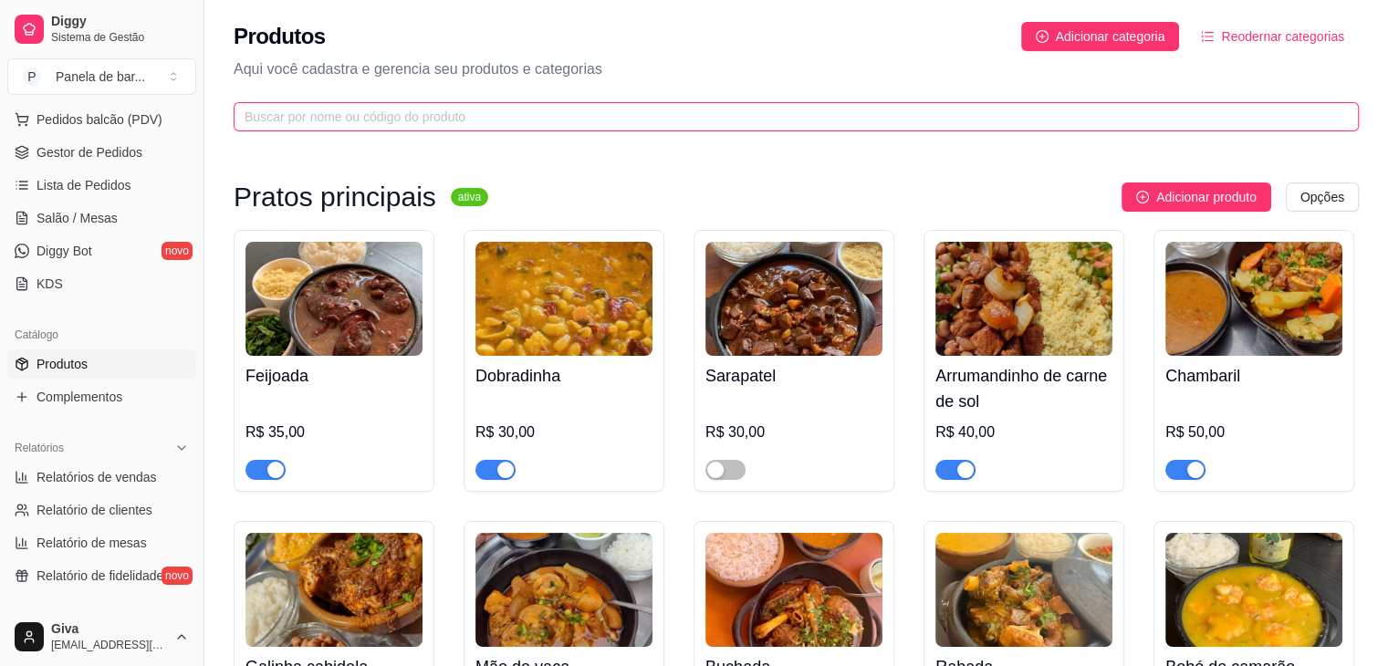
click at [511, 119] on input "text" at bounding box center [789, 117] width 1089 height 20
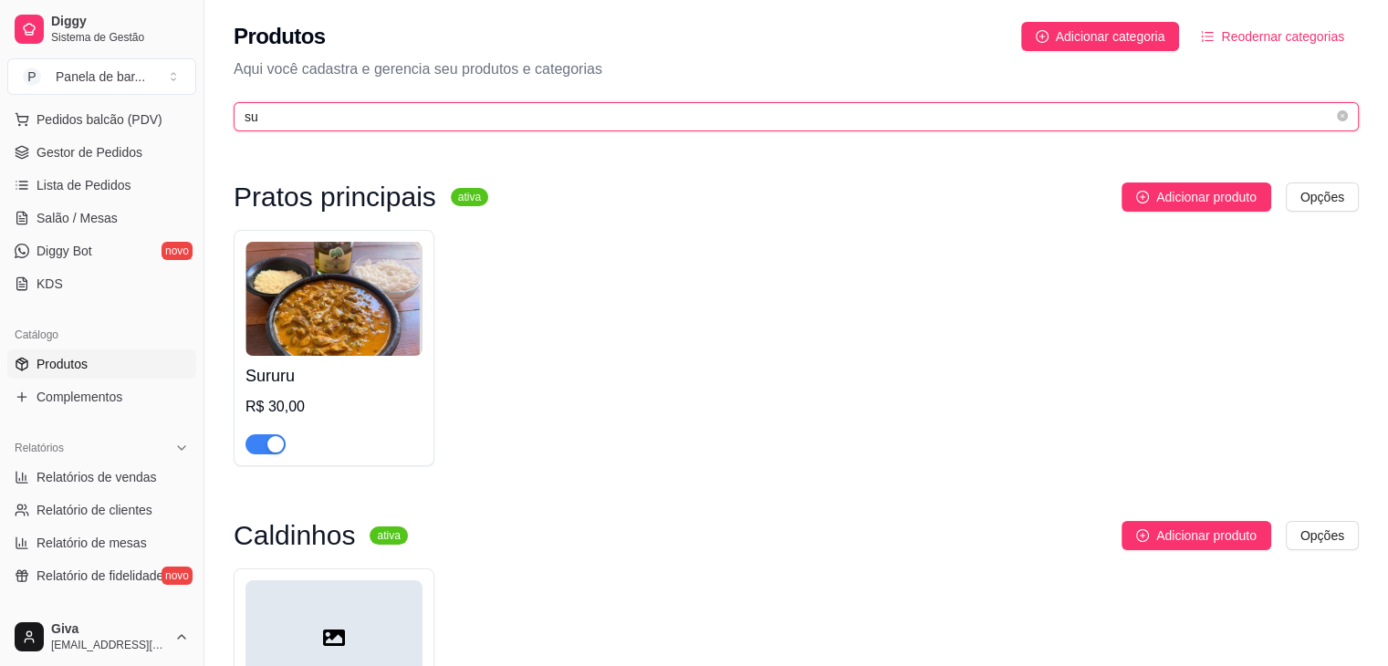
type input "s"
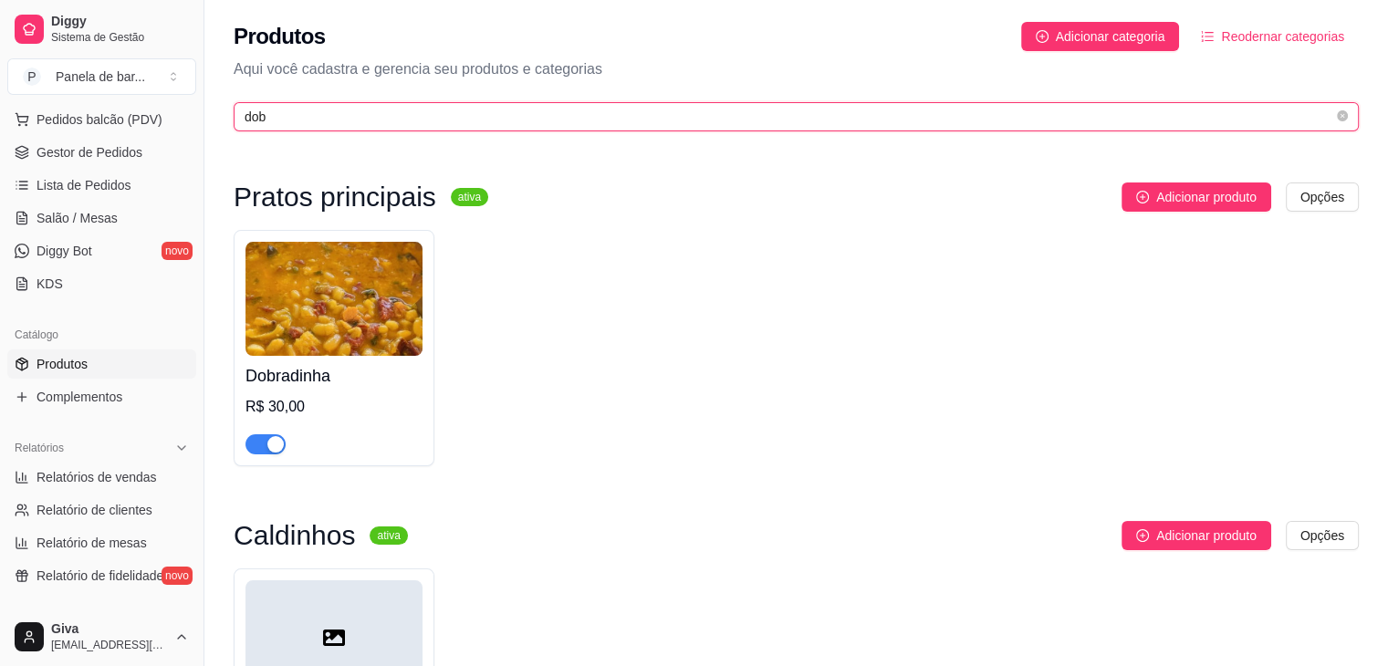
type input "dob"
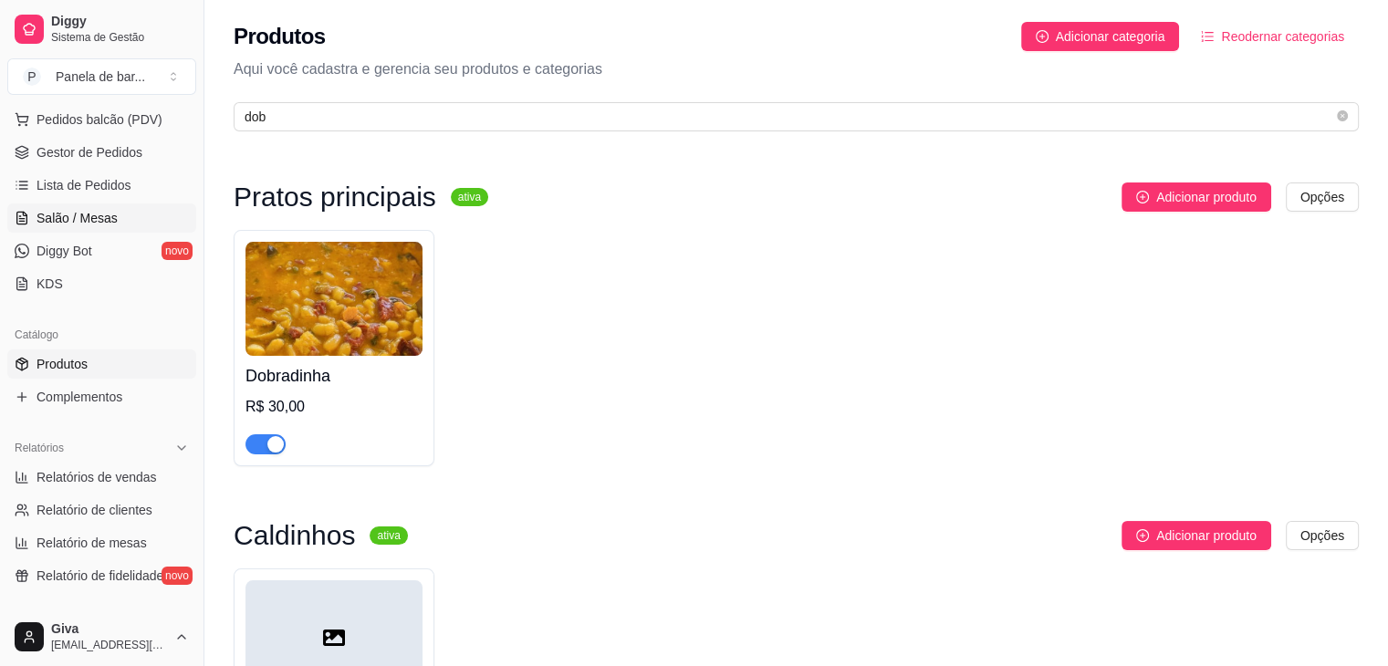
click at [131, 223] on link "Salão / Mesas" at bounding box center [101, 218] width 189 height 29
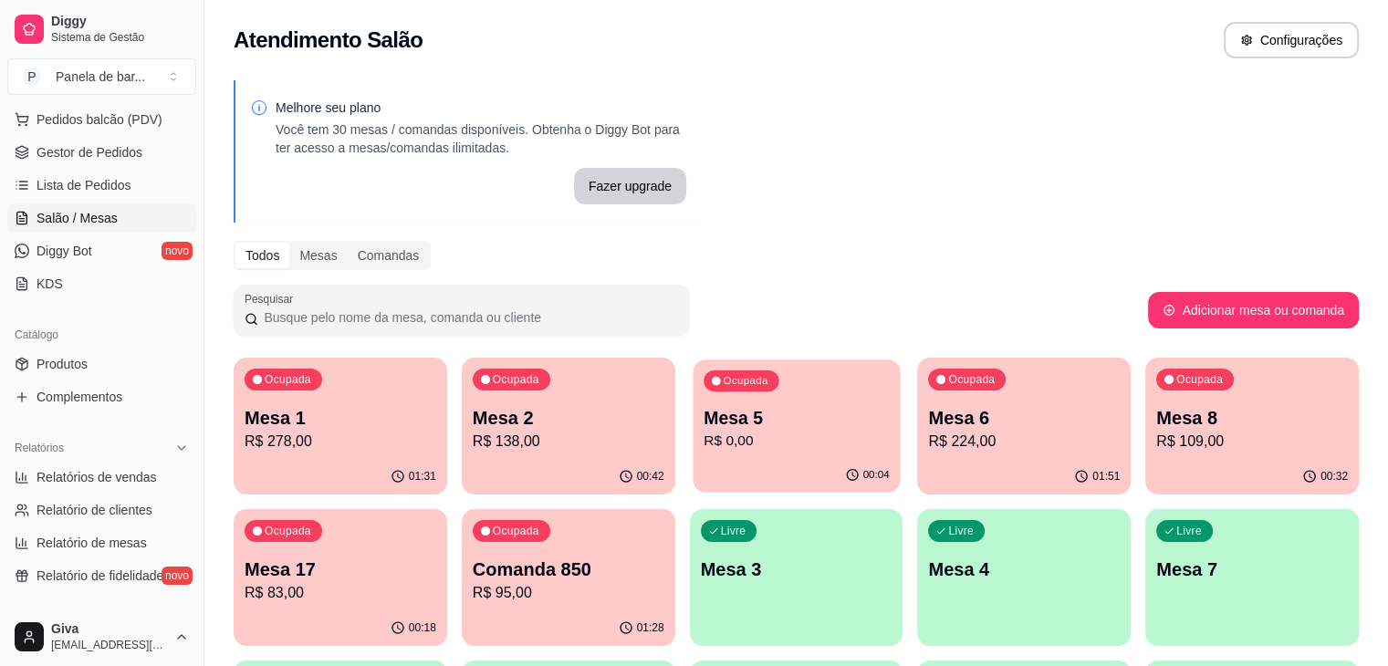
click at [742, 383] on div "Ocupada Mesa 5 R$ 0,00" at bounding box center [796, 409] width 207 height 99
click at [730, 422] on p "Mesa 5" at bounding box center [797, 418] width 186 height 25
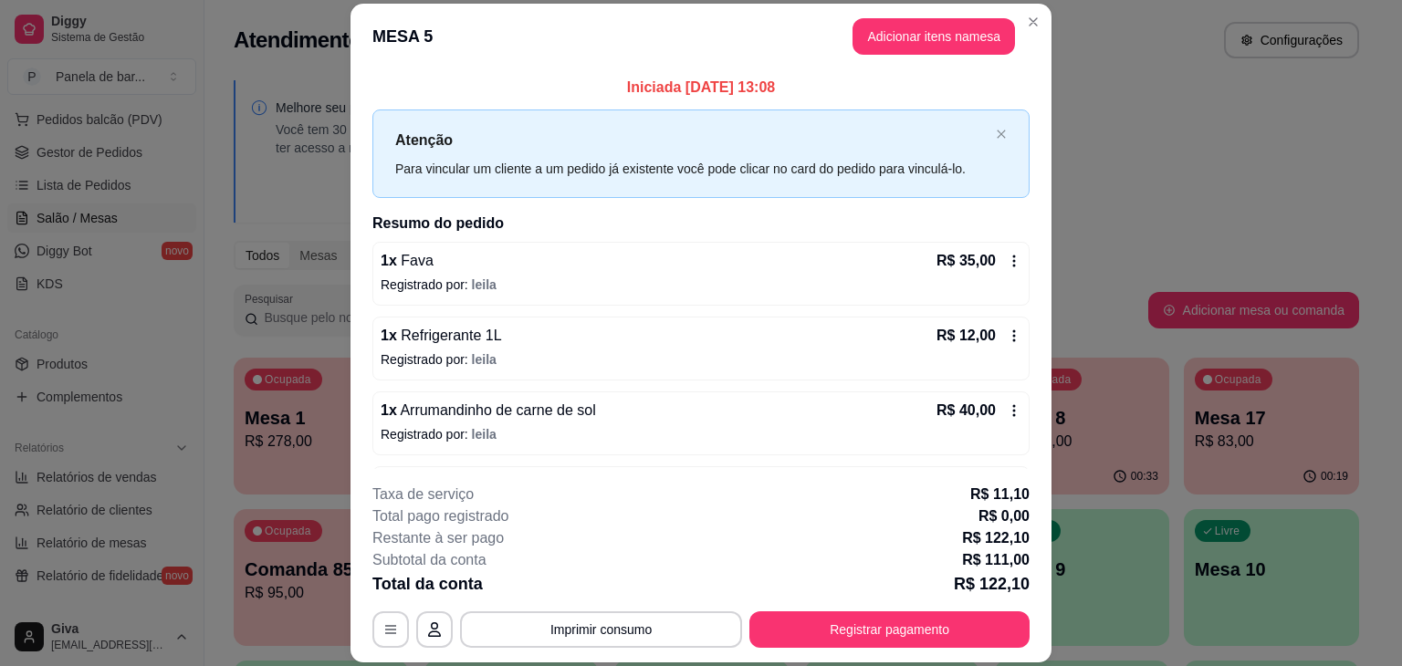
click at [989, 252] on div "R$ 35,00" at bounding box center [978, 261] width 85 height 22
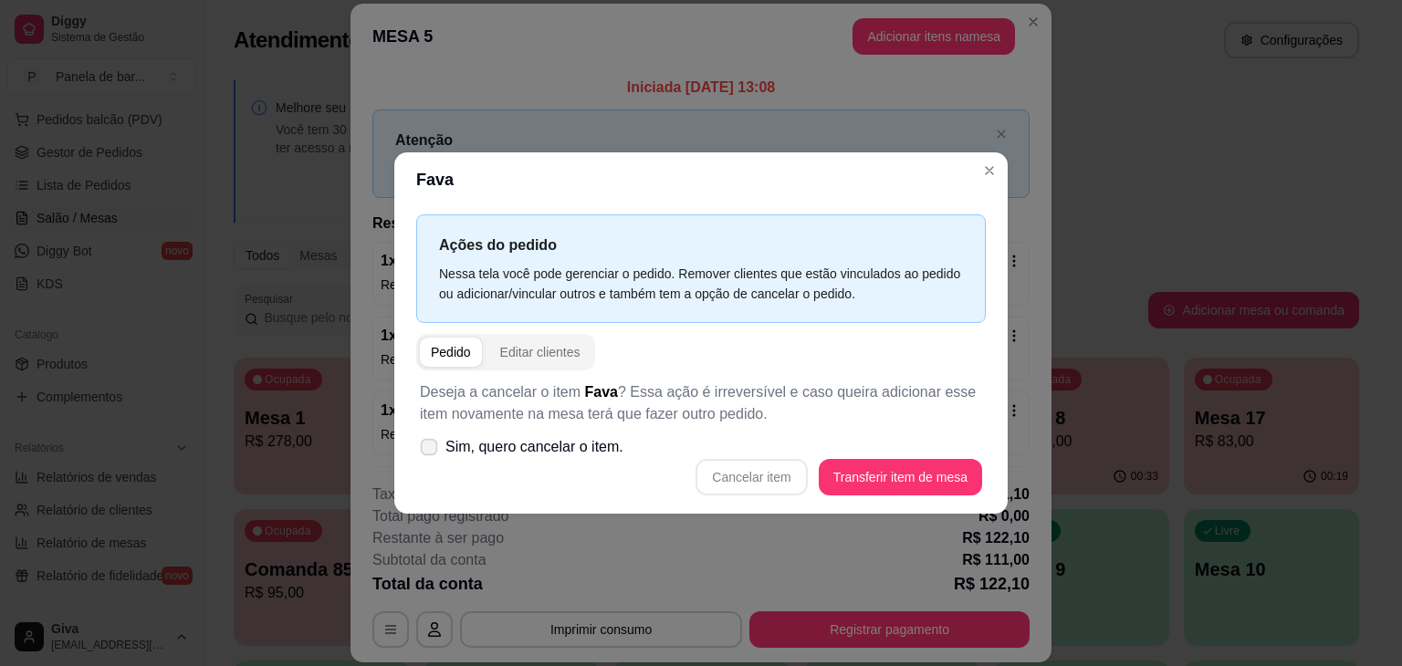
click at [559, 437] on span "Sim, quero cancelar o item." at bounding box center [534, 447] width 178 height 22
click at [431, 451] on input "Sim, quero cancelar o item." at bounding box center [425, 457] width 12 height 12
checkbox input "true"
click at [768, 475] on button "Cancelar item" at bounding box center [751, 478] width 109 height 36
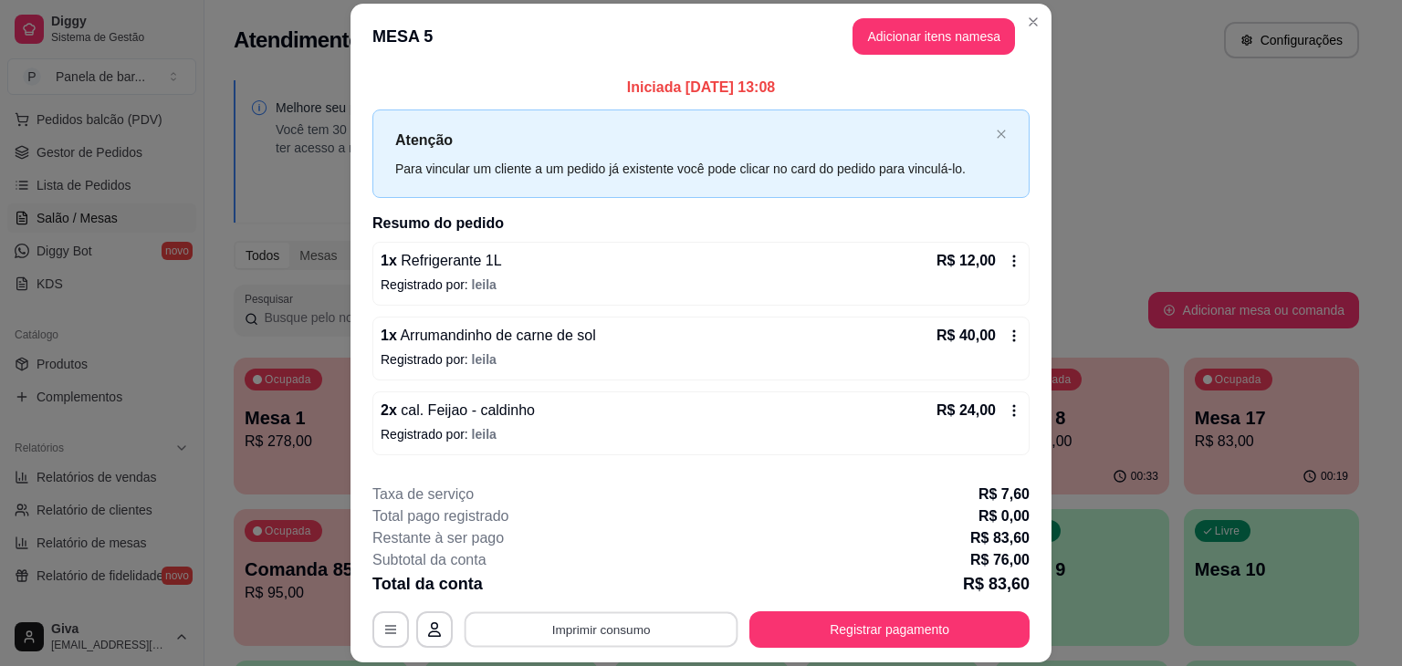
click at [622, 622] on button "Imprimir consumo" at bounding box center [602, 630] width 274 height 36
click at [585, 592] on button "IMPRESSORA" at bounding box center [600, 587] width 128 height 28
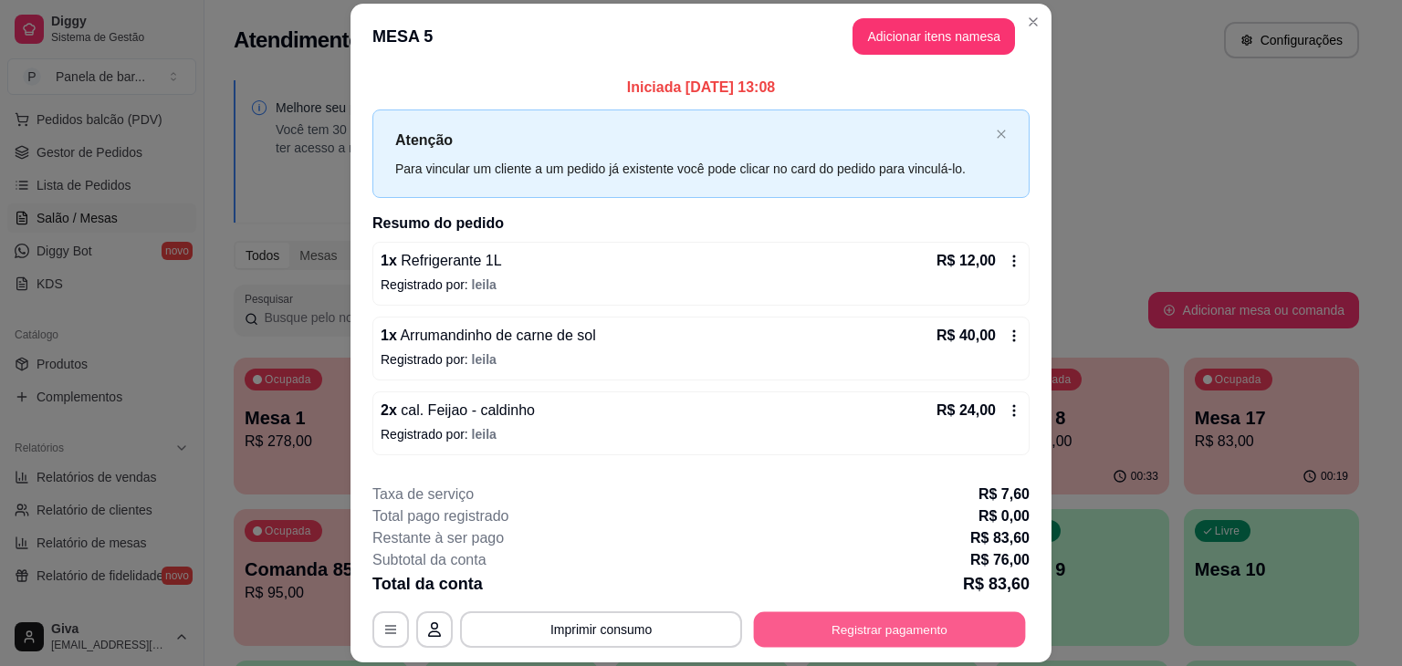
click at [805, 618] on button "Registrar pagamento" at bounding box center [890, 630] width 272 height 36
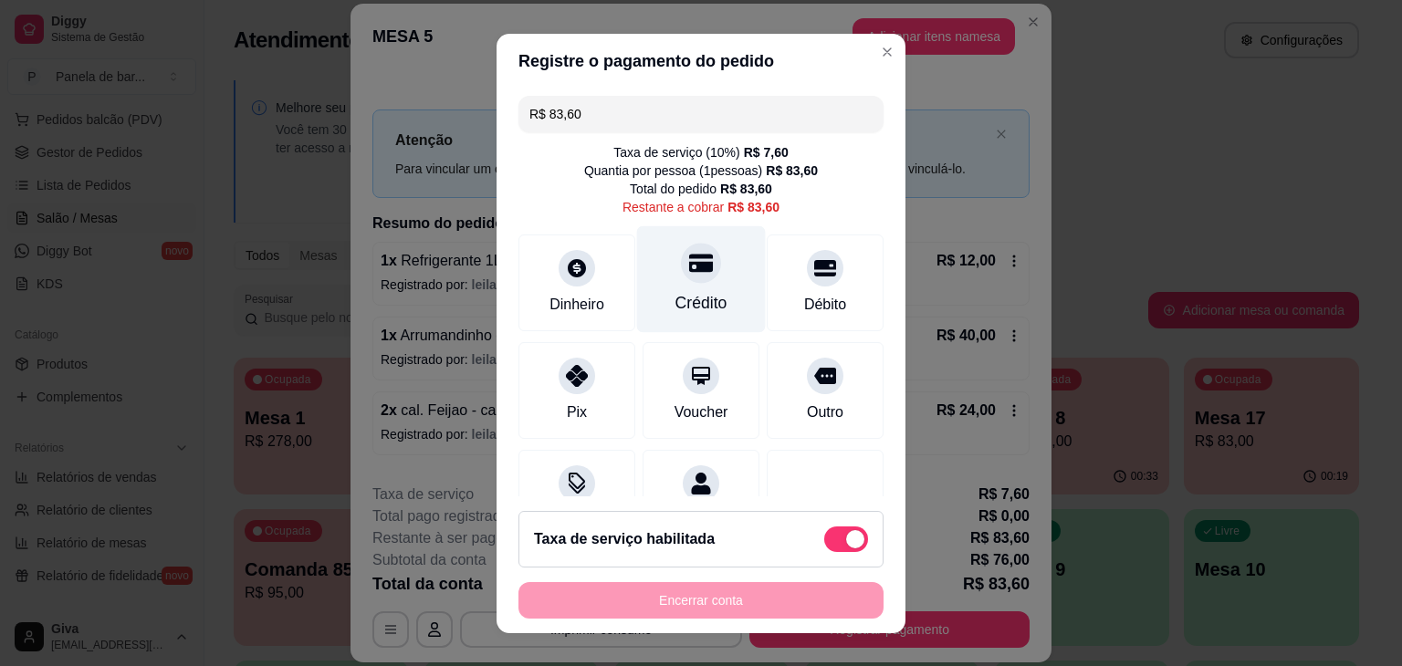
click at [689, 260] on icon at bounding box center [701, 263] width 24 height 24
type input "R$ 0,00"
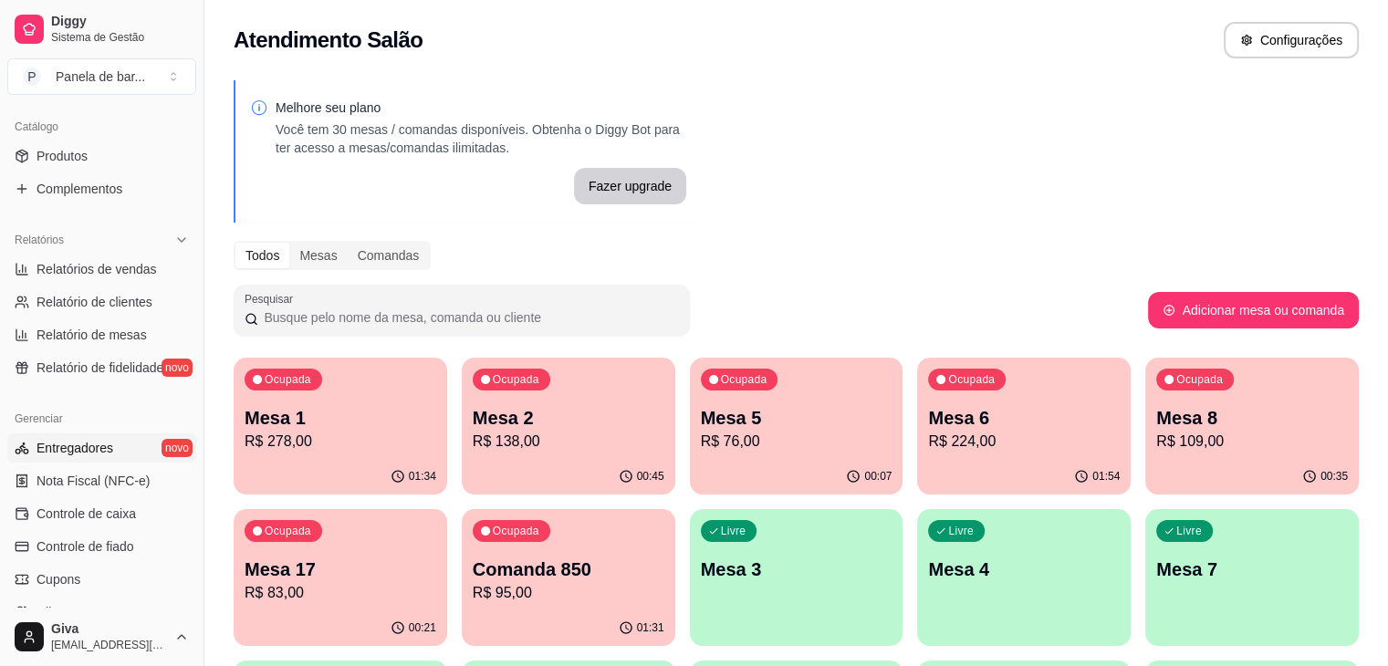
scroll to position [628, 0]
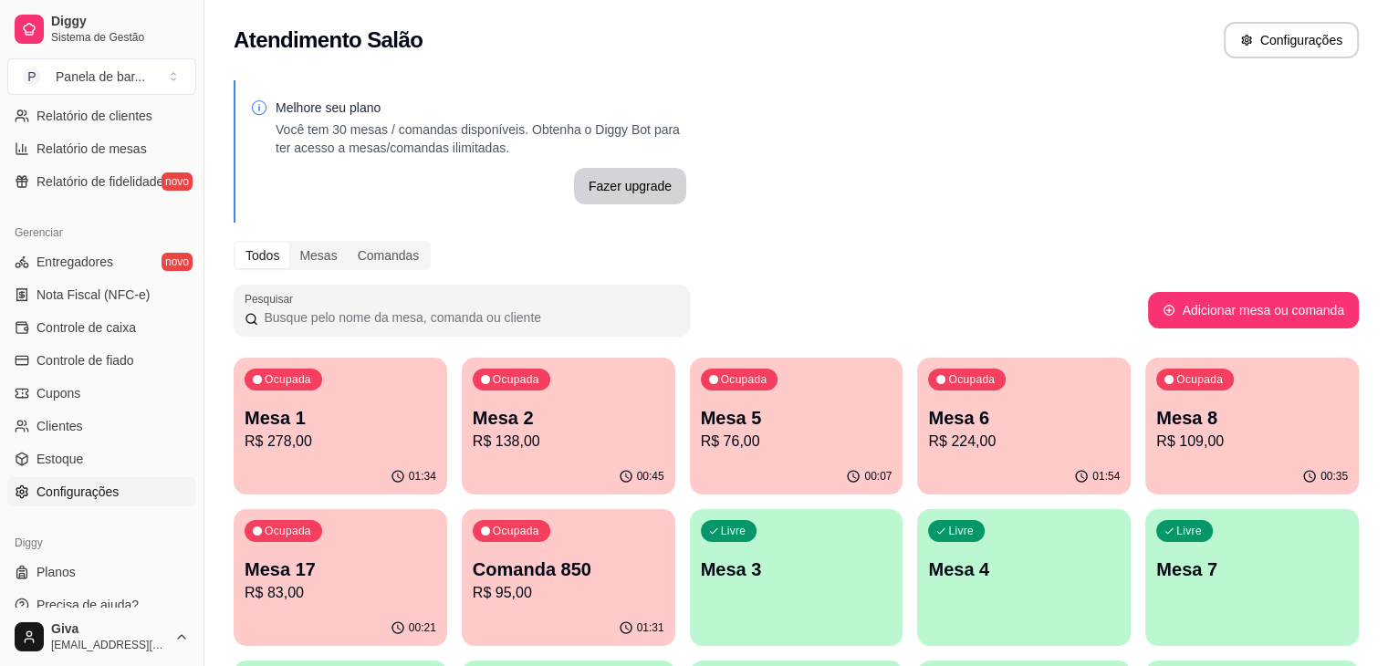
click at [49, 483] on span "Configurações" at bounding box center [78, 492] width 82 height 18
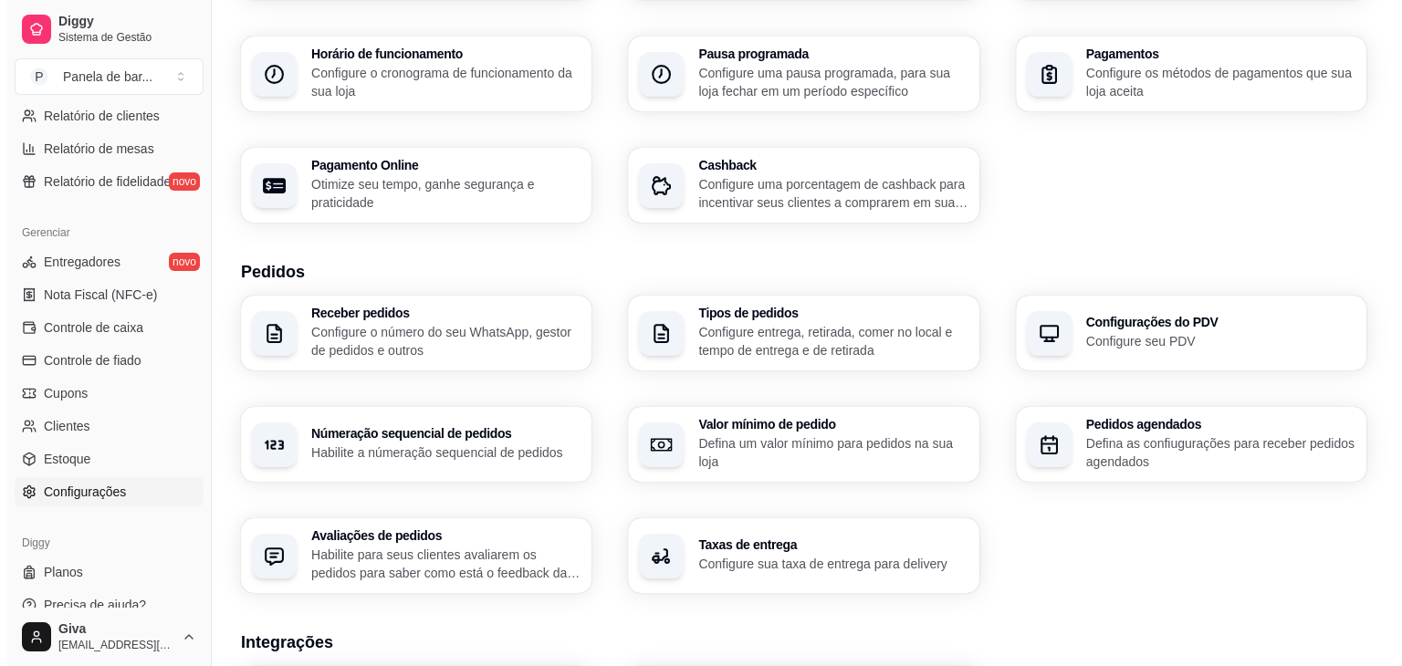
scroll to position [210, 0]
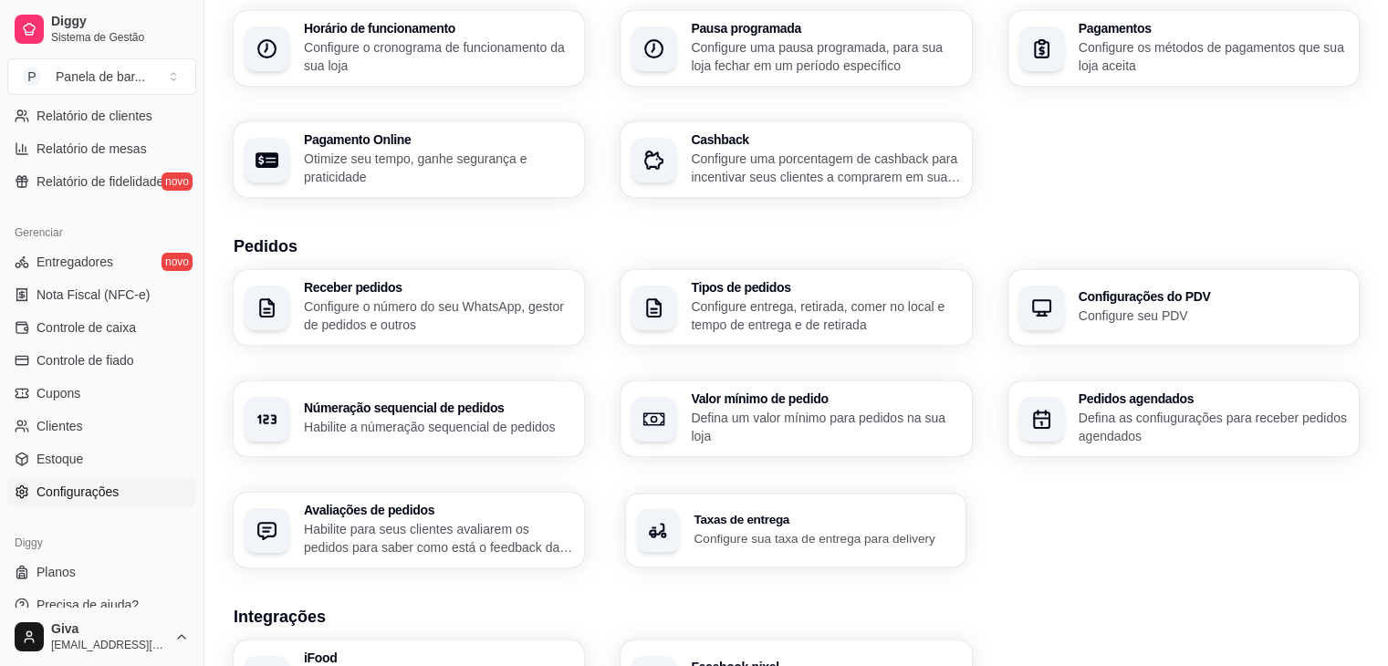
click at [681, 514] on div "Taxas de entrega Configure sua taxa de entrega para delivery" at bounding box center [796, 530] width 340 height 73
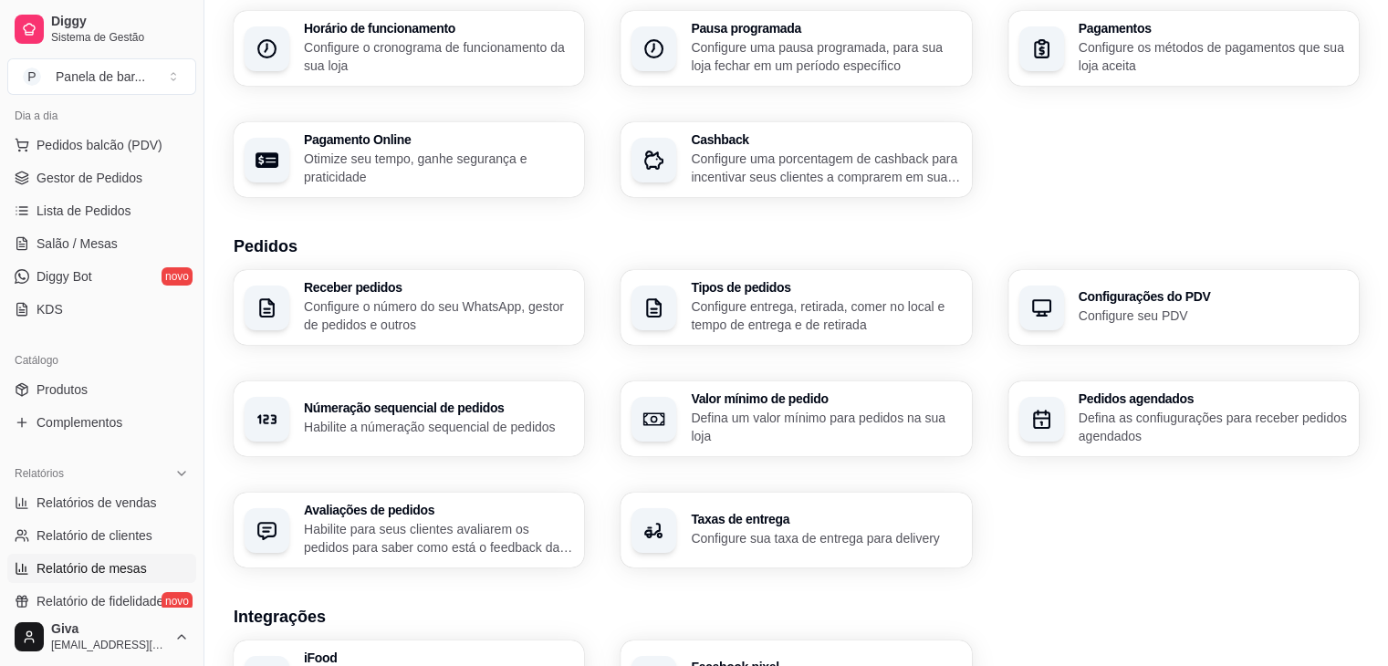
scroll to position [91, 0]
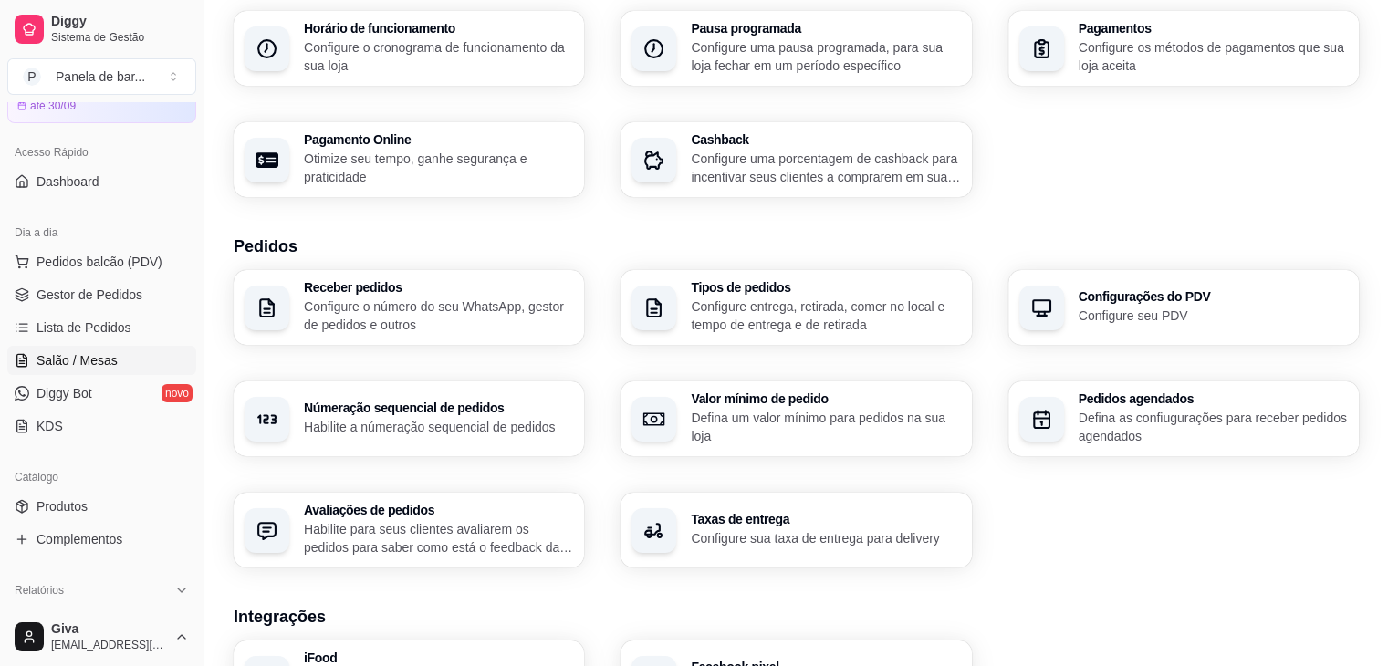
click at [66, 351] on span "Salão / Mesas" at bounding box center [77, 360] width 81 height 18
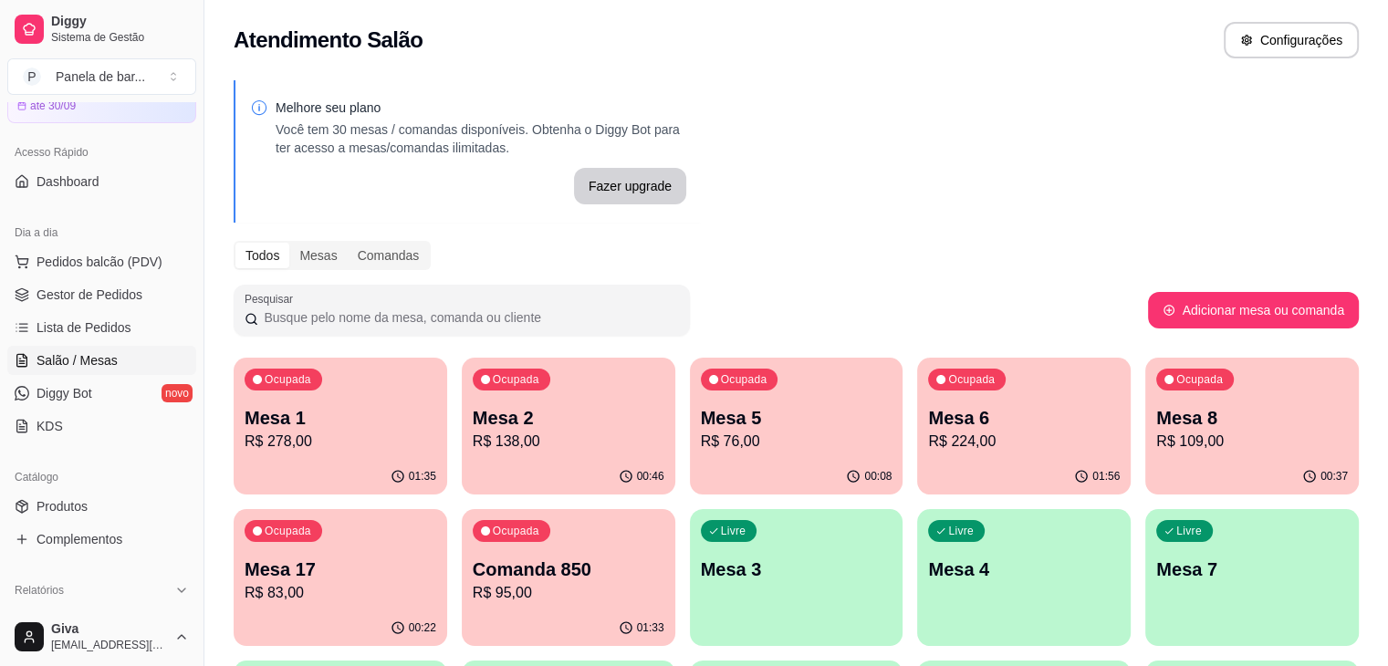
click at [66, 351] on span "Salão / Mesas" at bounding box center [77, 360] width 81 height 18
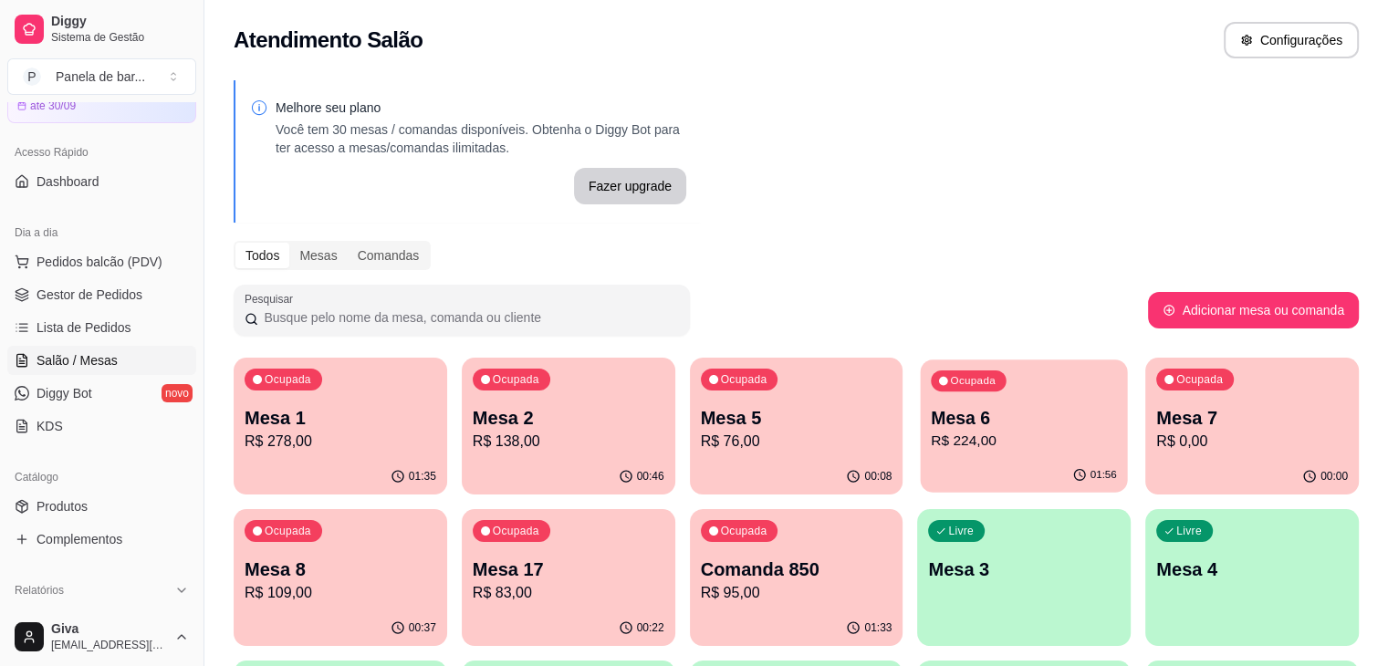
click at [949, 412] on p "Mesa 6" at bounding box center [1025, 418] width 186 height 25
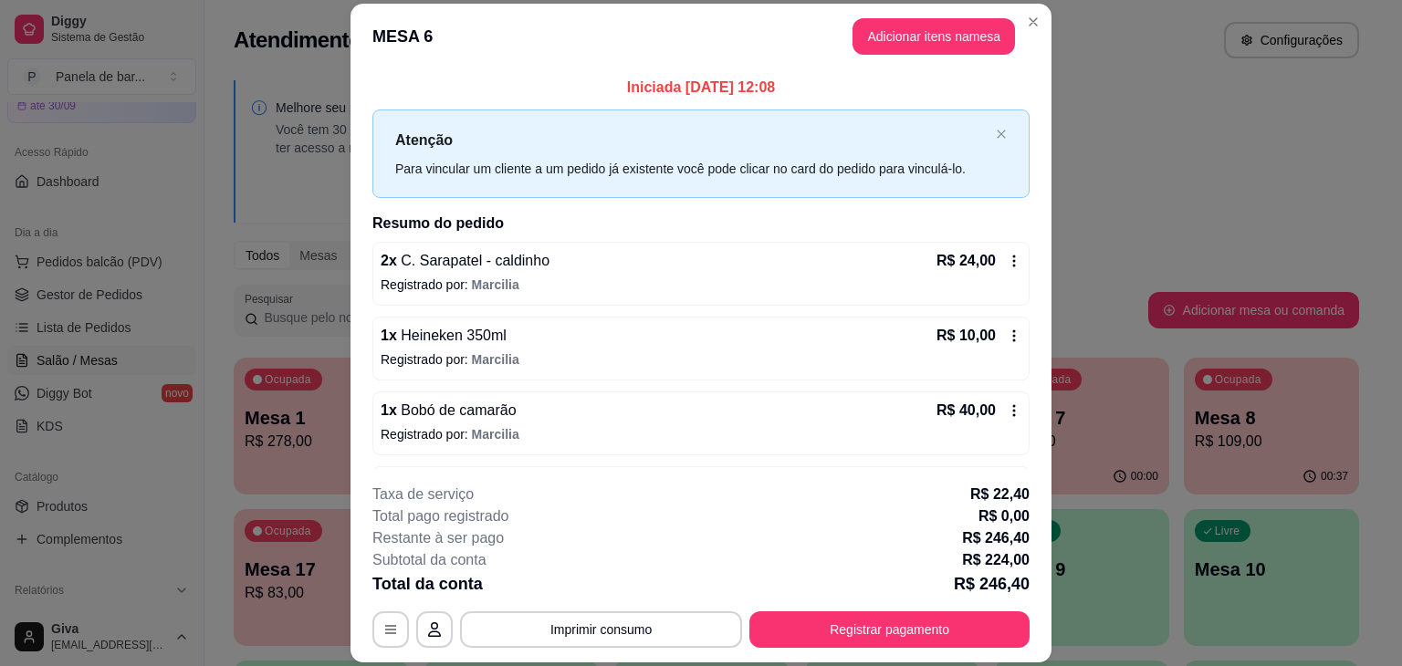
click at [985, 260] on div "R$ 24,00" at bounding box center [978, 261] width 85 height 22
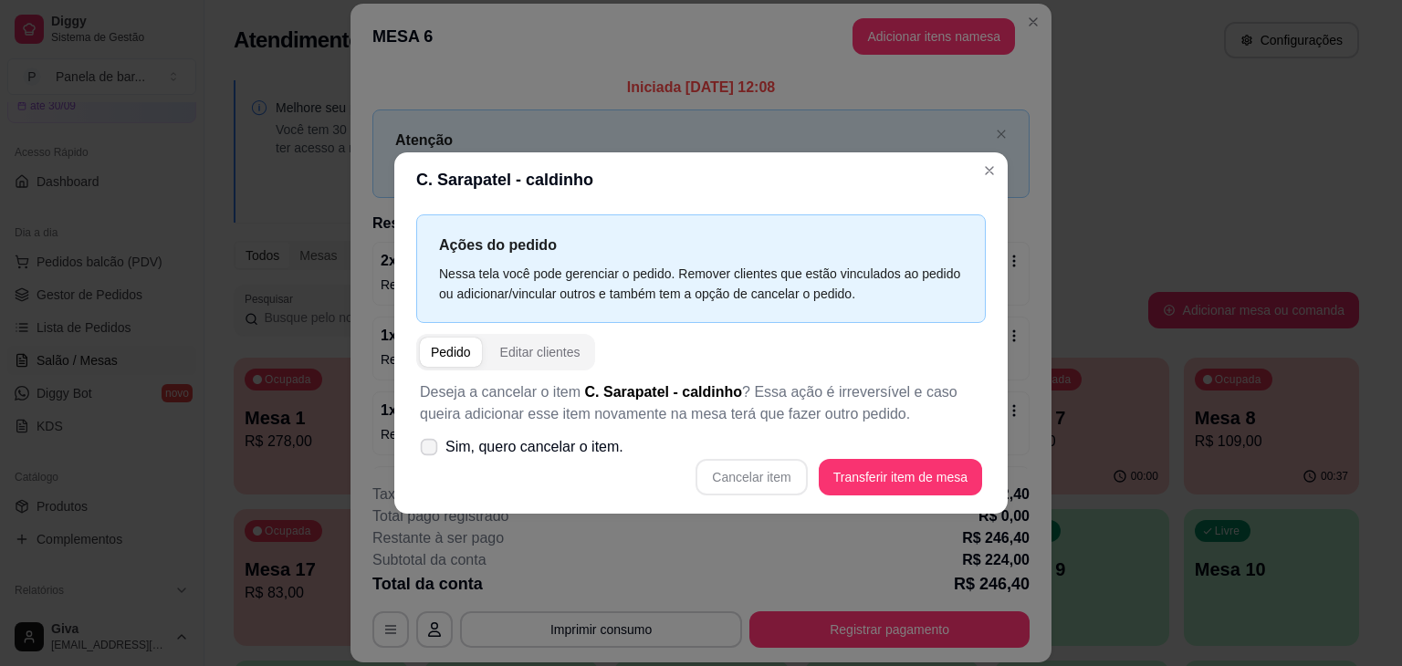
click at [579, 443] on span "Sim, quero cancelar o item." at bounding box center [534, 447] width 178 height 22
click at [431, 451] on input "Sim, quero cancelar o item." at bounding box center [425, 457] width 12 height 12
checkbox input "true"
click at [768, 486] on button "Cancelar item" at bounding box center [751, 478] width 109 height 36
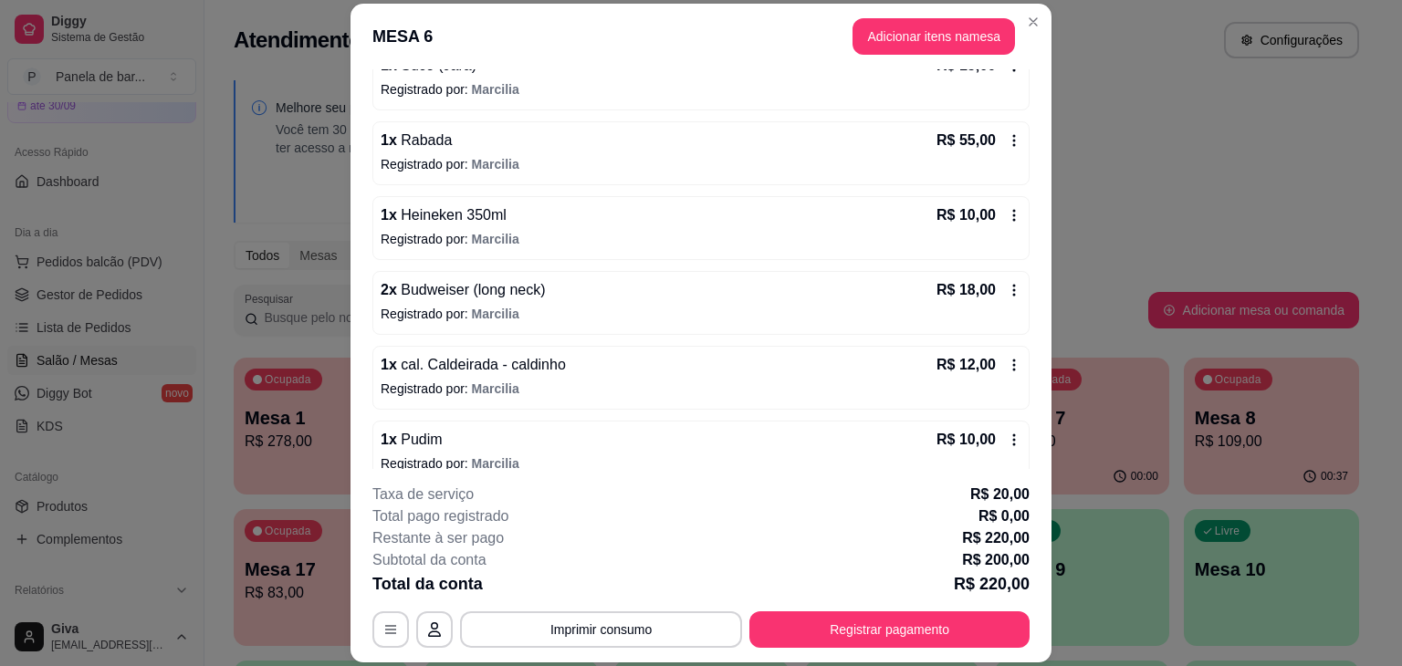
scroll to position [422, 0]
click at [1007, 206] on icon at bounding box center [1014, 213] width 15 height 15
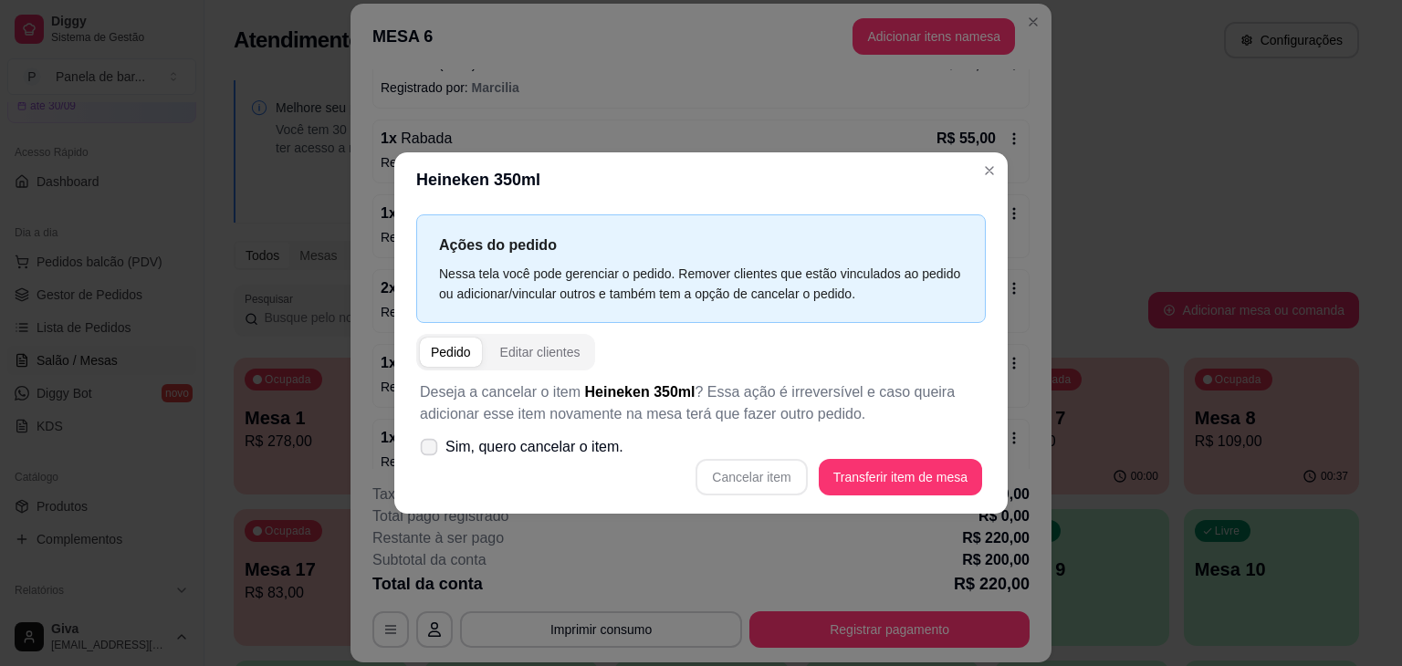
click at [526, 460] on label "Sim, quero cancelar o item." at bounding box center [522, 447] width 218 height 37
click at [431, 460] on input "Sim, quero cancelar o item." at bounding box center [425, 457] width 12 height 12
checkbox input "true"
click at [764, 468] on button "Cancelar item" at bounding box center [751, 478] width 109 height 36
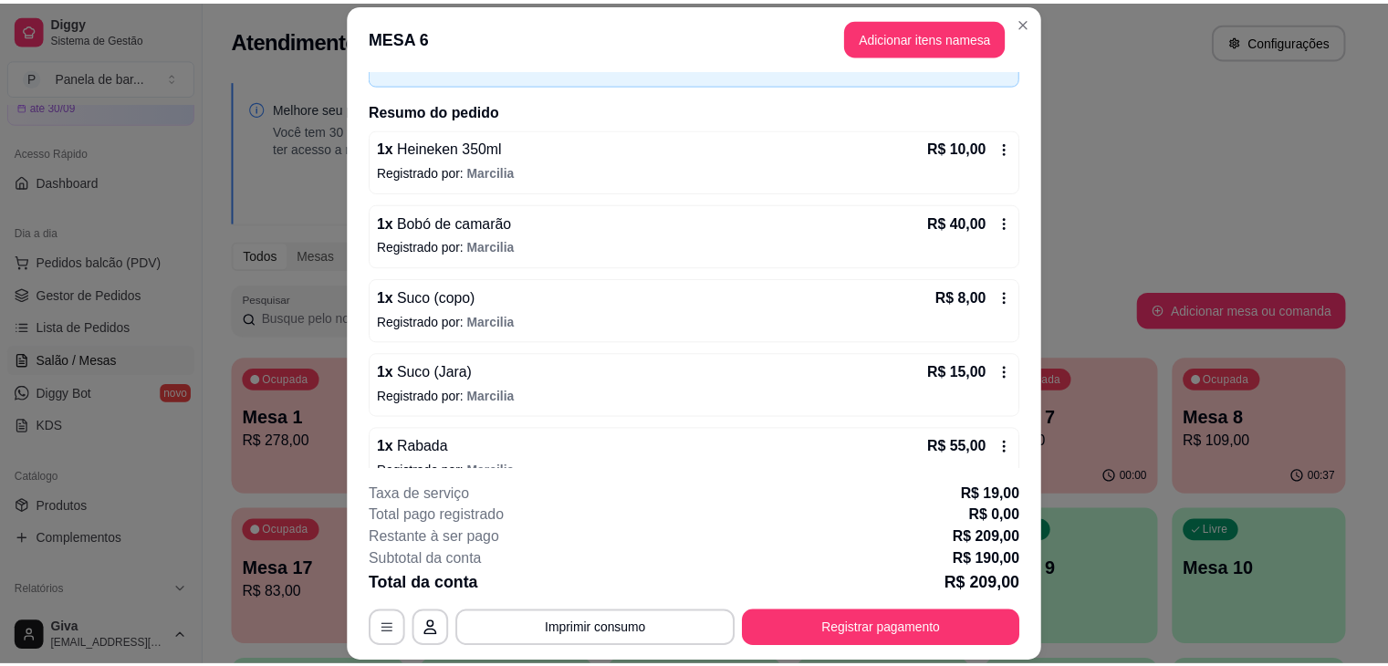
scroll to position [80, 0]
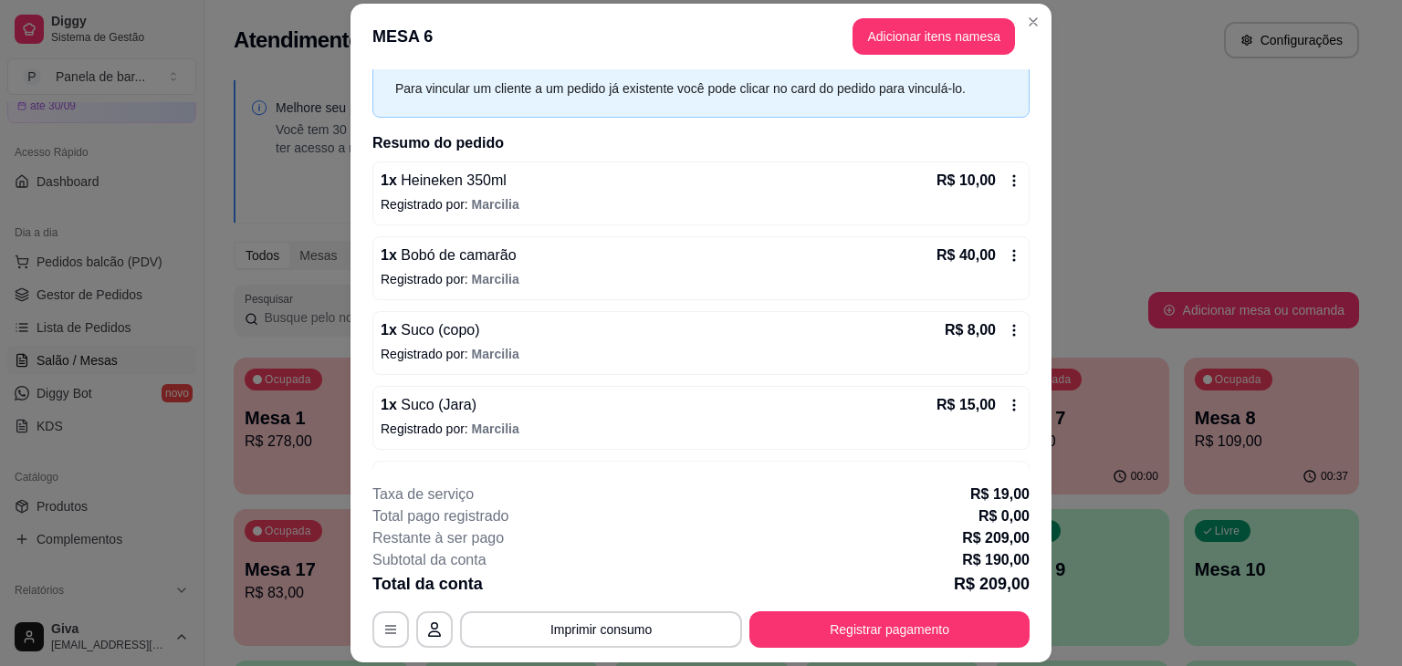
click at [1007, 177] on icon at bounding box center [1014, 180] width 15 height 15
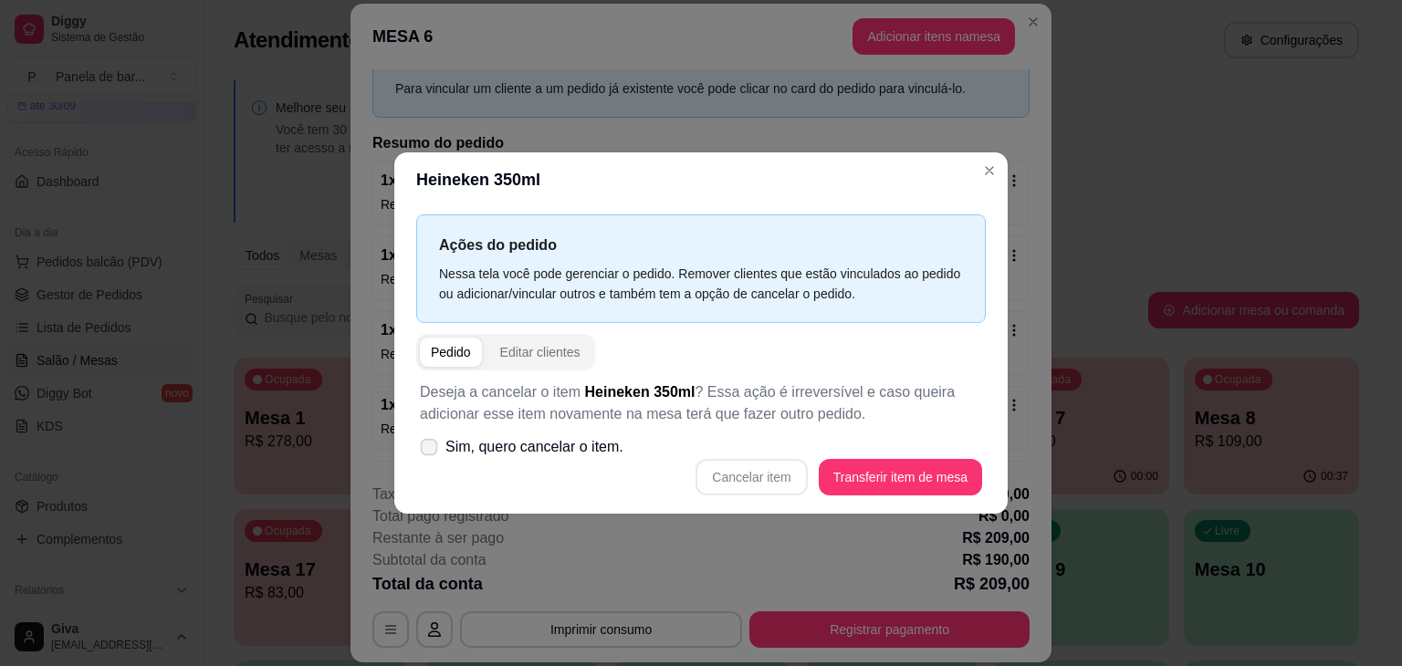
click at [441, 446] on label "Sim, quero cancelar o item." at bounding box center [522, 447] width 218 height 37
click at [431, 451] on input "Sim, quero cancelar o item." at bounding box center [425, 457] width 12 height 12
checkbox input "true"
click at [726, 470] on button "Cancelar item" at bounding box center [751, 478] width 109 height 36
